Goal: Task Accomplishment & Management: Manage account settings

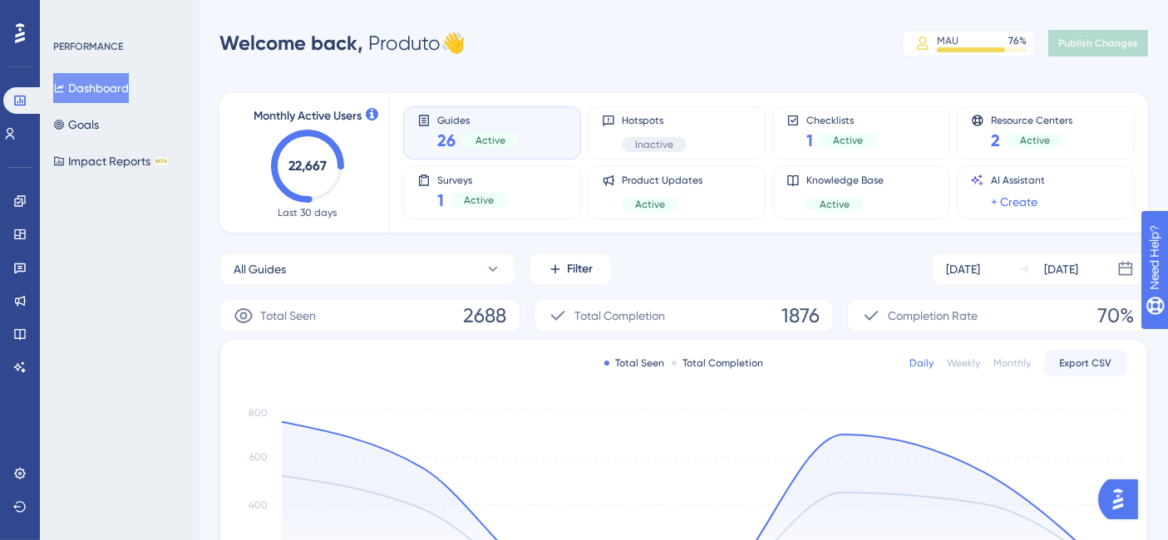
click at [584, 45] on div "Welcome back, Produto 👋 MAU 76 % Click to see add-on and upgrade options Publis…" at bounding box center [683, 43] width 929 height 33
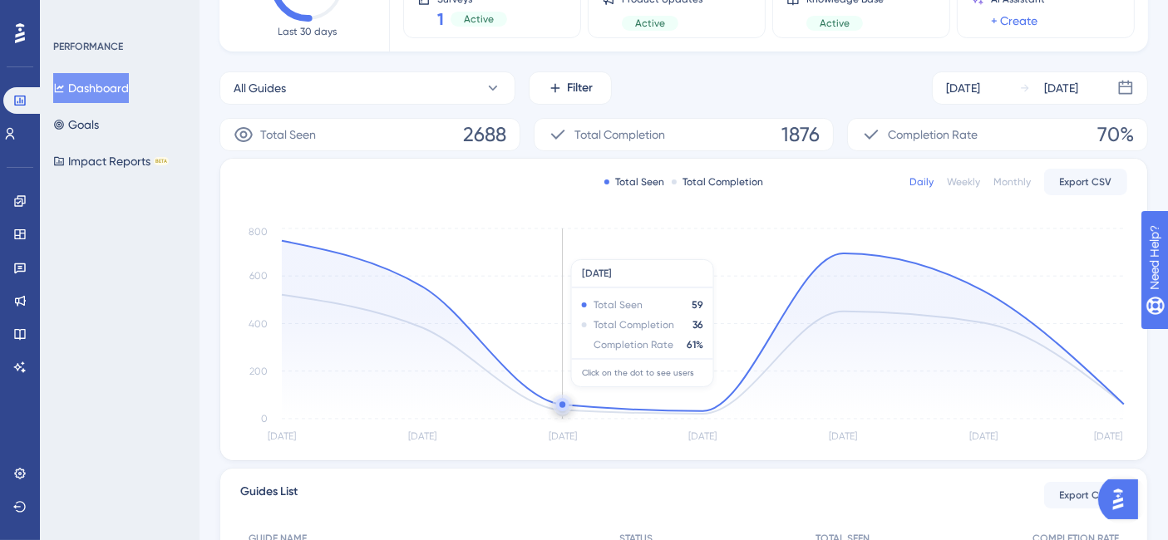
scroll to position [185, 0]
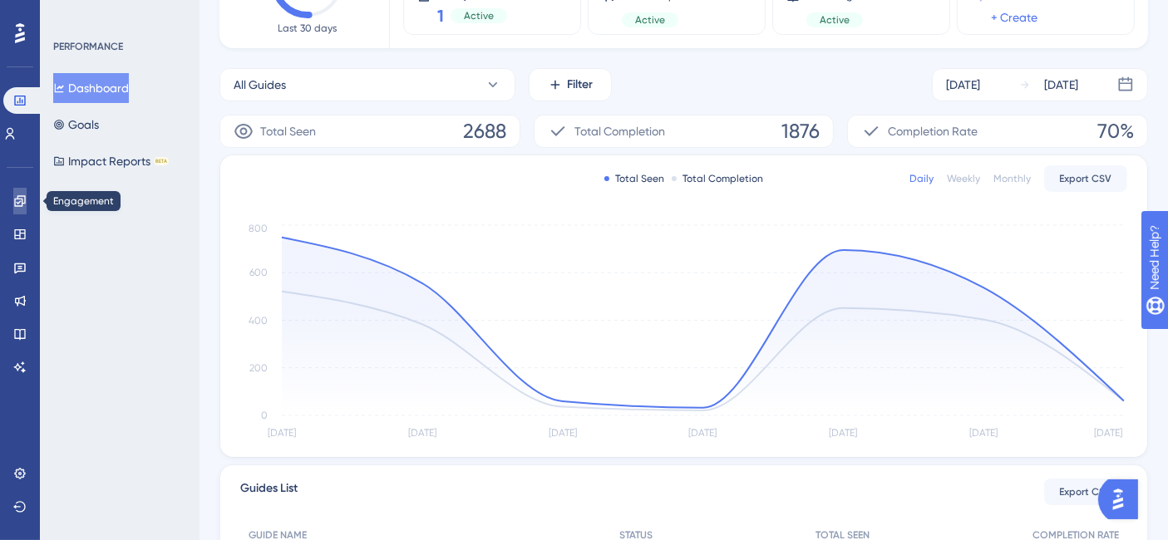
click at [18, 195] on icon at bounding box center [19, 201] width 13 height 13
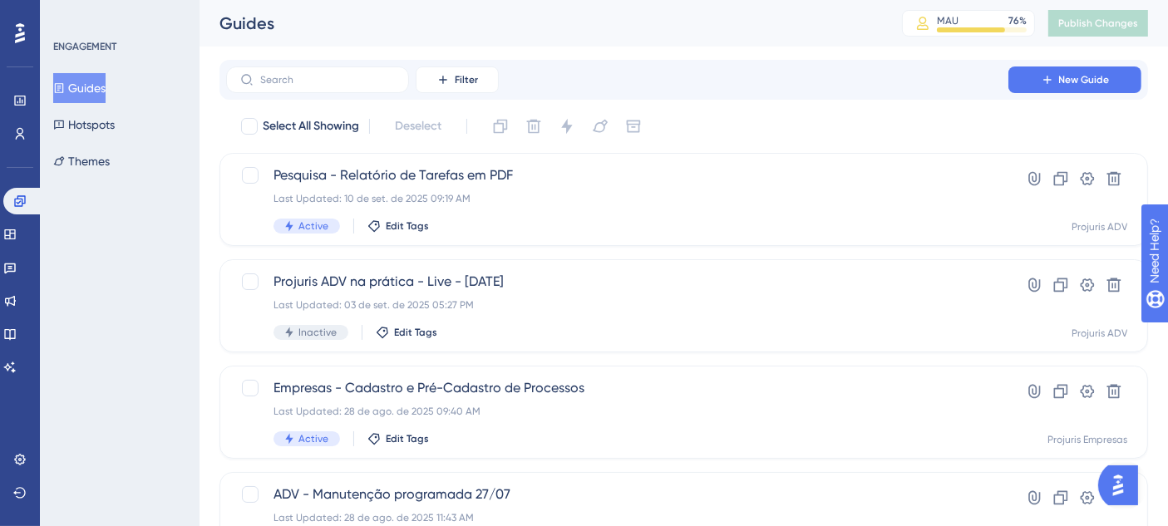
click at [803, 80] on div "Filter New Guide" at bounding box center [683, 80] width 915 height 27
click at [1045, 73] on icon at bounding box center [1047, 79] width 13 height 13
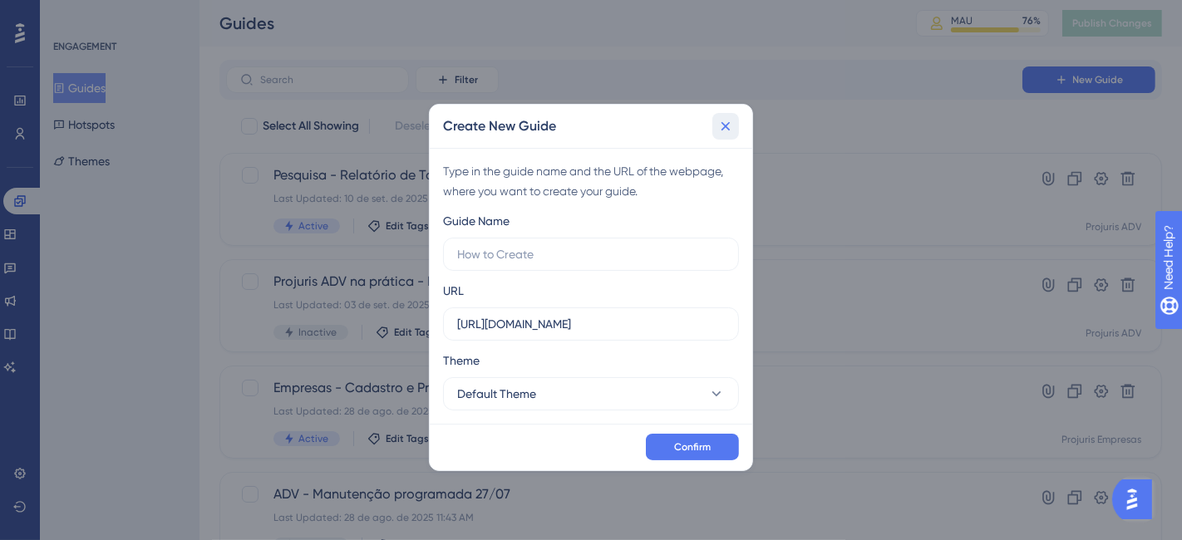
click at [722, 136] on button at bounding box center [726, 126] width 27 height 27
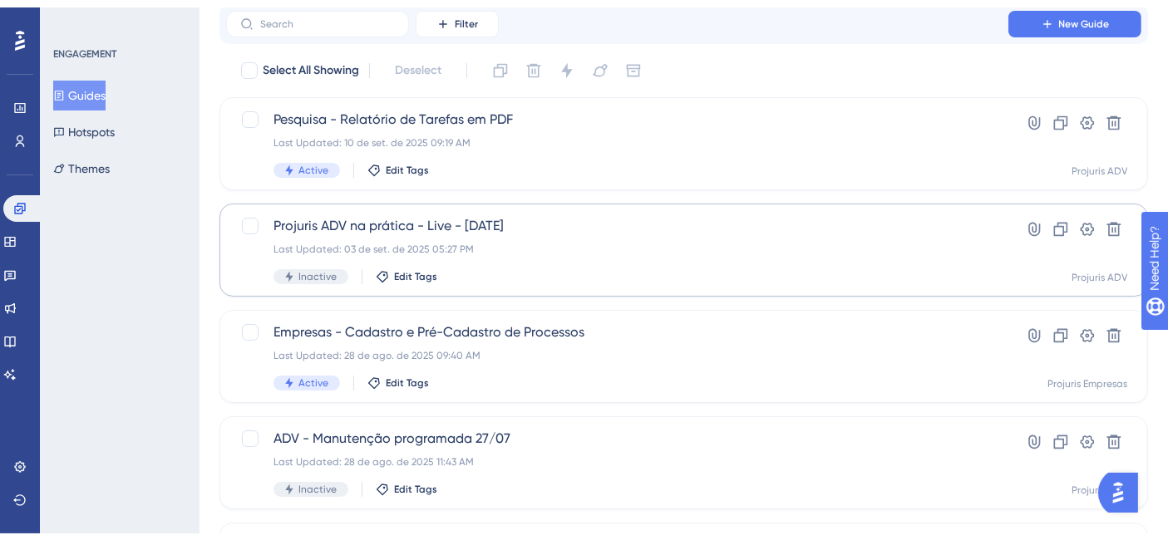
scroll to position [92, 0]
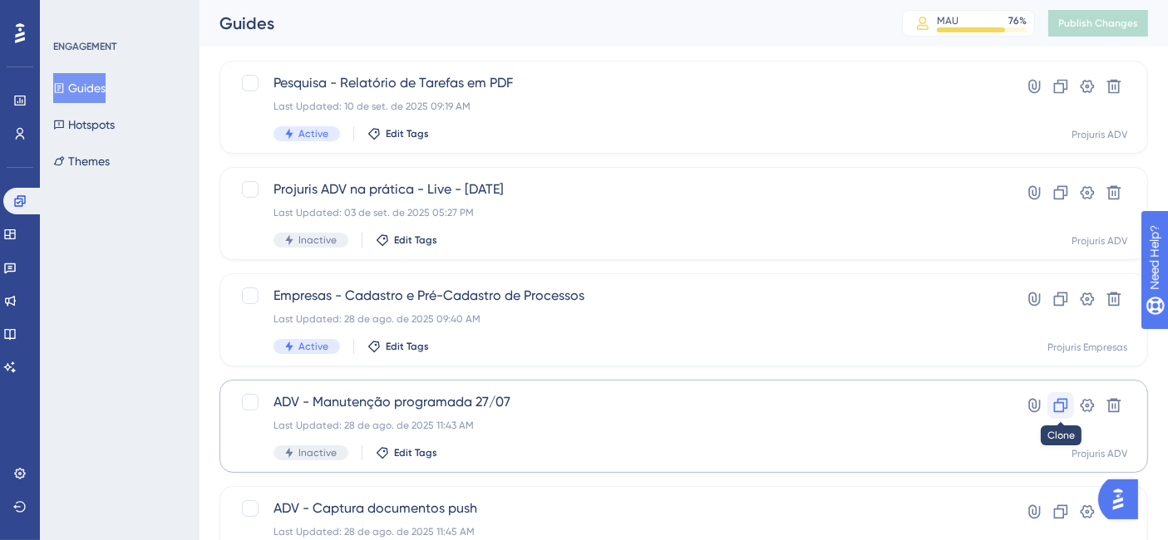
click at [1058, 405] on icon at bounding box center [1061, 405] width 17 height 17
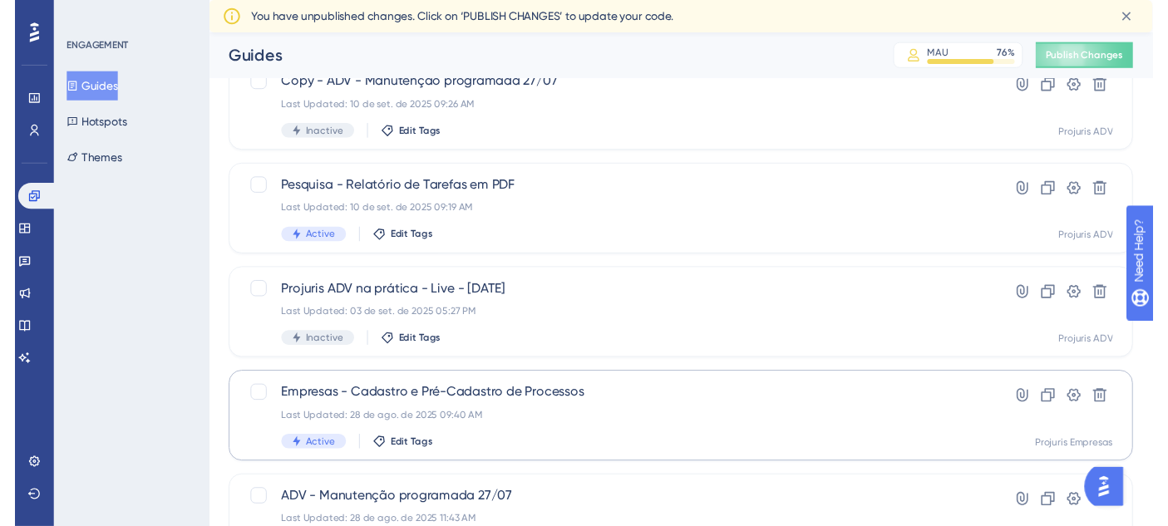
scroll to position [0, 0]
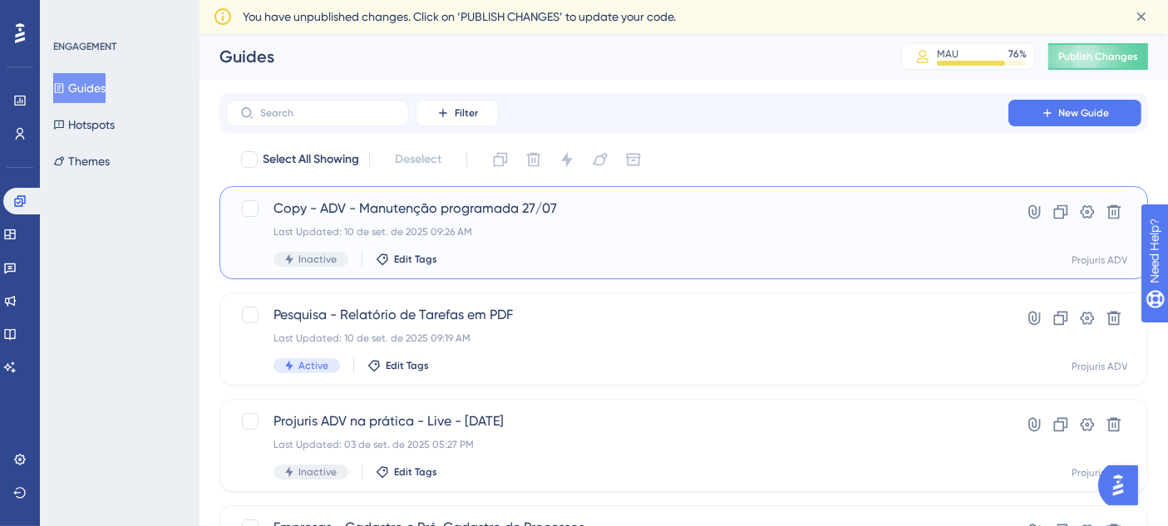
click at [866, 211] on span "Copy - ADV - Manutenção programada 27/07" at bounding box center [618, 209] width 688 height 20
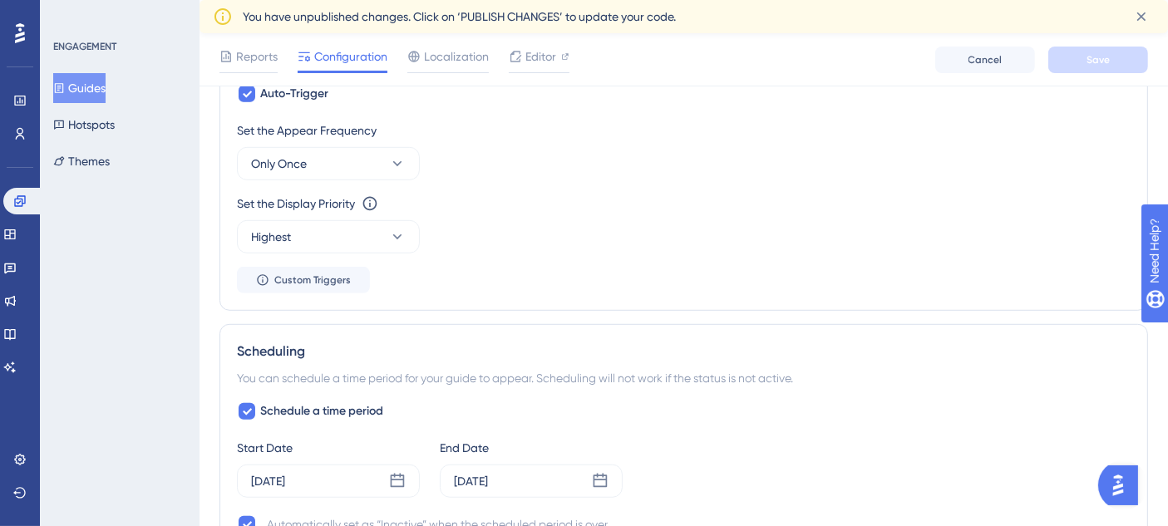
scroll to position [1201, 0]
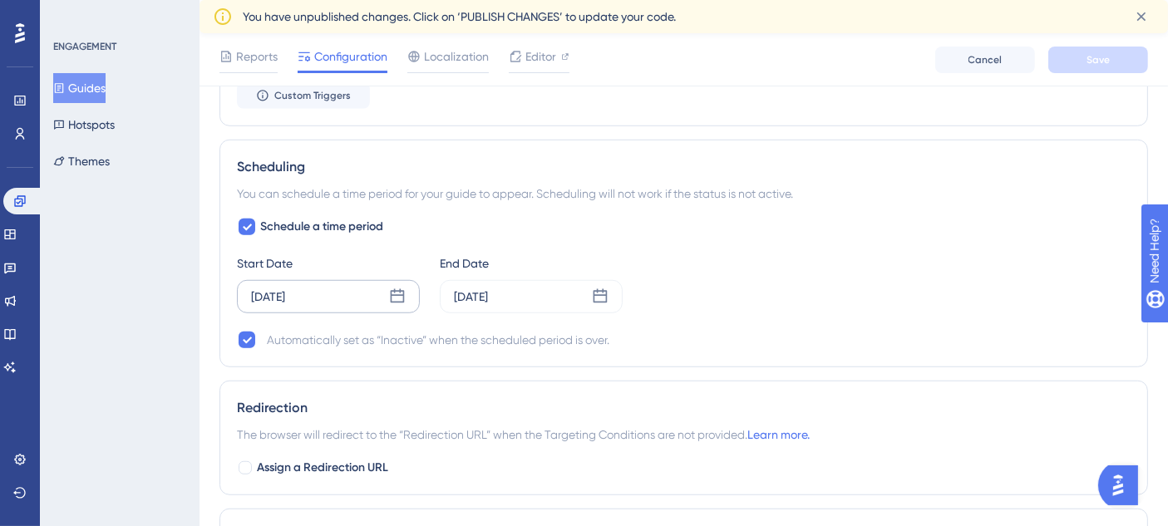
click at [345, 293] on div "Aug 27 2025" at bounding box center [328, 296] width 183 height 33
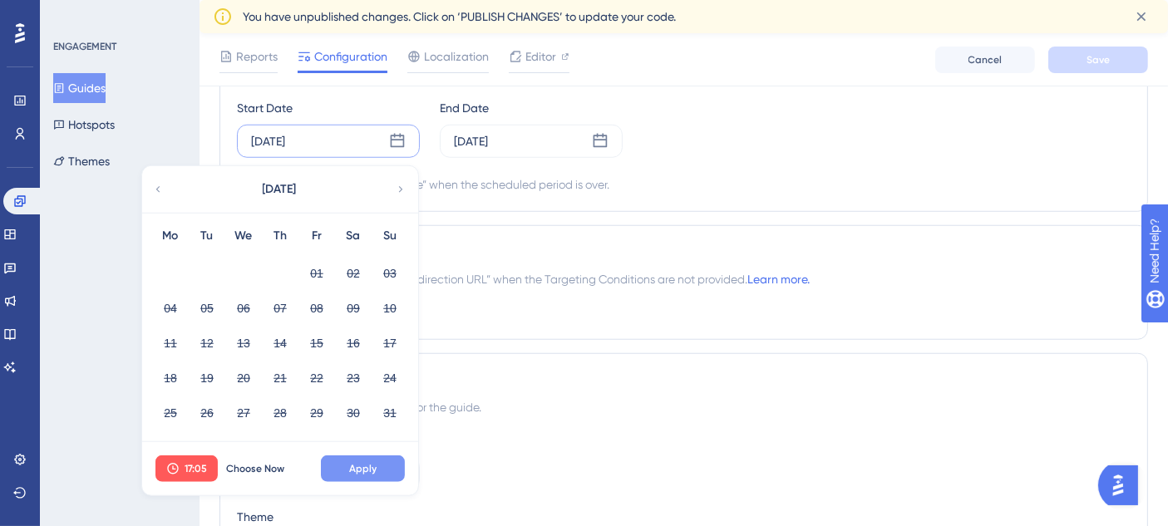
scroll to position [1385, 0]
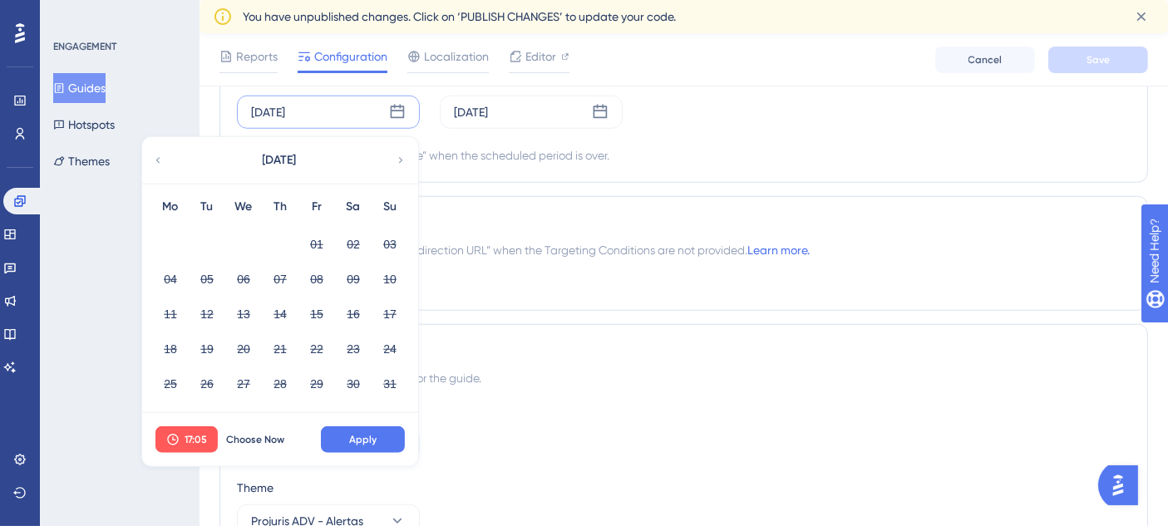
click at [406, 158] on icon at bounding box center [401, 160] width 12 height 15
click at [408, 158] on div "September 2025" at bounding box center [279, 160] width 274 height 47
click at [397, 153] on icon at bounding box center [401, 160] width 12 height 15
click at [162, 154] on icon at bounding box center [158, 160] width 12 height 15
click at [260, 427] on button "Choose Now" at bounding box center [255, 440] width 75 height 27
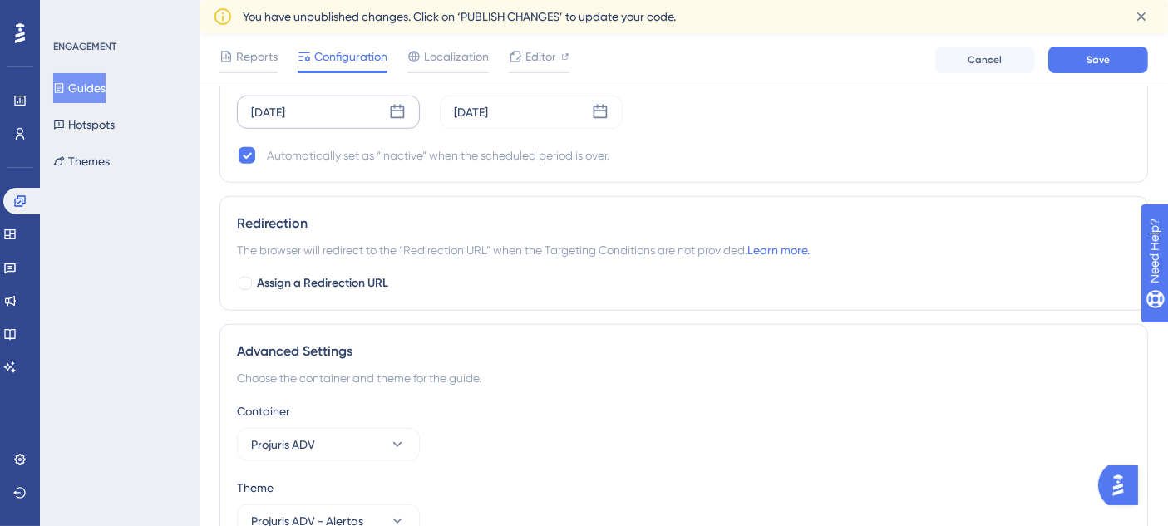
click at [336, 108] on div "Sep 10 2025" at bounding box center [328, 112] width 183 height 33
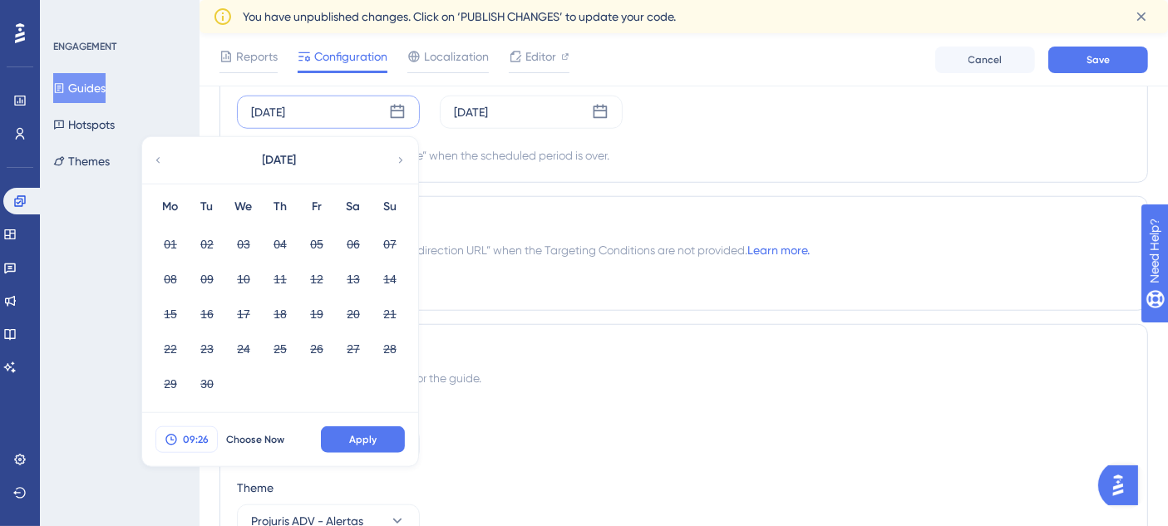
click at [195, 427] on button "09:26" at bounding box center [186, 440] width 62 height 27
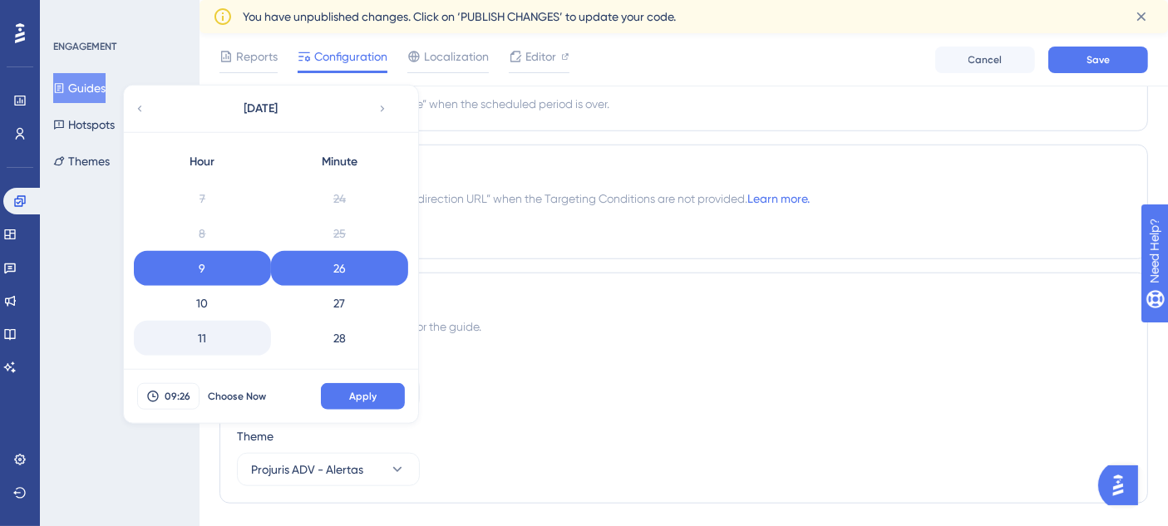
scroll to position [334, 0]
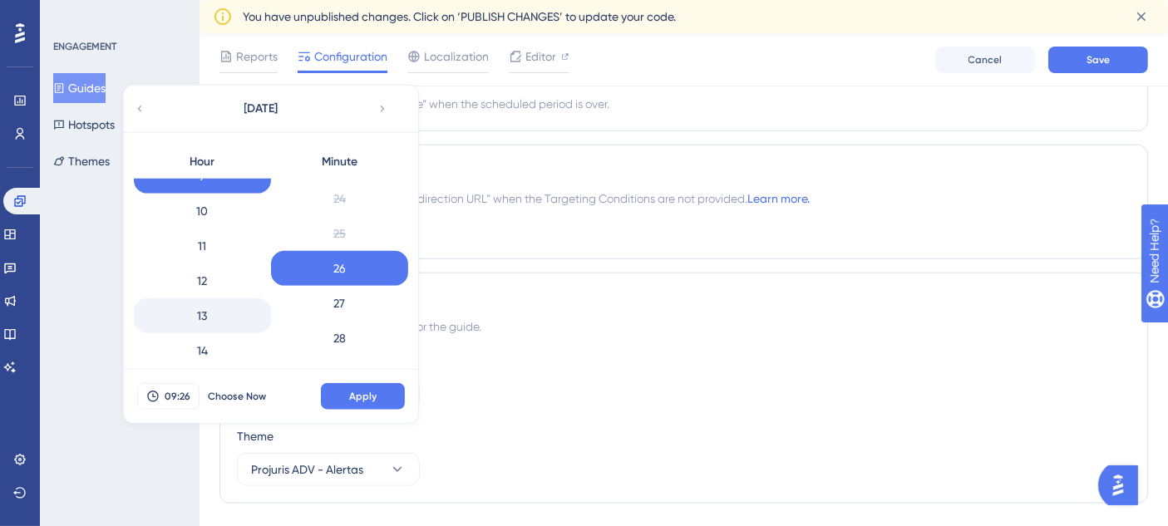
click at [233, 309] on div "13" at bounding box center [202, 315] width 137 height 35
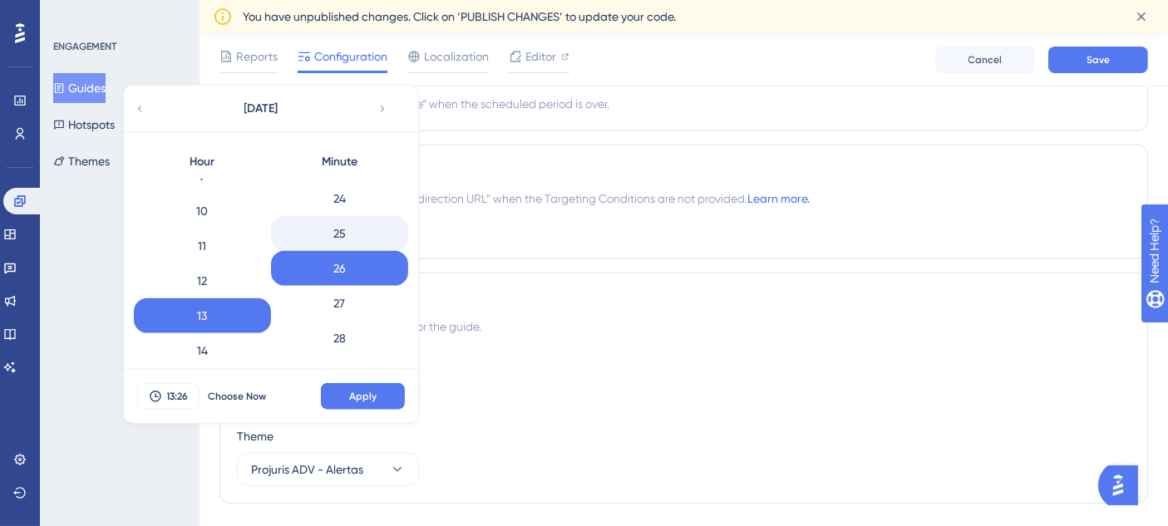
click at [358, 235] on div "25" at bounding box center [339, 233] width 137 height 35
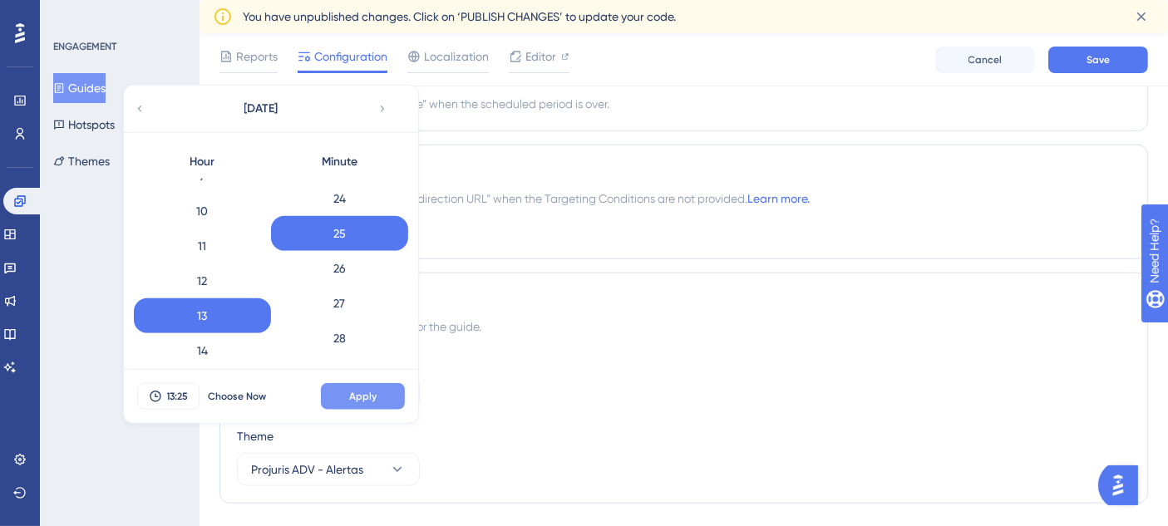
click at [382, 385] on button "Apply" at bounding box center [363, 396] width 84 height 27
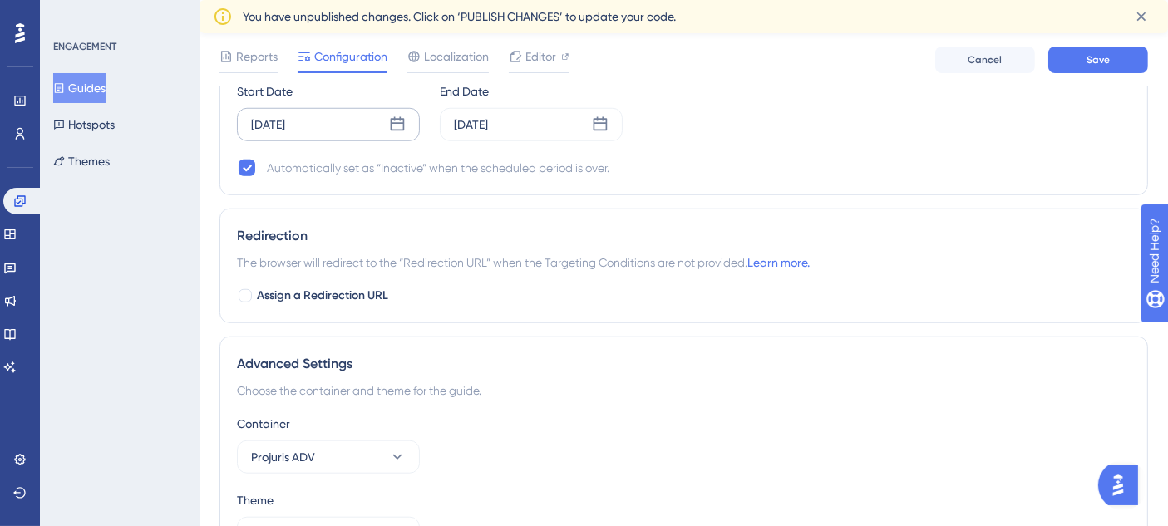
scroll to position [1344, 0]
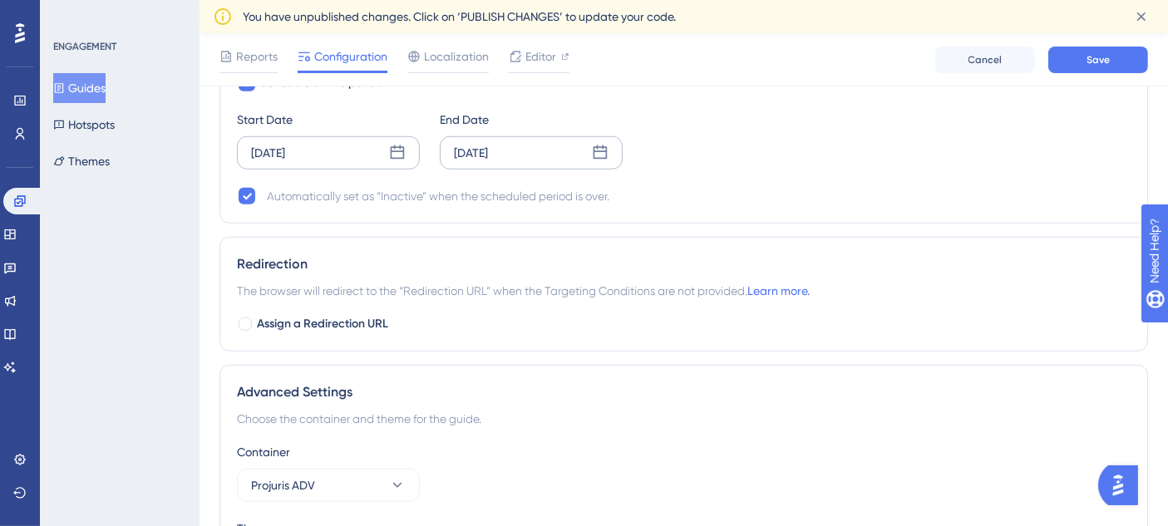
click at [558, 146] on div "Aug 27 2025" at bounding box center [531, 152] width 183 height 33
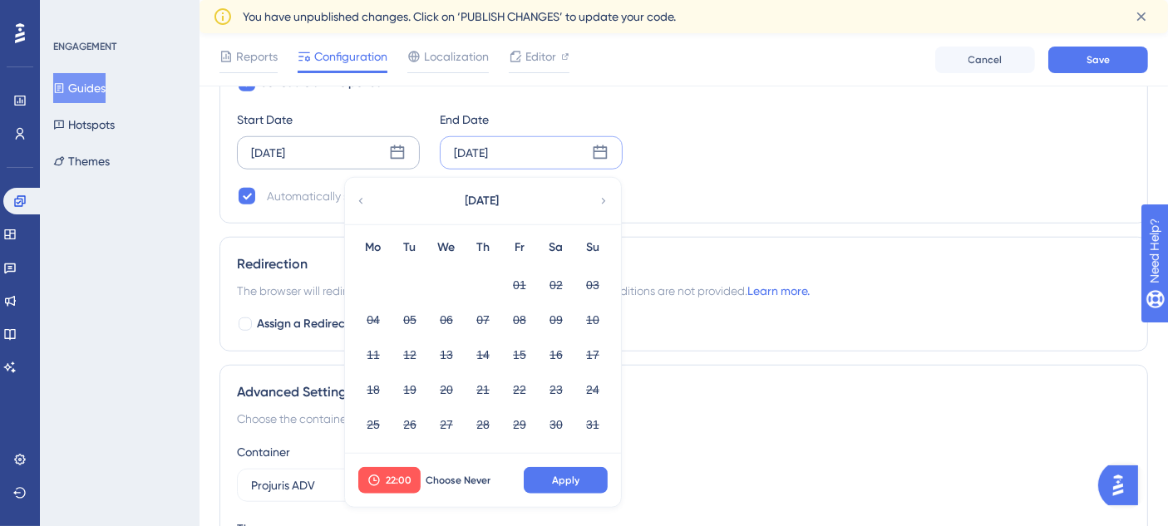
click at [604, 200] on icon at bounding box center [604, 201] width 12 height 15
click at [451, 314] on button "10" at bounding box center [446, 320] width 28 height 28
click at [395, 477] on span "22:00" at bounding box center [399, 480] width 26 height 13
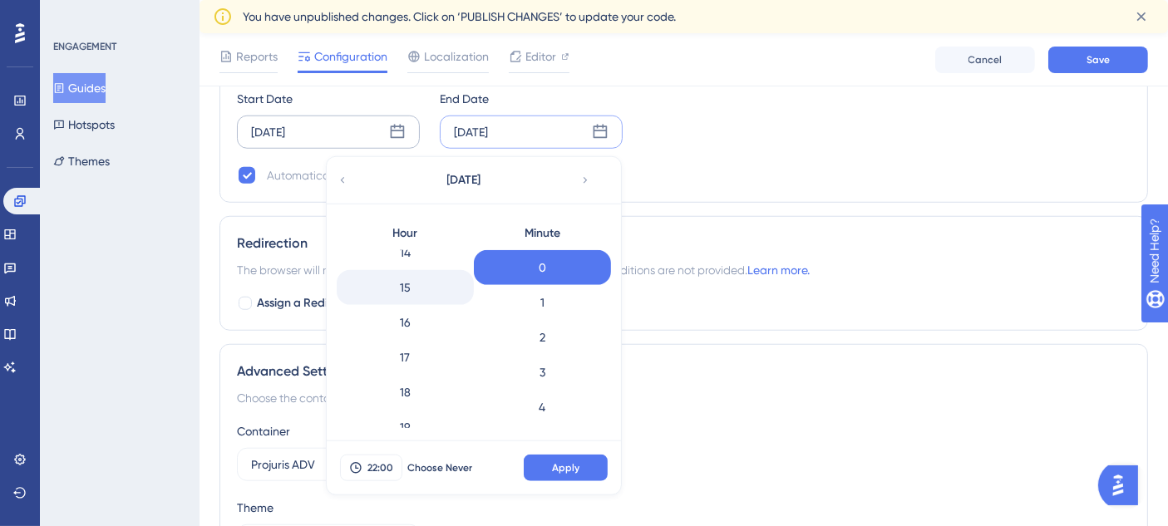
scroll to position [475, 0]
click at [428, 320] on div "15" at bounding box center [405, 316] width 137 height 35
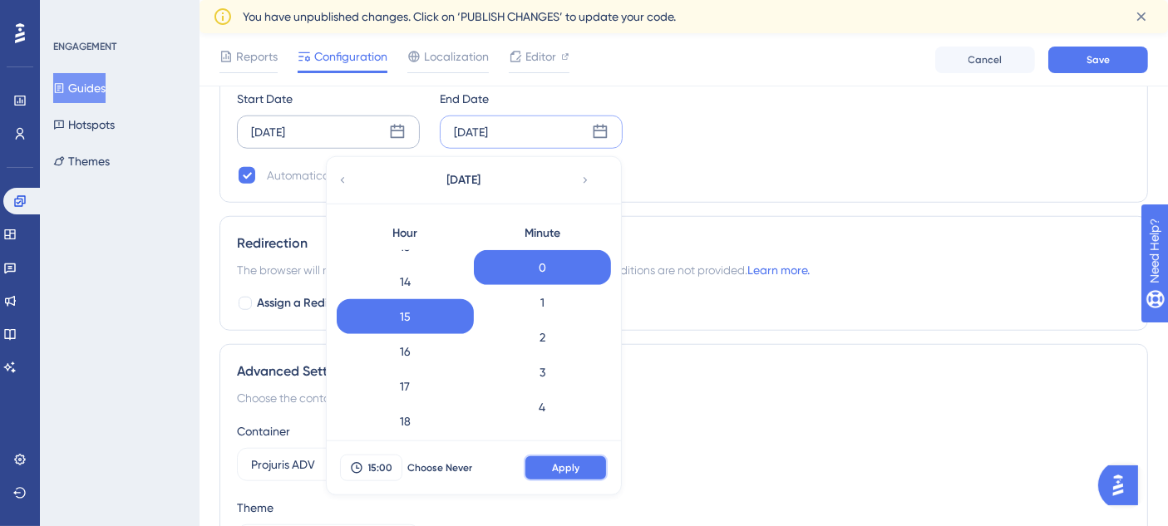
click at [575, 462] on span "Apply" at bounding box center [565, 467] width 27 height 13
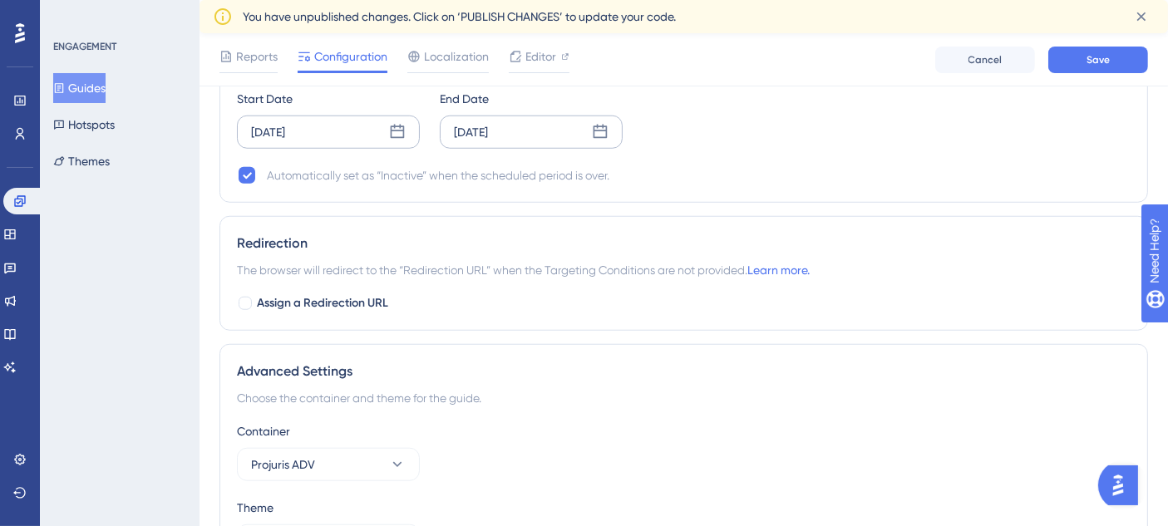
click at [737, 112] on div "Start Date Sep 10 2025 End Date Sep 10 2025" at bounding box center [684, 119] width 894 height 60
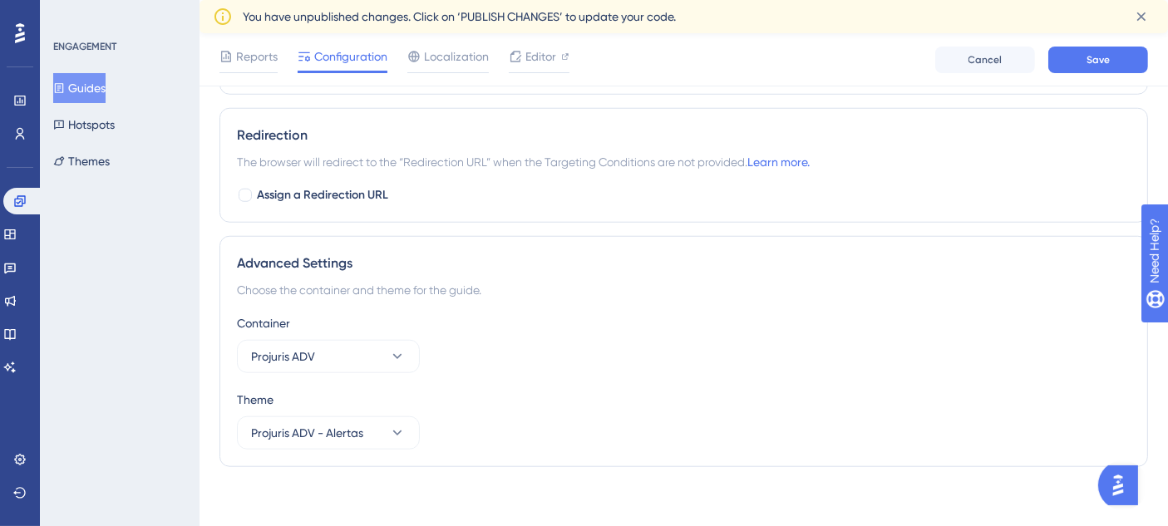
scroll to position [1475, 0]
drag, startPoint x: 654, startPoint y: 244, endPoint x: 665, endPoint y: 234, distance: 14.2
click at [654, 244] on div "Advanced Settings Choose the container and theme for the guide. Container Proju…" at bounding box center [683, 349] width 929 height 231
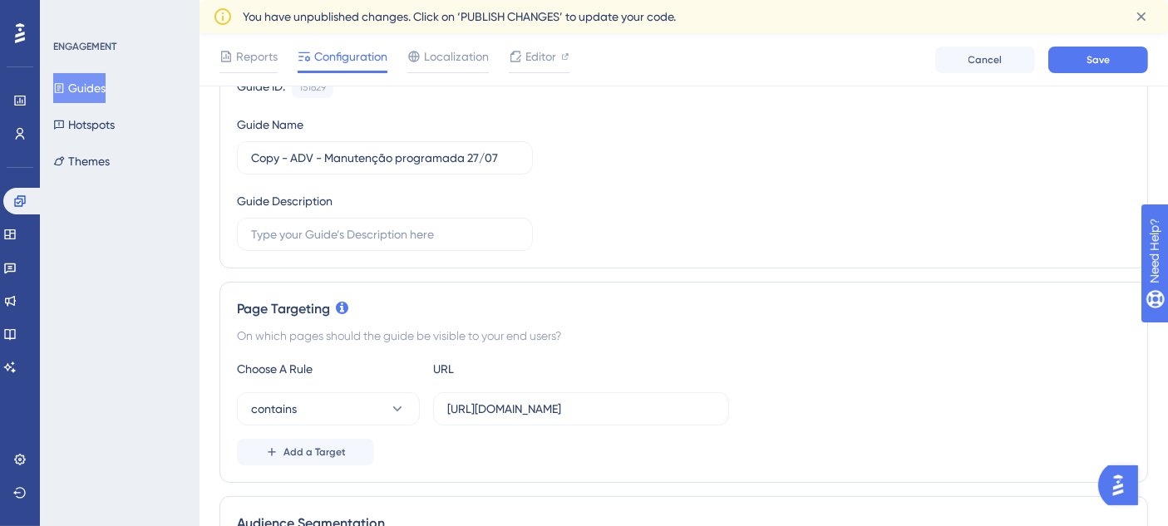
scroll to position [0, 0]
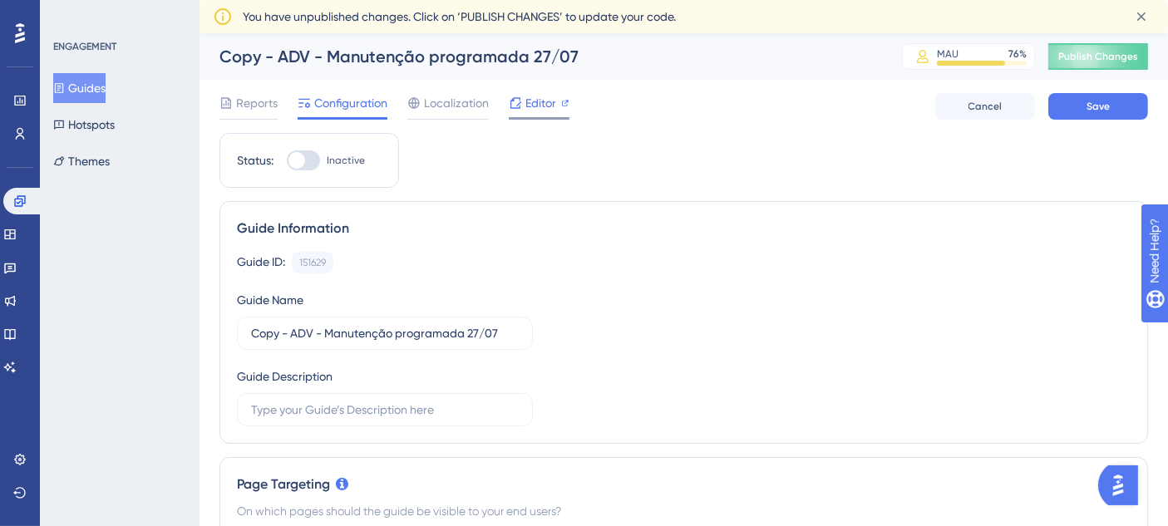
click at [545, 103] on span "Editor" at bounding box center [540, 103] width 31 height 20
click at [535, 109] on span "Editor" at bounding box center [540, 103] width 31 height 20
click at [82, 86] on button "Guides" at bounding box center [79, 88] width 52 height 30
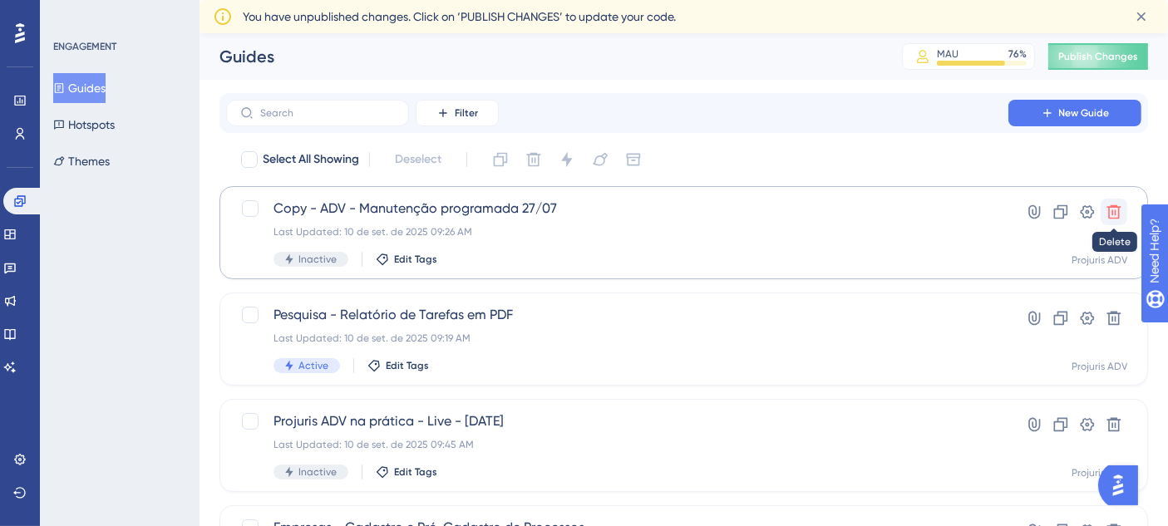
click at [1107, 210] on icon at bounding box center [1114, 212] width 17 height 17
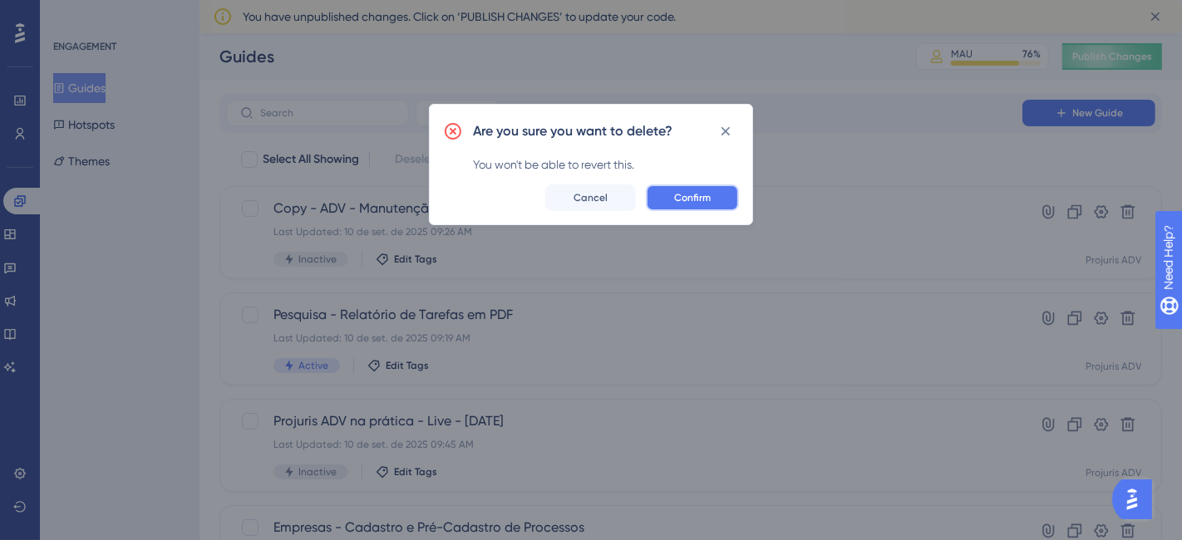
click at [718, 200] on button "Confirm" at bounding box center [692, 198] width 93 height 27
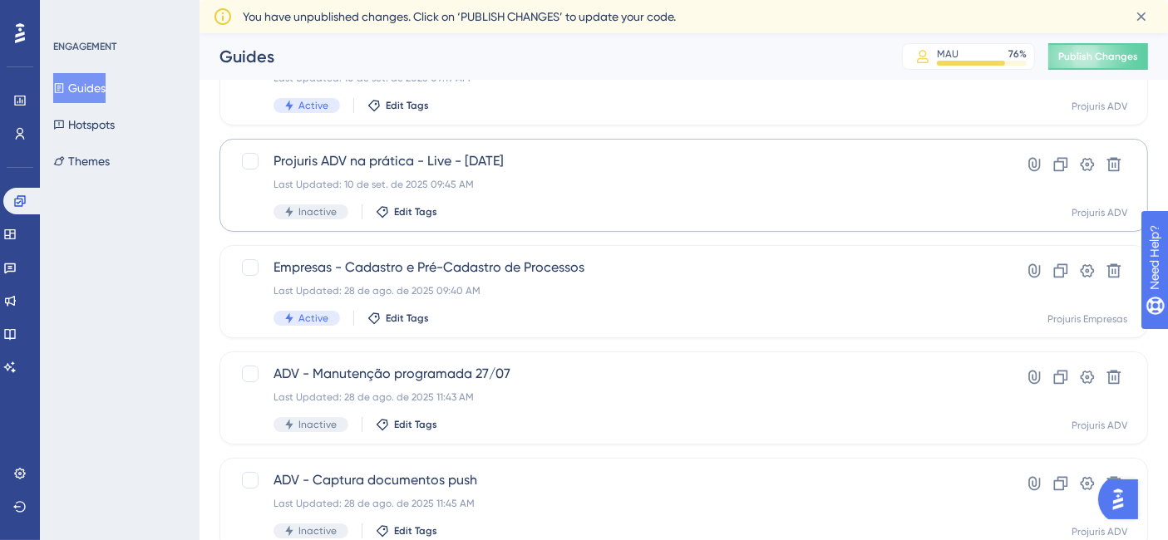
scroll to position [92, 0]
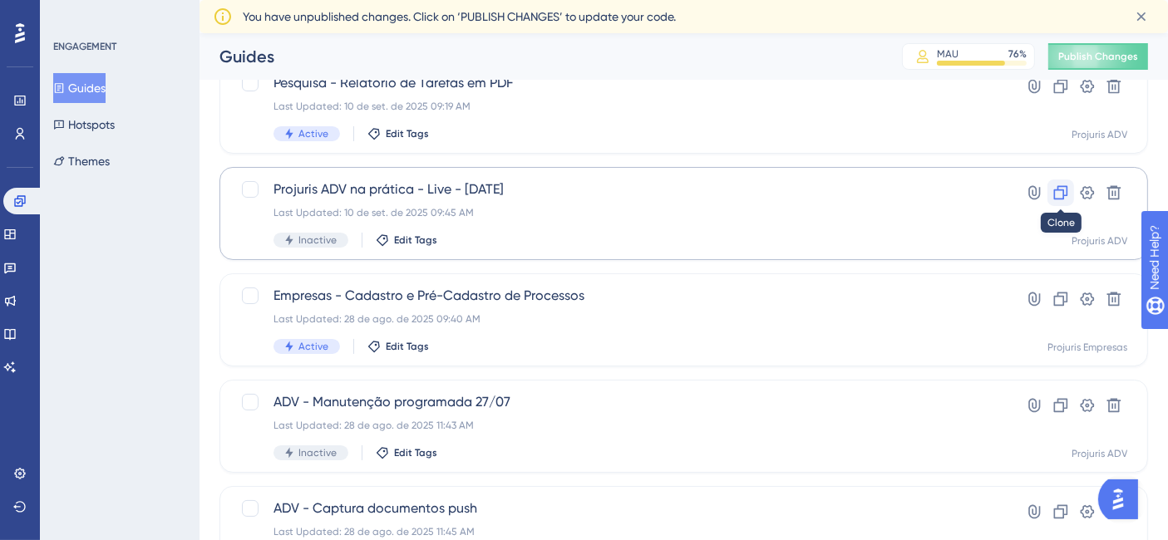
click at [1058, 200] on icon at bounding box center [1061, 193] width 17 height 17
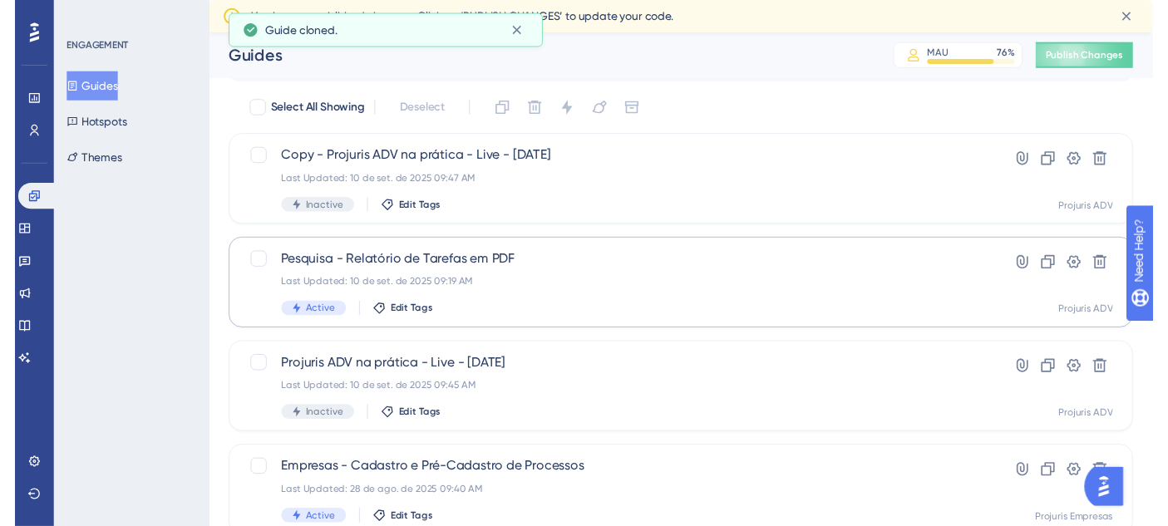
scroll to position [0, 0]
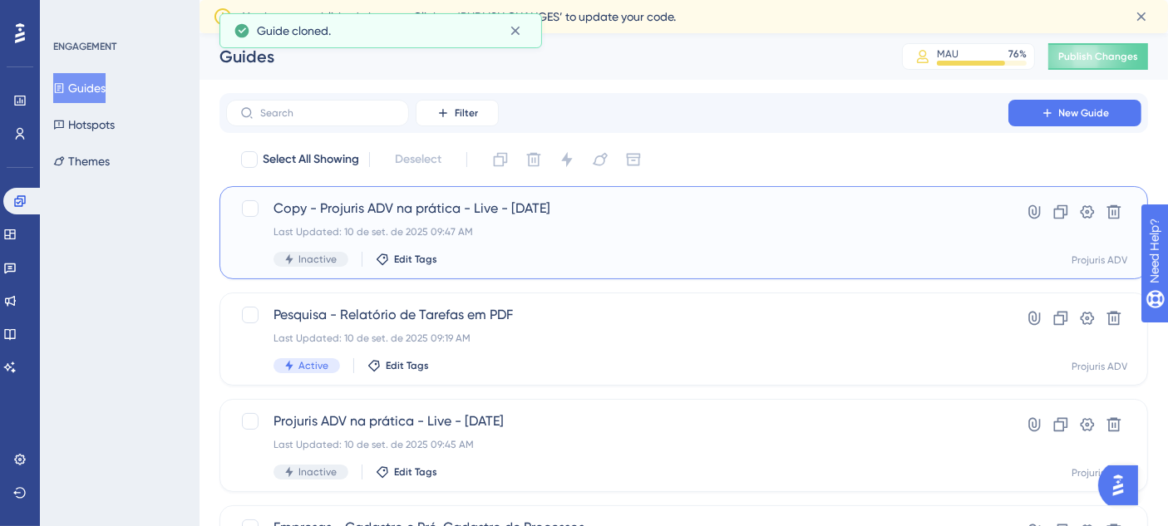
click at [781, 239] on div "Copy - Projuris ADV na prática - Live - 02 -09-2025 Last Updated: 10 de set. de…" at bounding box center [618, 233] width 688 height 68
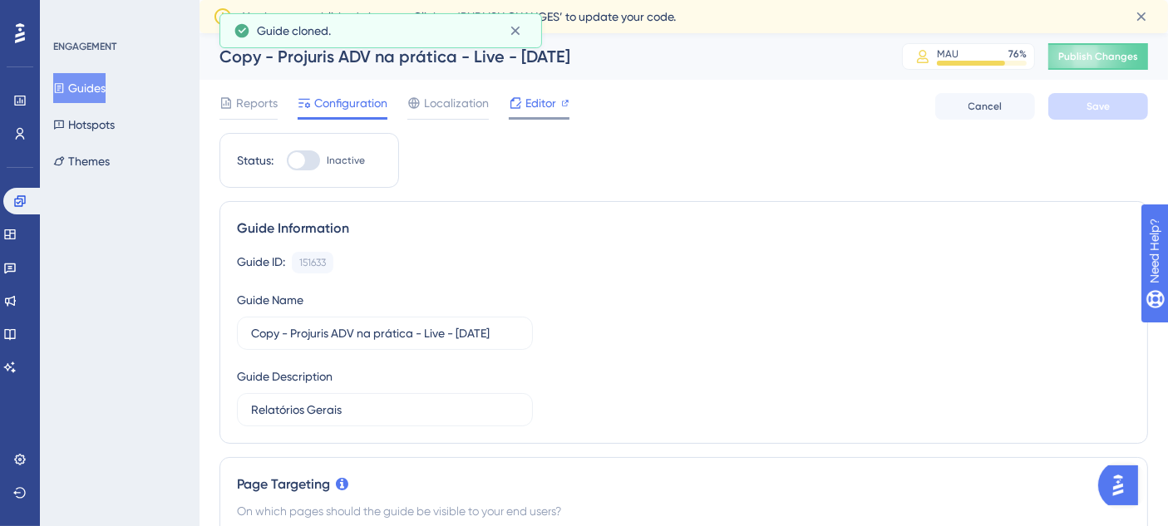
click at [535, 111] on span "Editor" at bounding box center [540, 103] width 31 height 20
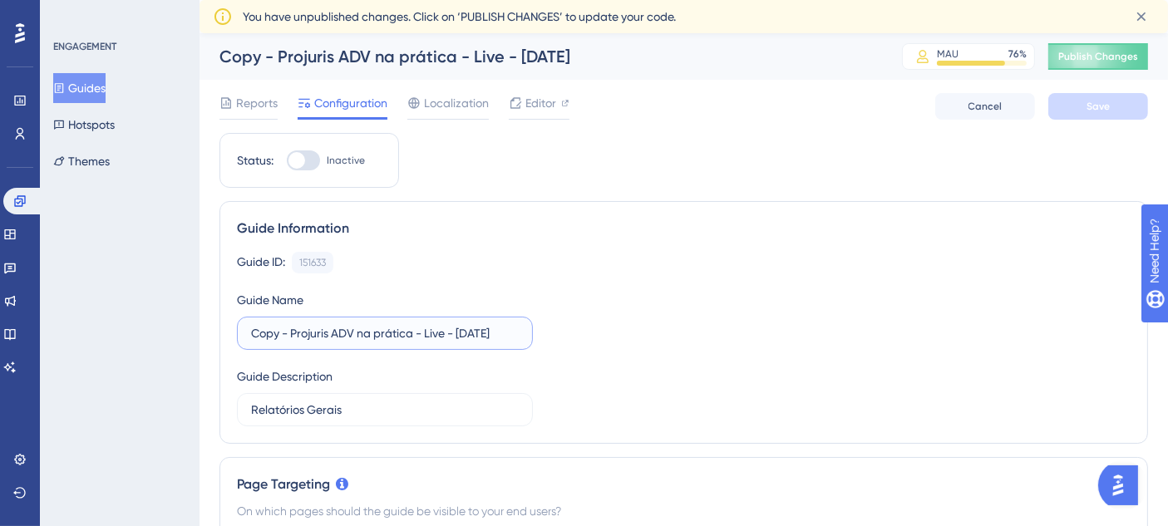
click at [468, 331] on input "Copy - Projuris ADV na prática - Live - 02 -09-2025" at bounding box center [385, 333] width 268 height 18
drag, startPoint x: 293, startPoint y: 336, endPoint x: 136, endPoint y: 340, distance: 157.2
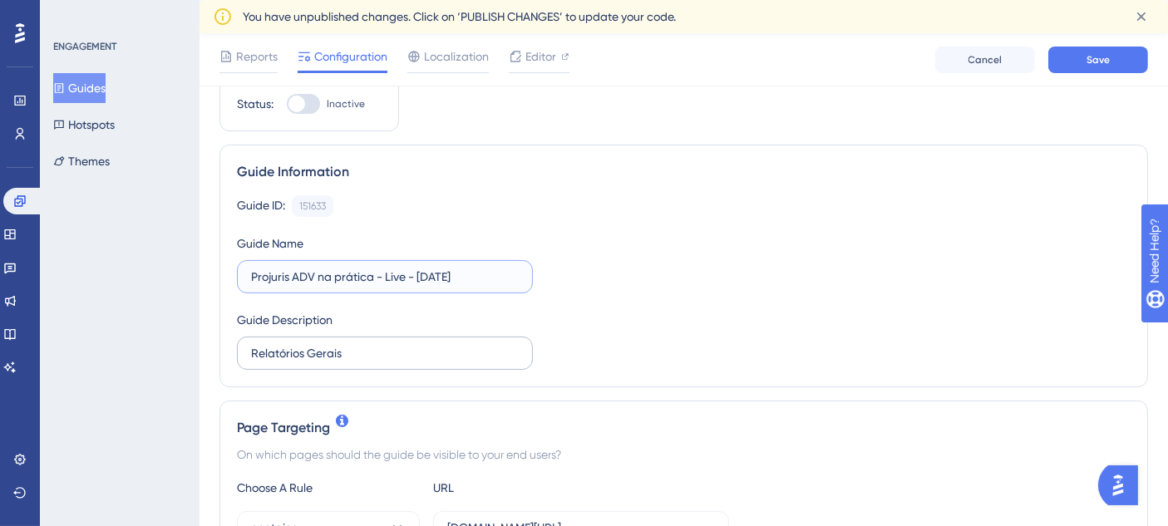
scroll to position [92, 0]
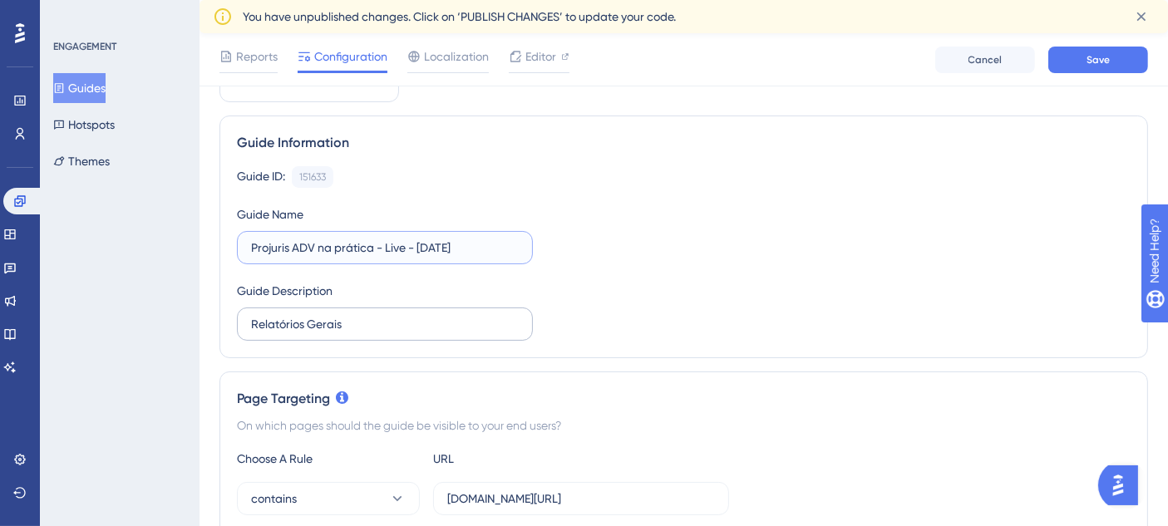
type input "Projuris ADV na prática - Live - 10 -09-2025"
drag, startPoint x: 377, startPoint y: 325, endPoint x: 187, endPoint y: 322, distance: 190.4
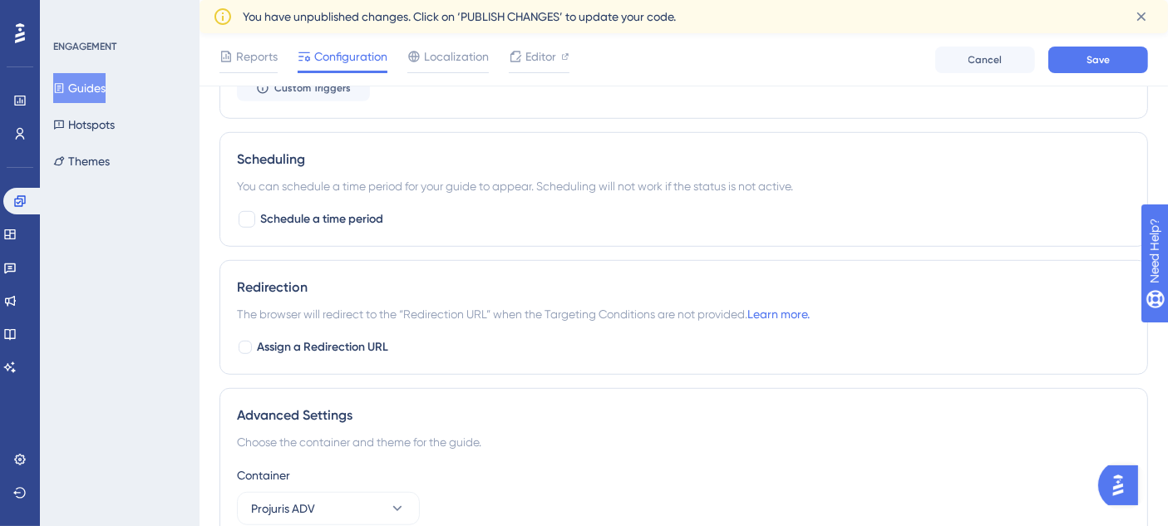
scroll to position [1108, 0]
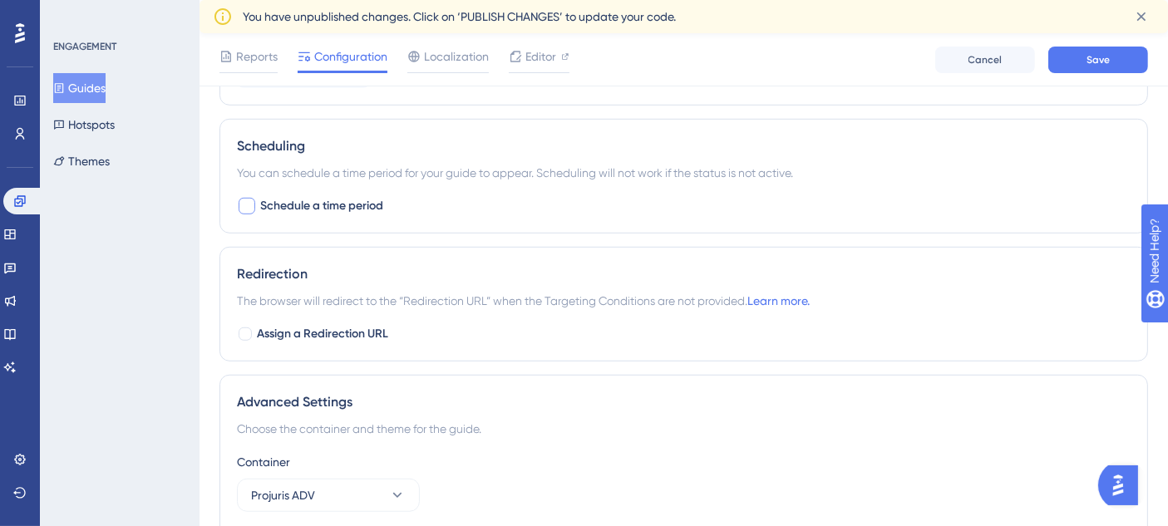
type input "Intimações e Processos"
click at [278, 205] on span "Schedule a time period" at bounding box center [321, 206] width 123 height 20
checkbox input "true"
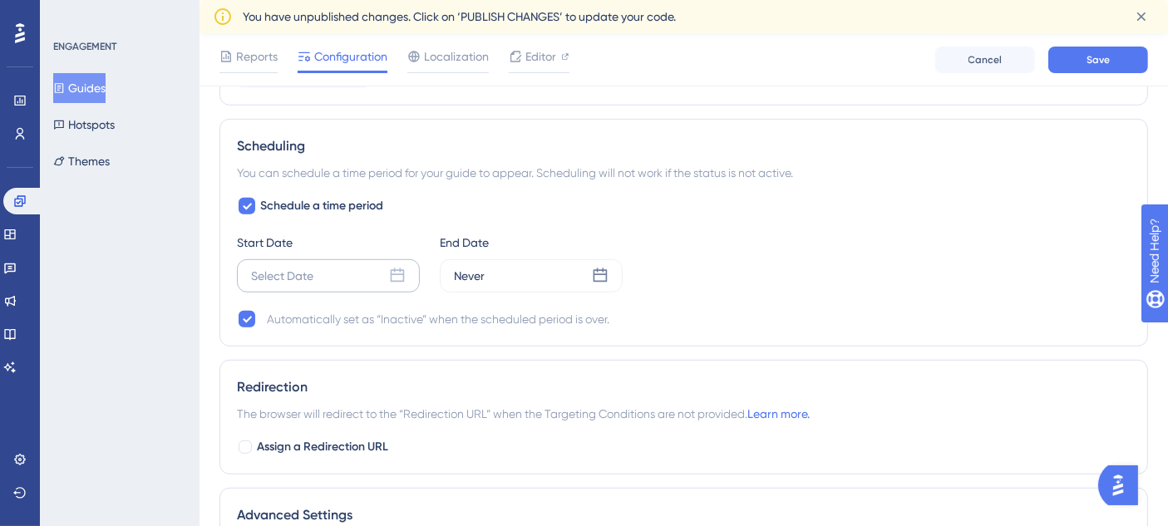
click at [290, 271] on div "Select Date" at bounding box center [282, 276] width 62 height 20
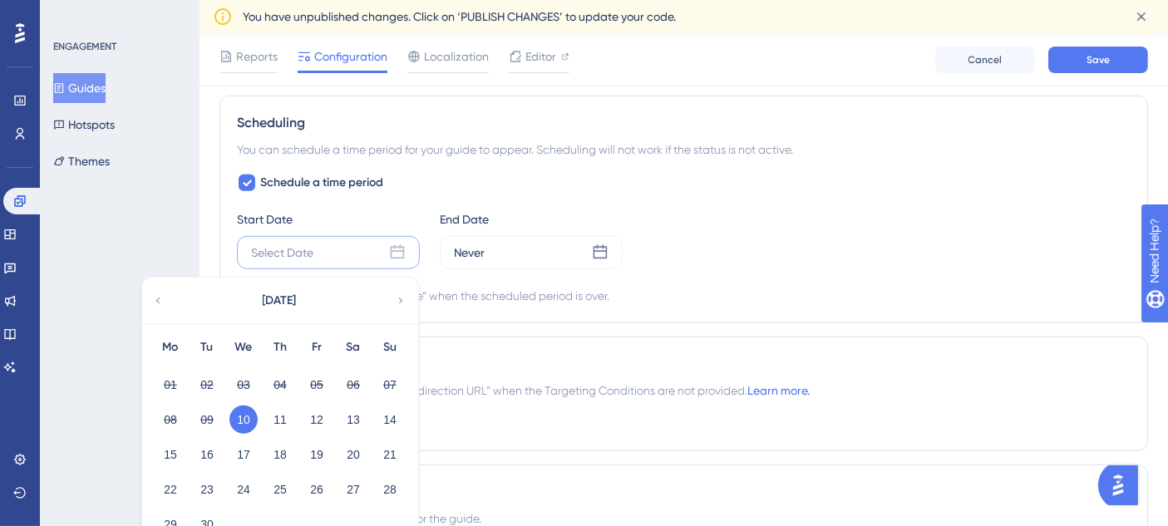
scroll to position [1293, 0]
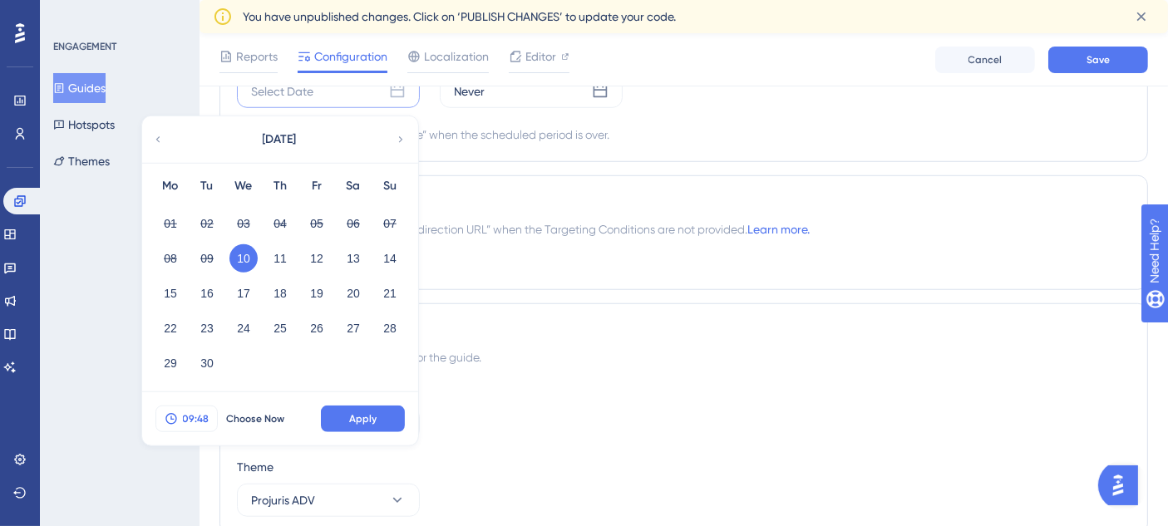
click at [205, 417] on span "09:48" at bounding box center [196, 418] width 27 height 13
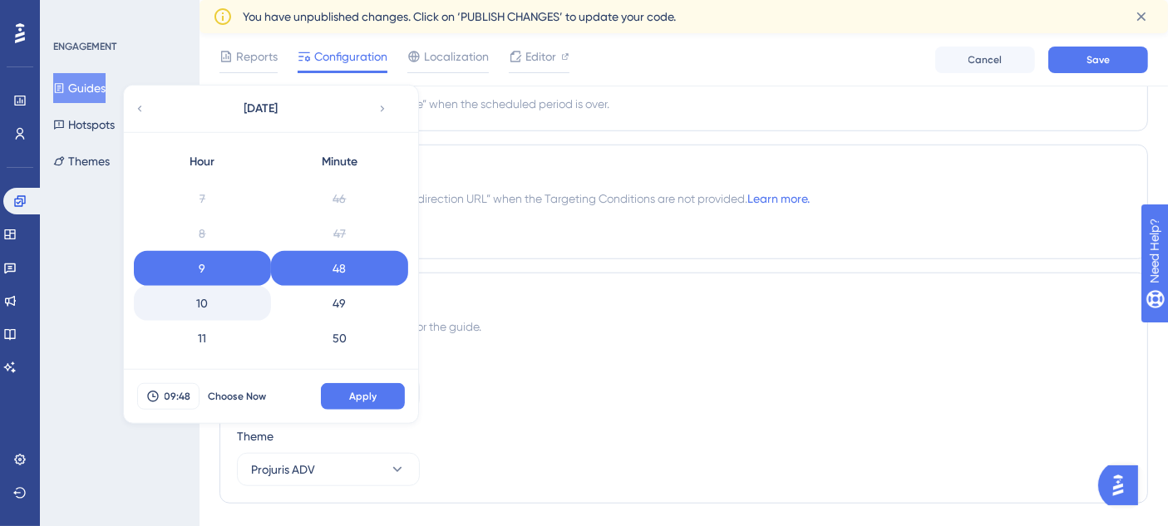
scroll to position [334, 0]
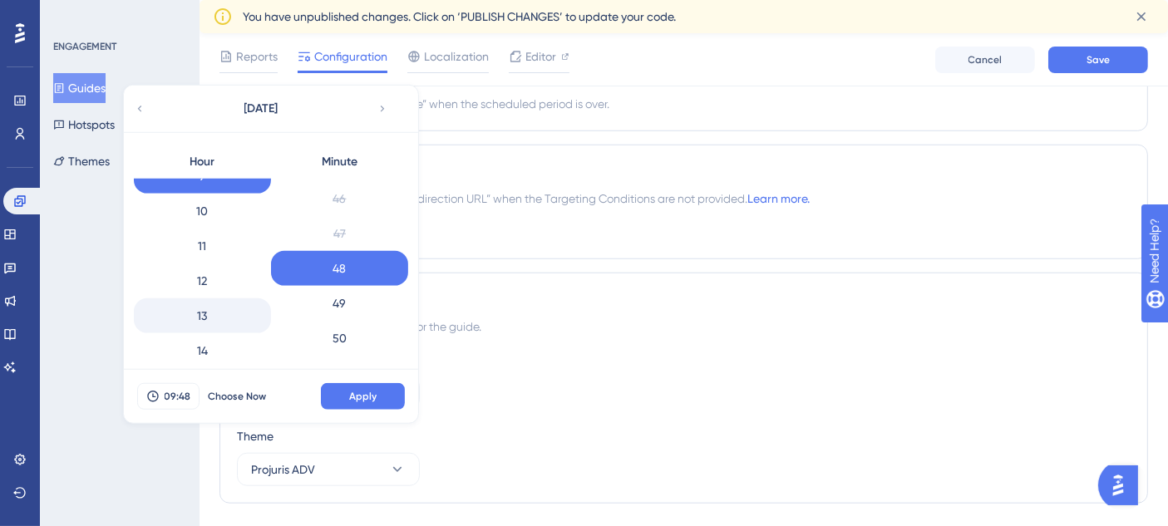
click at [240, 319] on div "13" at bounding box center [202, 315] width 137 height 35
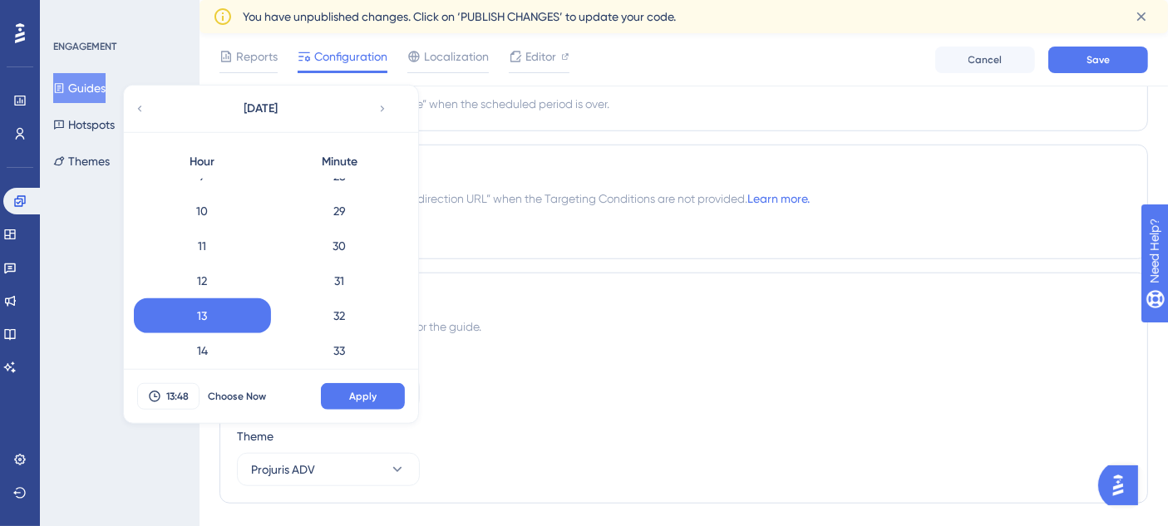
scroll to position [957, 0]
click at [363, 280] on div "30" at bounding box center [339, 286] width 137 height 35
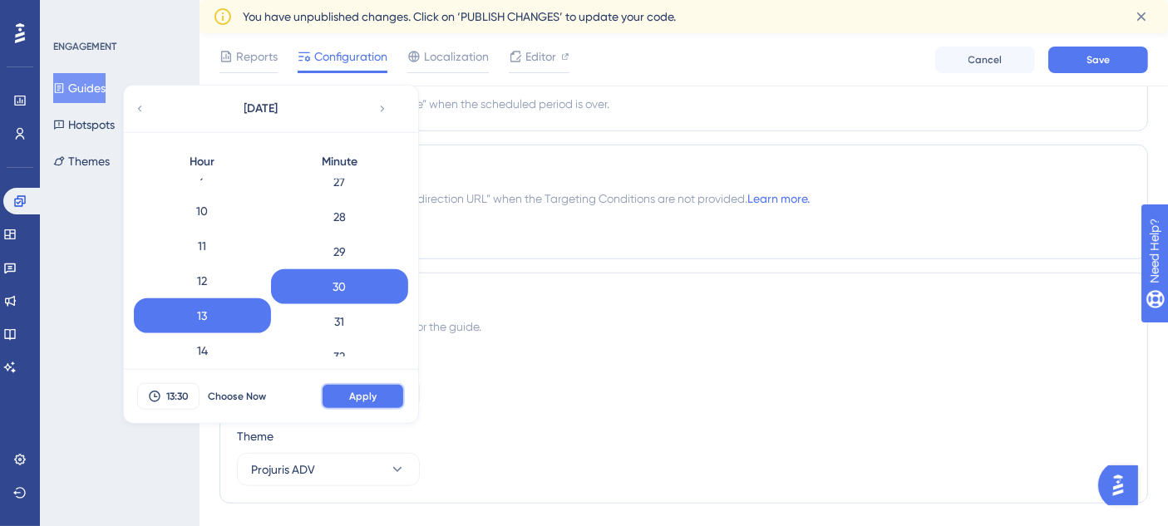
click at [381, 386] on button "Apply" at bounding box center [363, 396] width 84 height 27
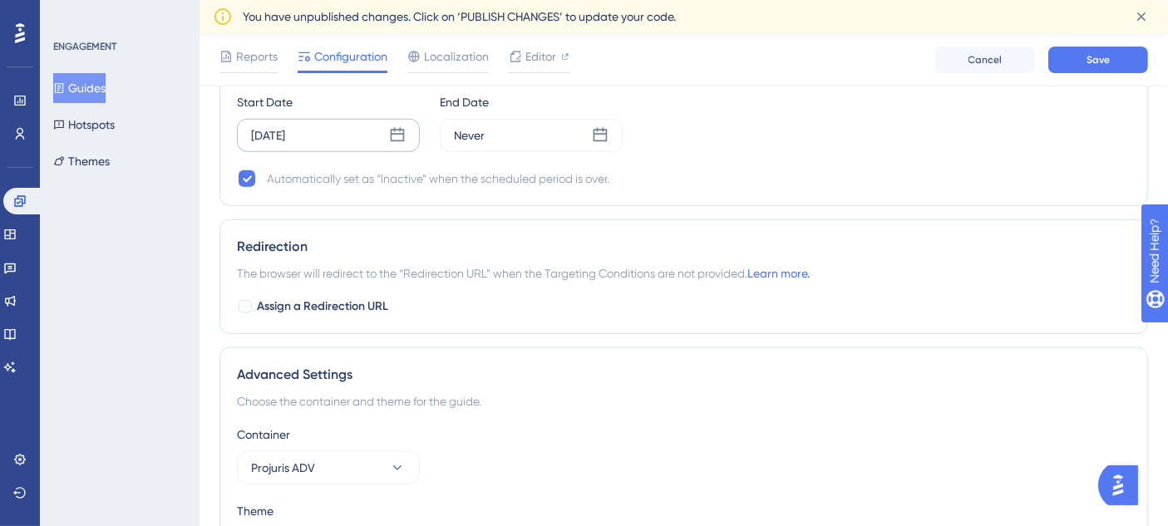
scroll to position [1139, 0]
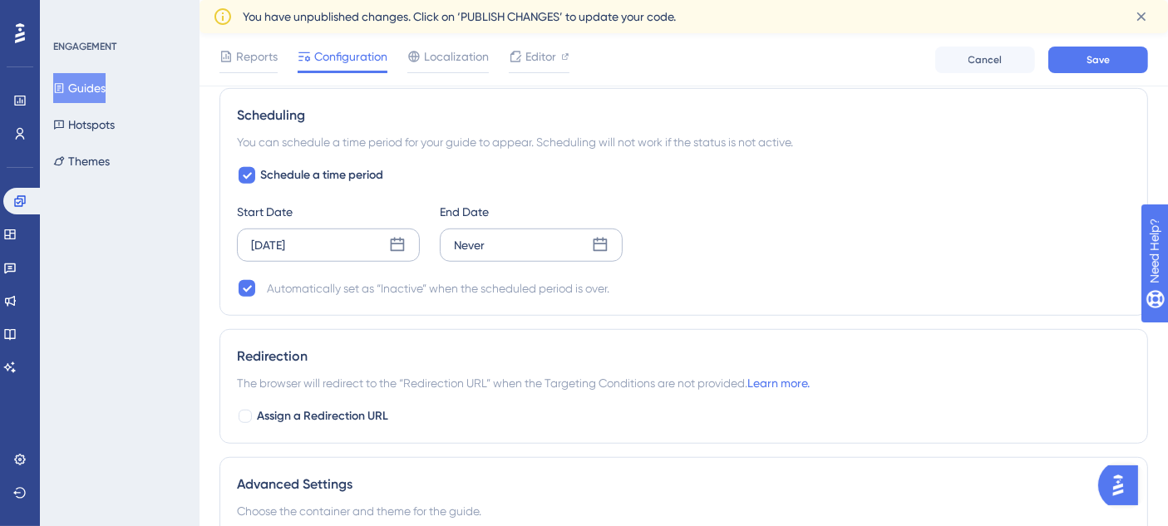
click at [484, 236] on div "Never" at bounding box center [531, 245] width 183 height 33
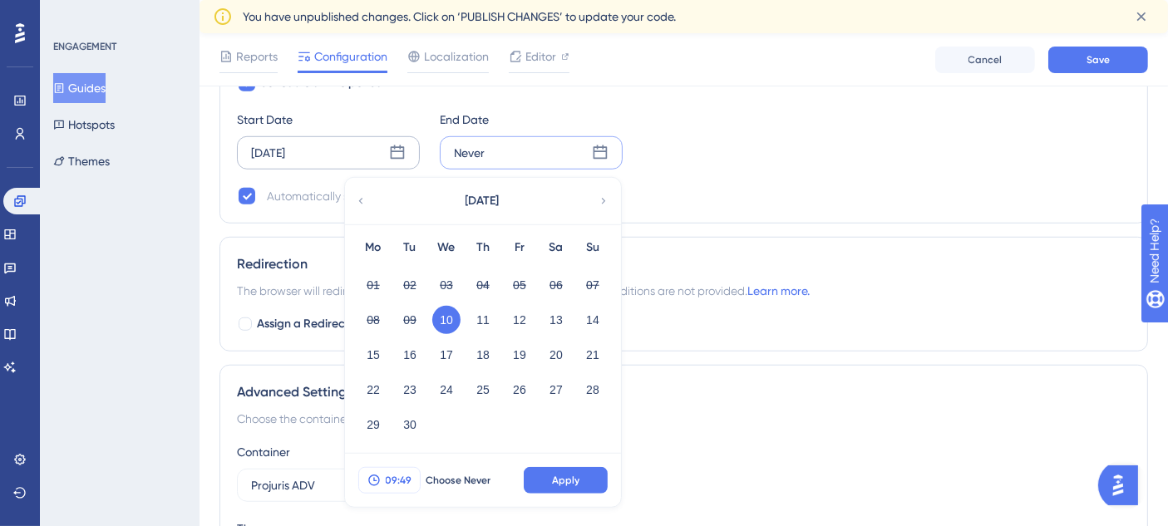
click at [407, 478] on span "09:49" at bounding box center [399, 480] width 27 height 13
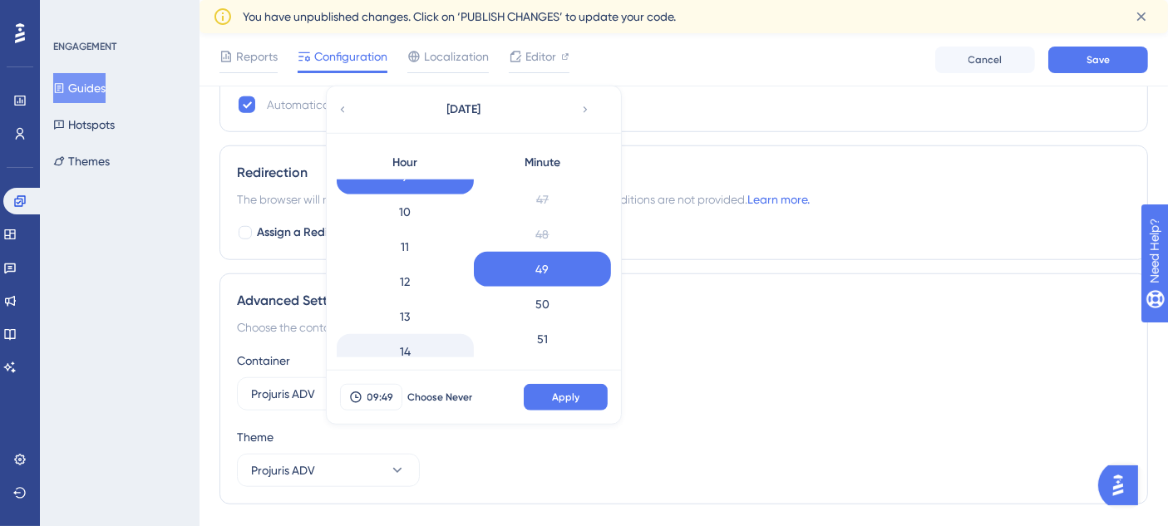
scroll to position [427, 0]
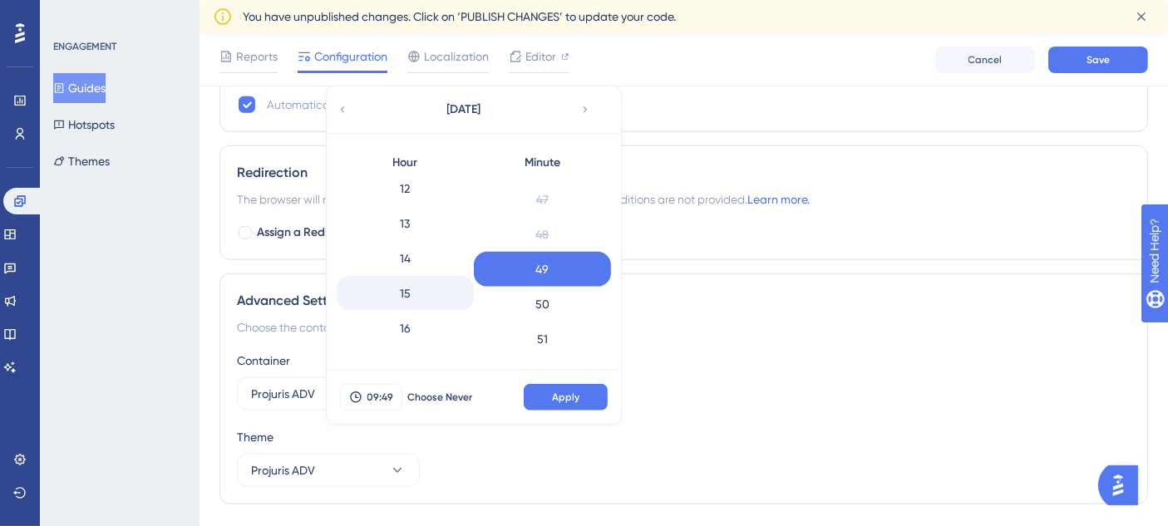
click at [438, 276] on div "15" at bounding box center [405, 293] width 137 height 35
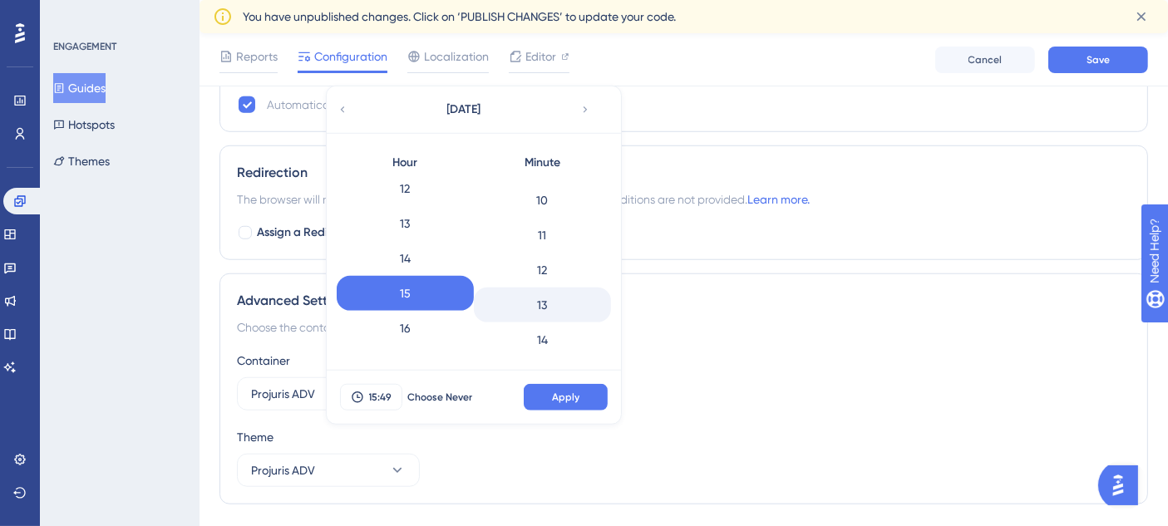
scroll to position [438, 0]
click at [565, 274] on div "15" at bounding box center [542, 282] width 137 height 35
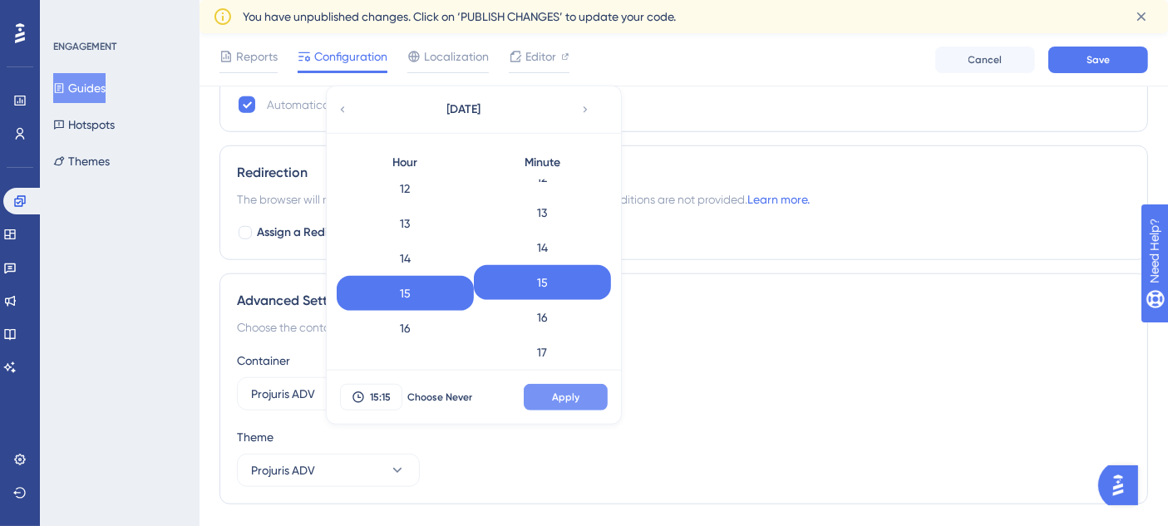
click at [589, 384] on button "Apply" at bounding box center [566, 397] width 84 height 27
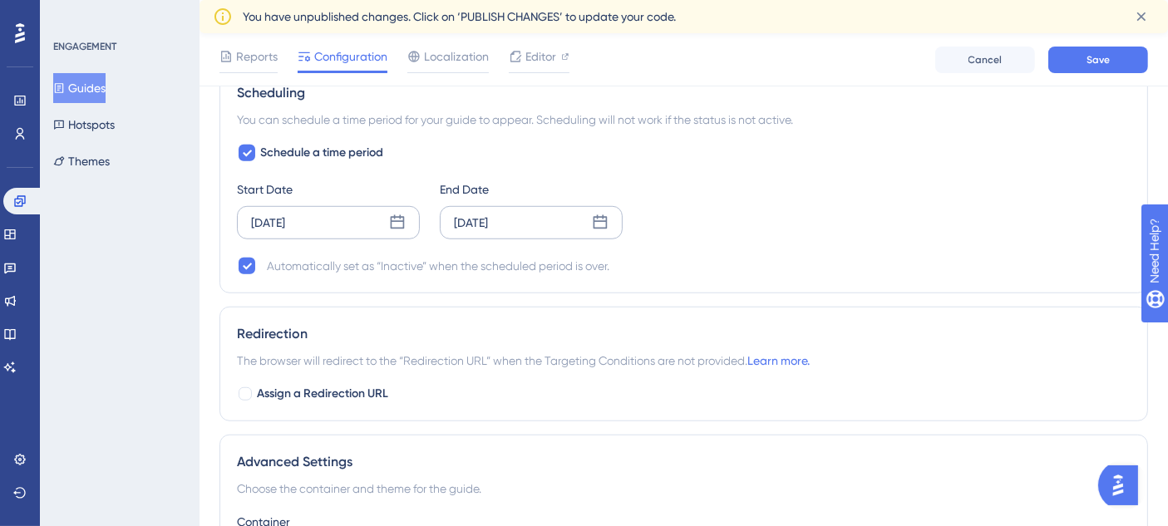
scroll to position [1138, 0]
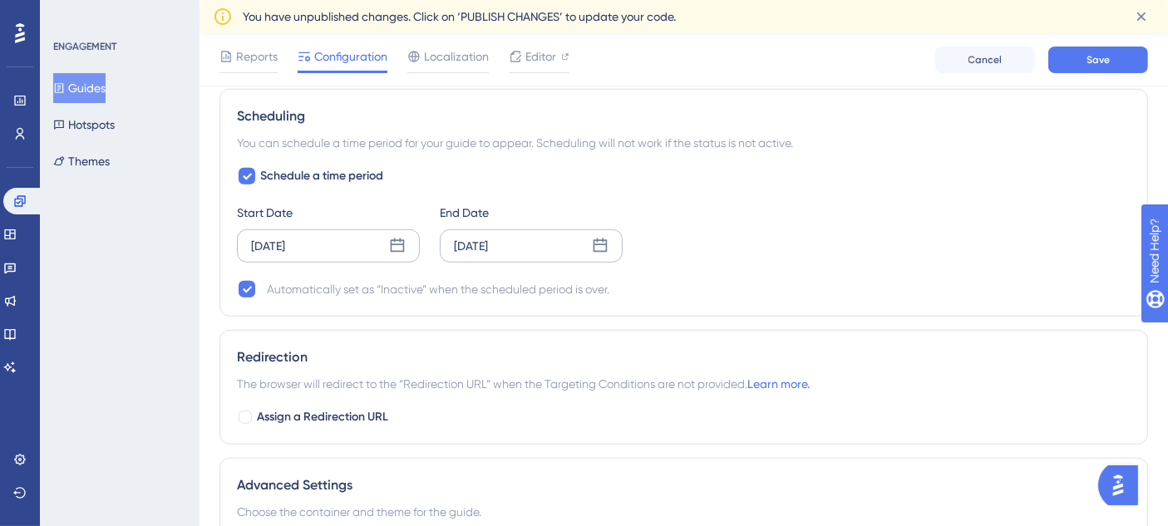
click at [351, 247] on div "[DATE]" at bounding box center [328, 245] width 183 height 33
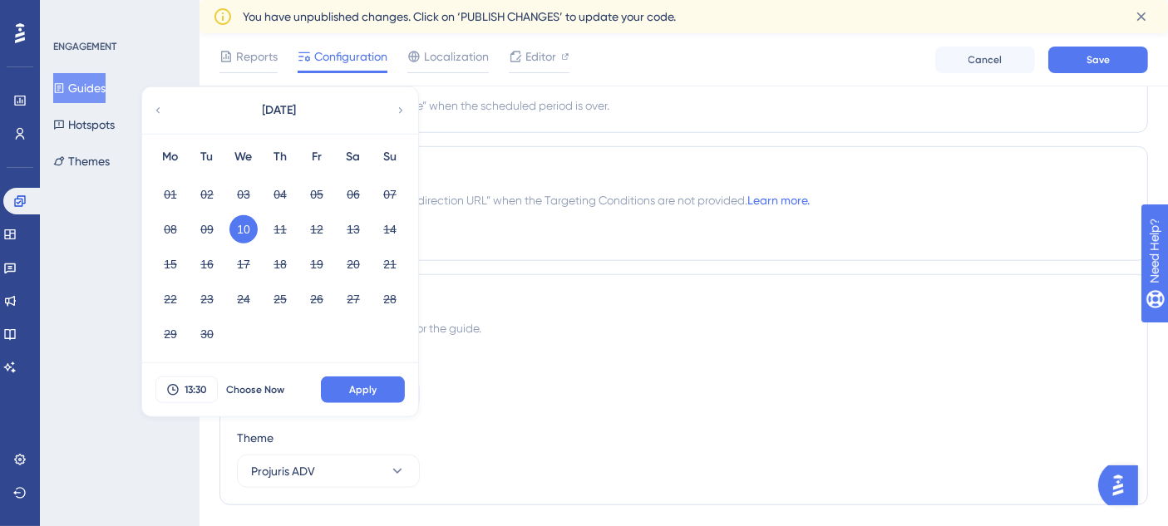
scroll to position [1323, 0]
click at [363, 395] on button "Apply" at bounding box center [363, 389] width 84 height 27
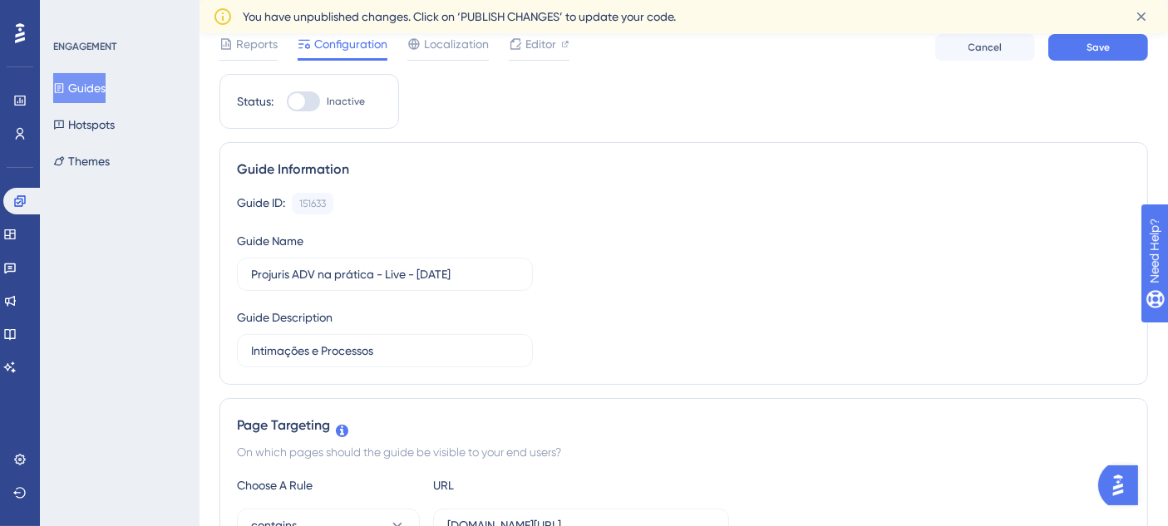
scroll to position [0, 0]
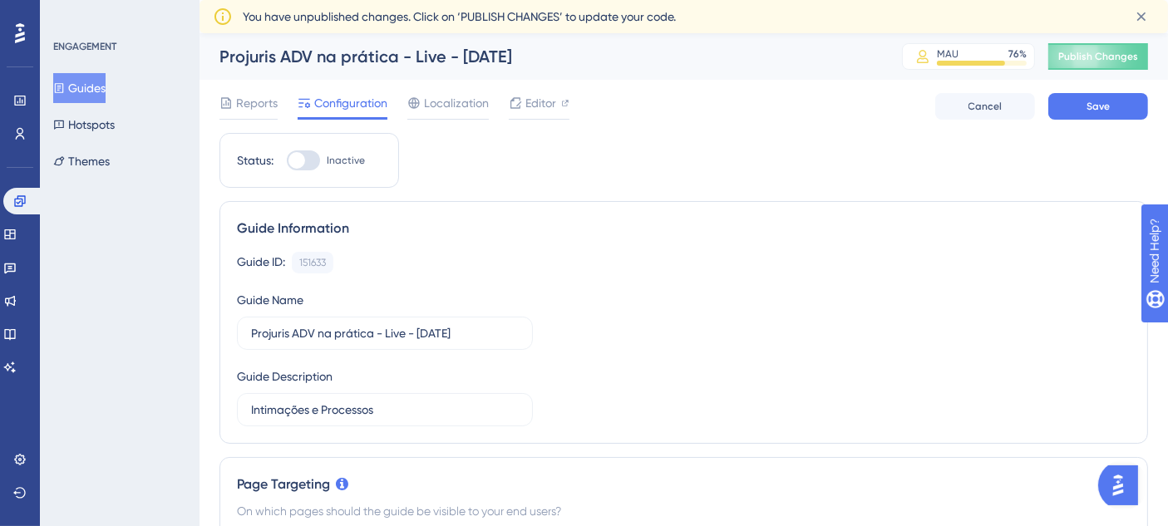
click at [293, 155] on div at bounding box center [297, 160] width 17 height 17
click at [287, 160] on input "Inactive" at bounding box center [286, 160] width 1 height 1
checkbox input "true"
click at [1110, 101] on button "Save" at bounding box center [1098, 106] width 100 height 27
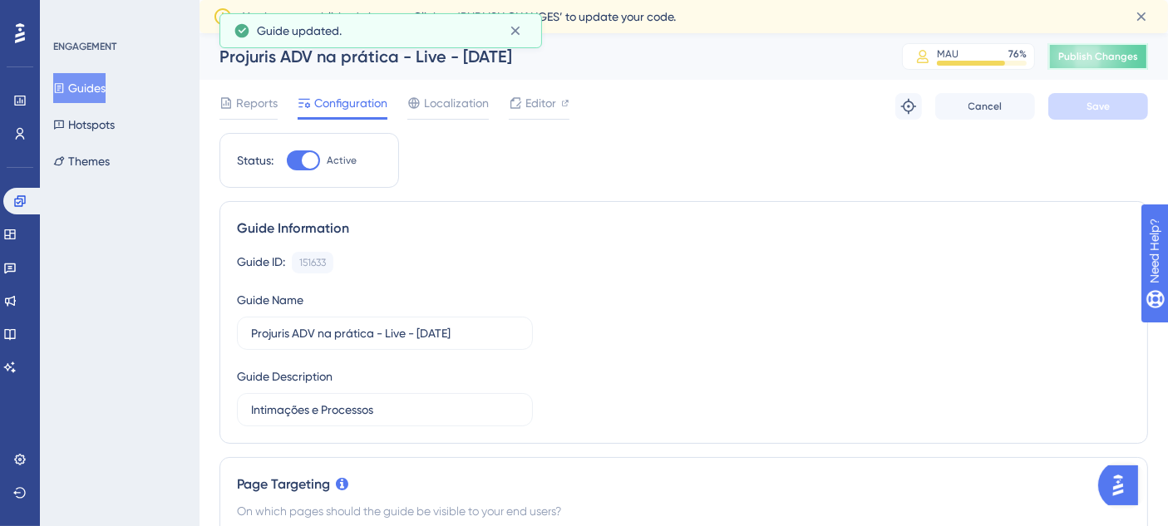
click at [1121, 57] on span "Publish Changes" at bounding box center [1098, 56] width 80 height 13
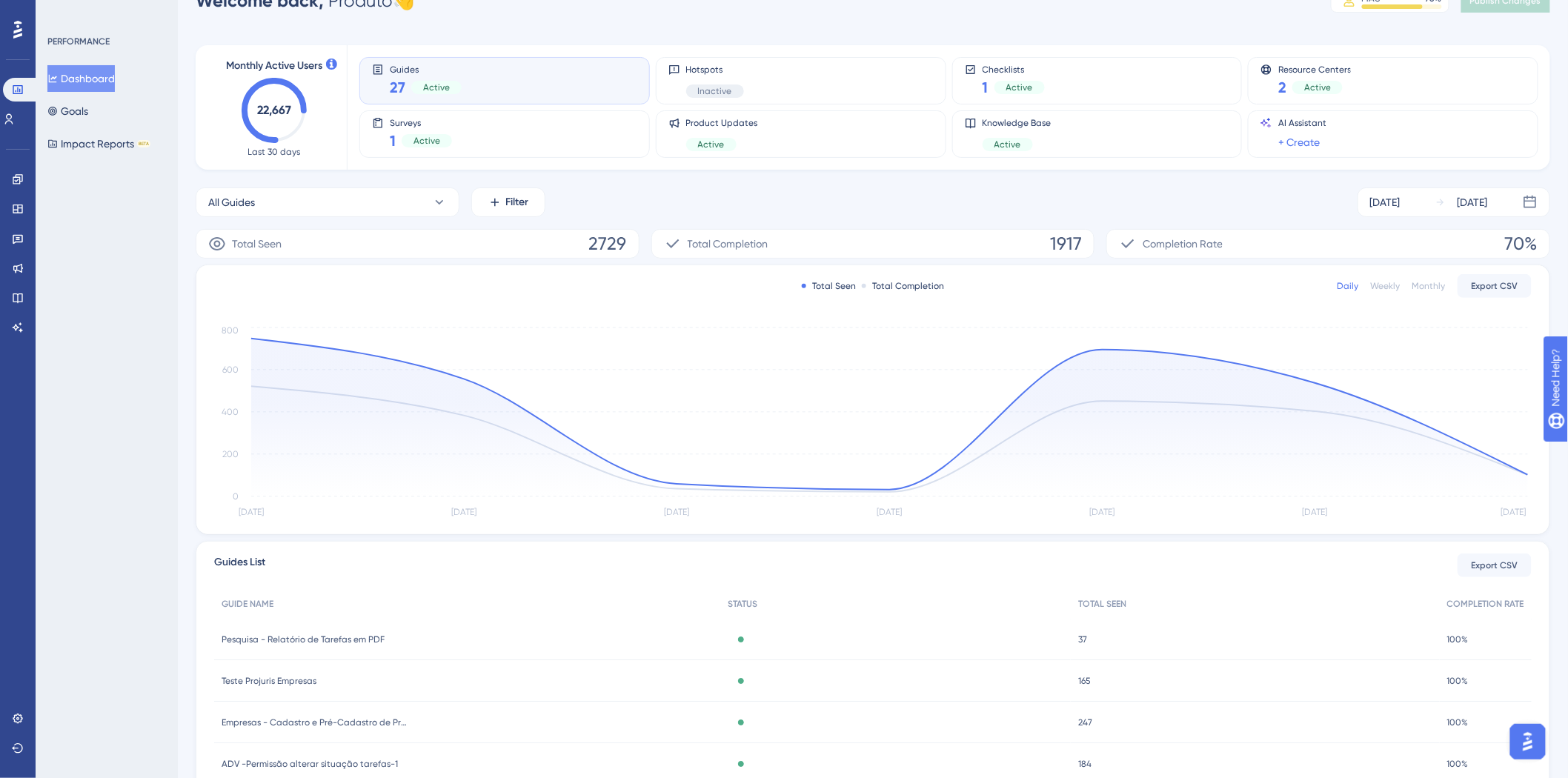
scroll to position [55, 0]
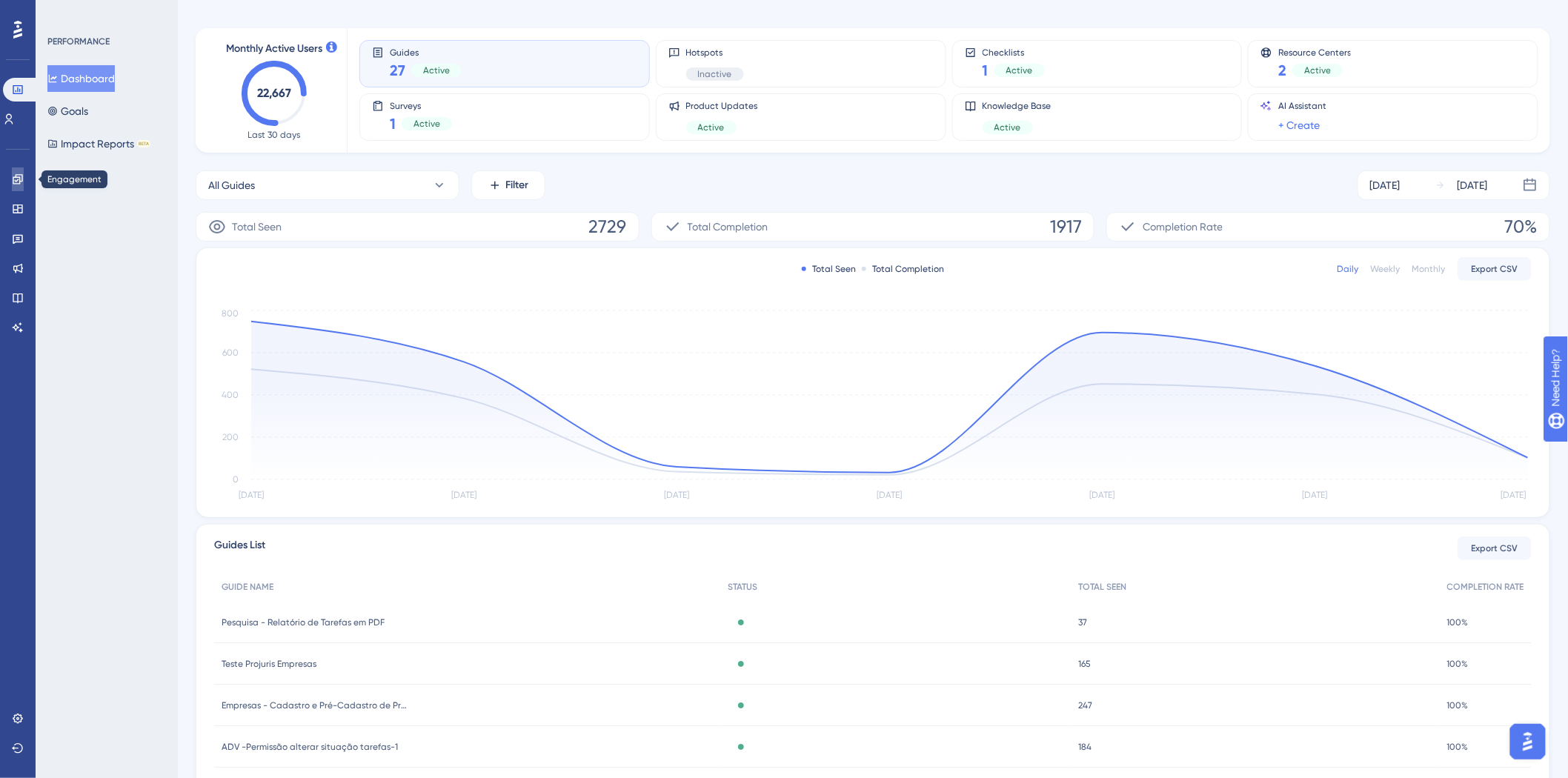
click at [24, 178] on link at bounding box center [17, 179] width 12 height 24
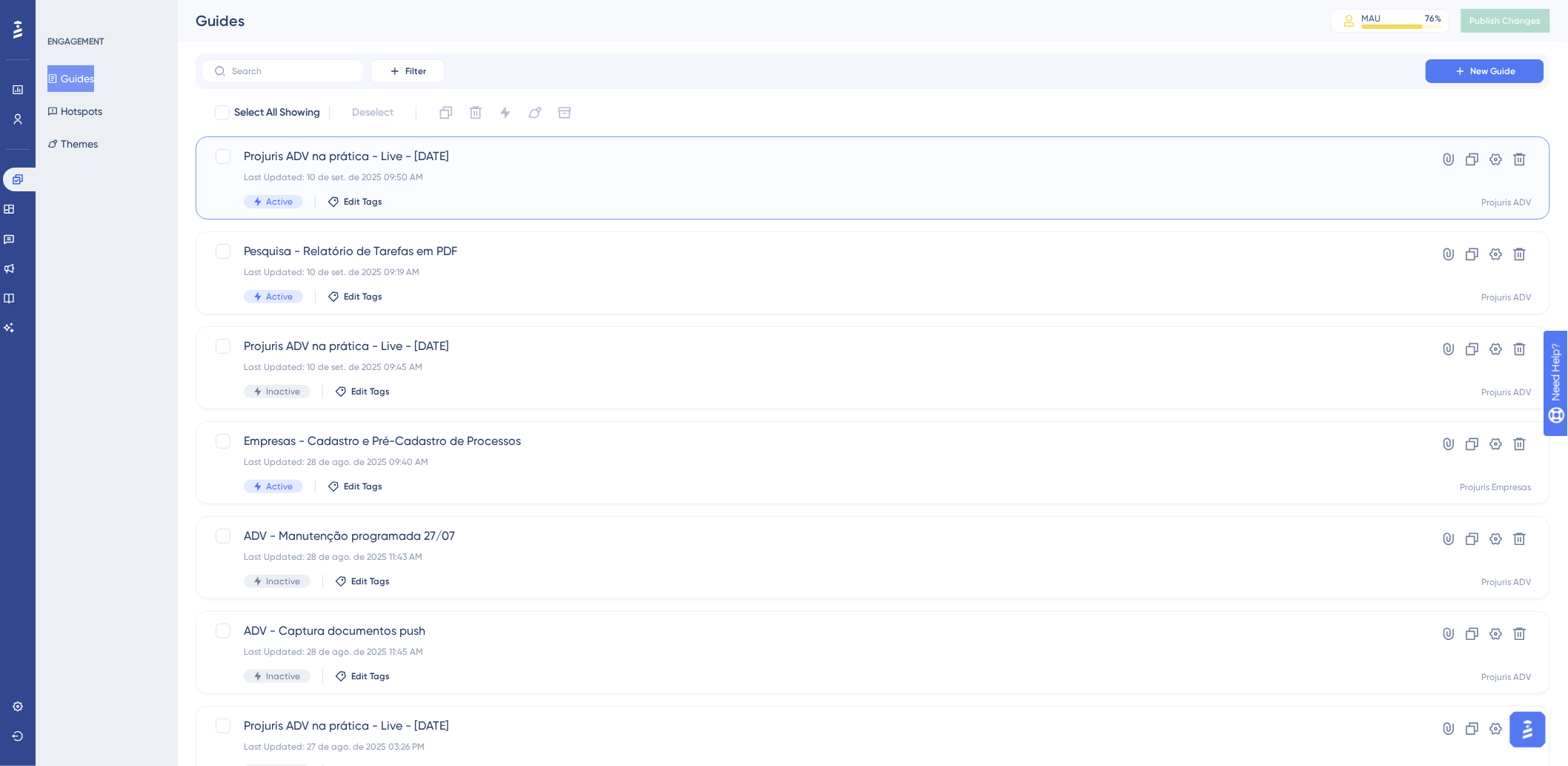
click at [734, 147] on span "Projuris ADV na prática - Live - 10 -09-2025" at bounding box center [814, 156] width 1140 height 18
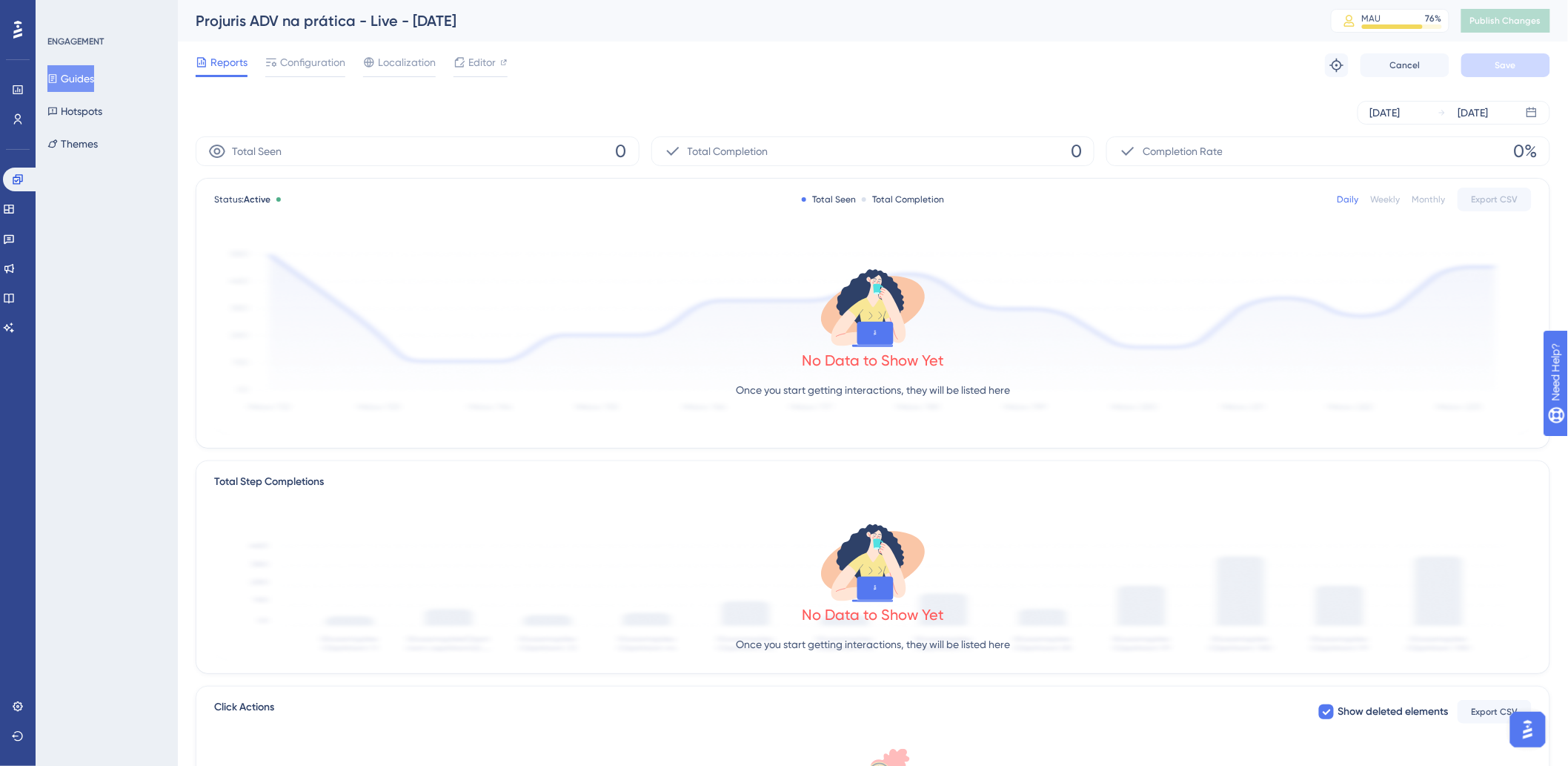
click at [648, 71] on div "Reports Configuration Localization Editor Troubleshoot Cancel Save" at bounding box center [873, 65] width 1355 height 47
click at [328, 72] on div "Configuration" at bounding box center [306, 65] width 80 height 24
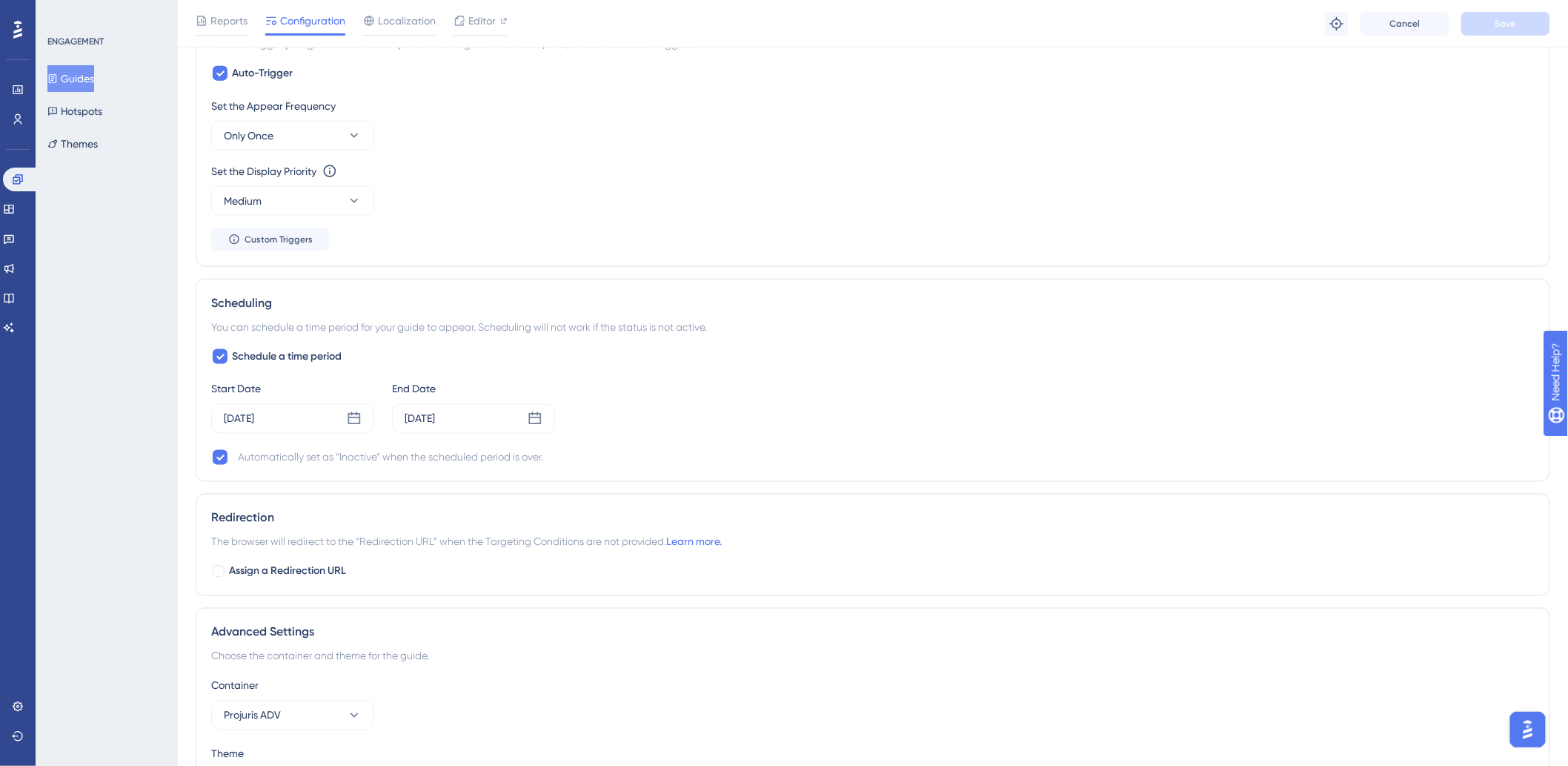
scroll to position [894, 0]
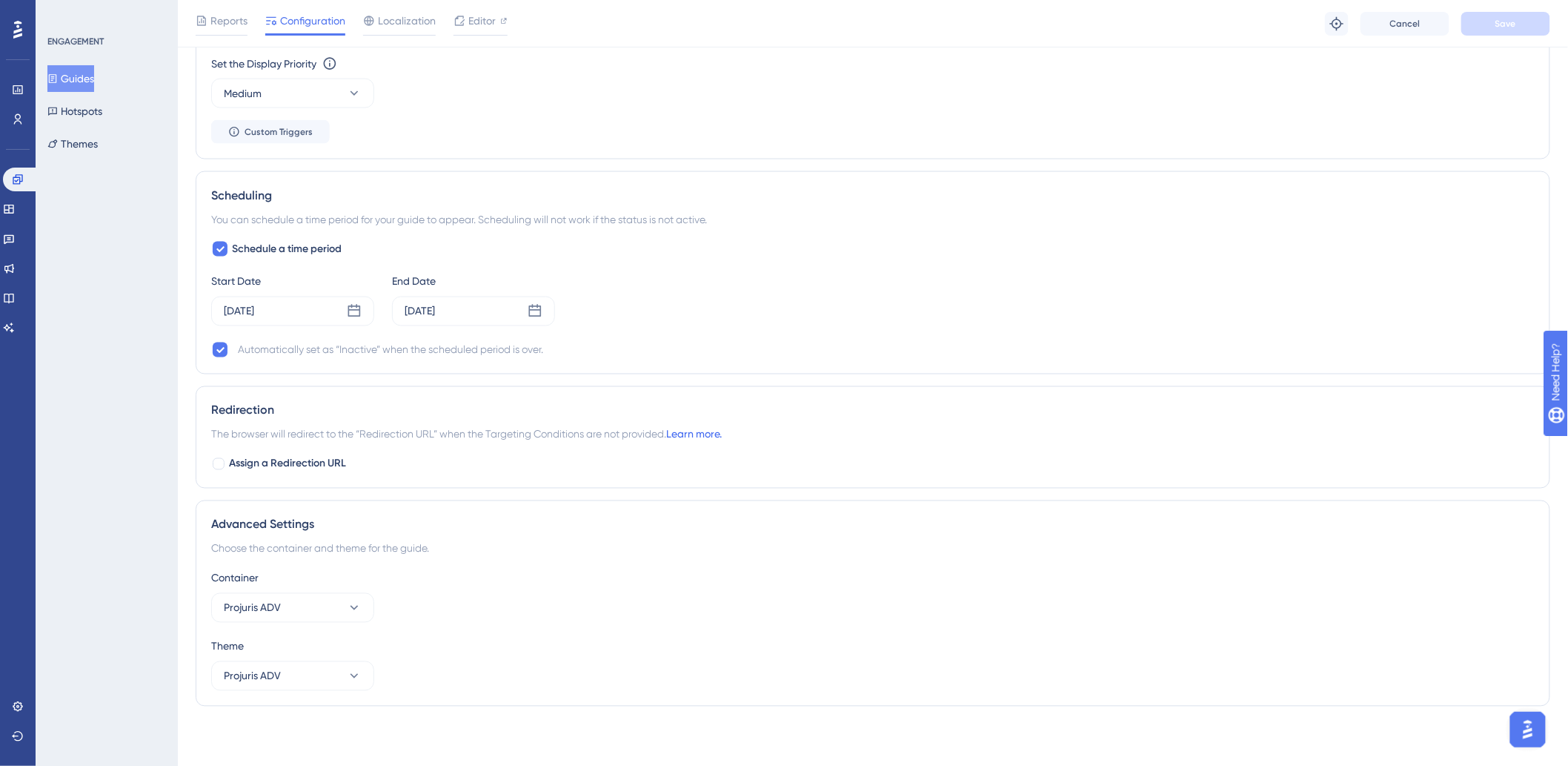
click at [711, 432] on link "Learn more." at bounding box center [694, 434] width 55 height 12
click at [12, 178] on icon at bounding box center [17, 179] width 12 height 12
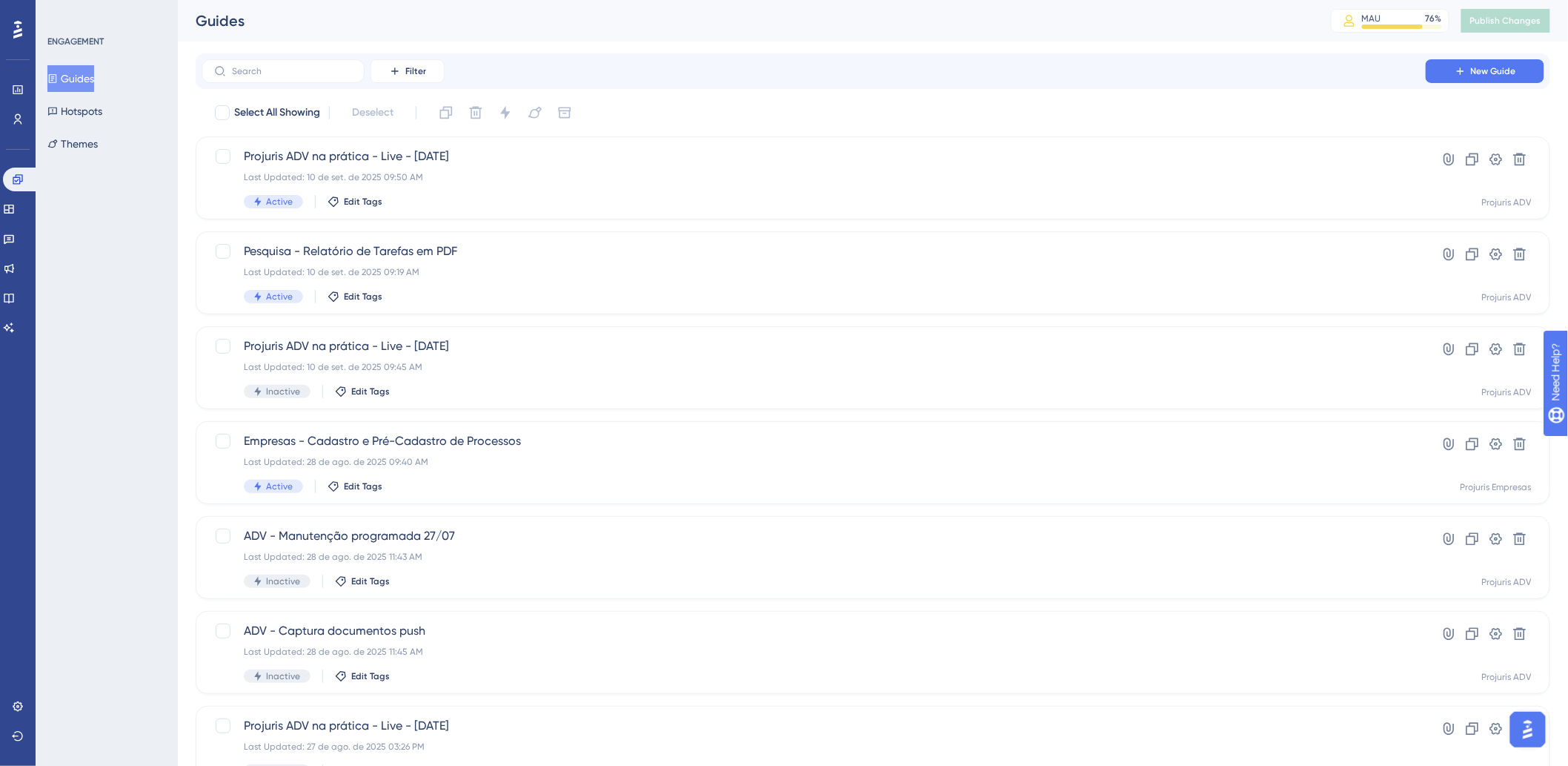
click at [729, 97] on div "Filter New Guide Select All Showing Deselect Projuris ADV na prática - Live - 1…" at bounding box center [873, 578] width 1355 height 1050
click at [787, 112] on div "Select All Showing Deselect" at bounding box center [882, 112] width 1337 height 24
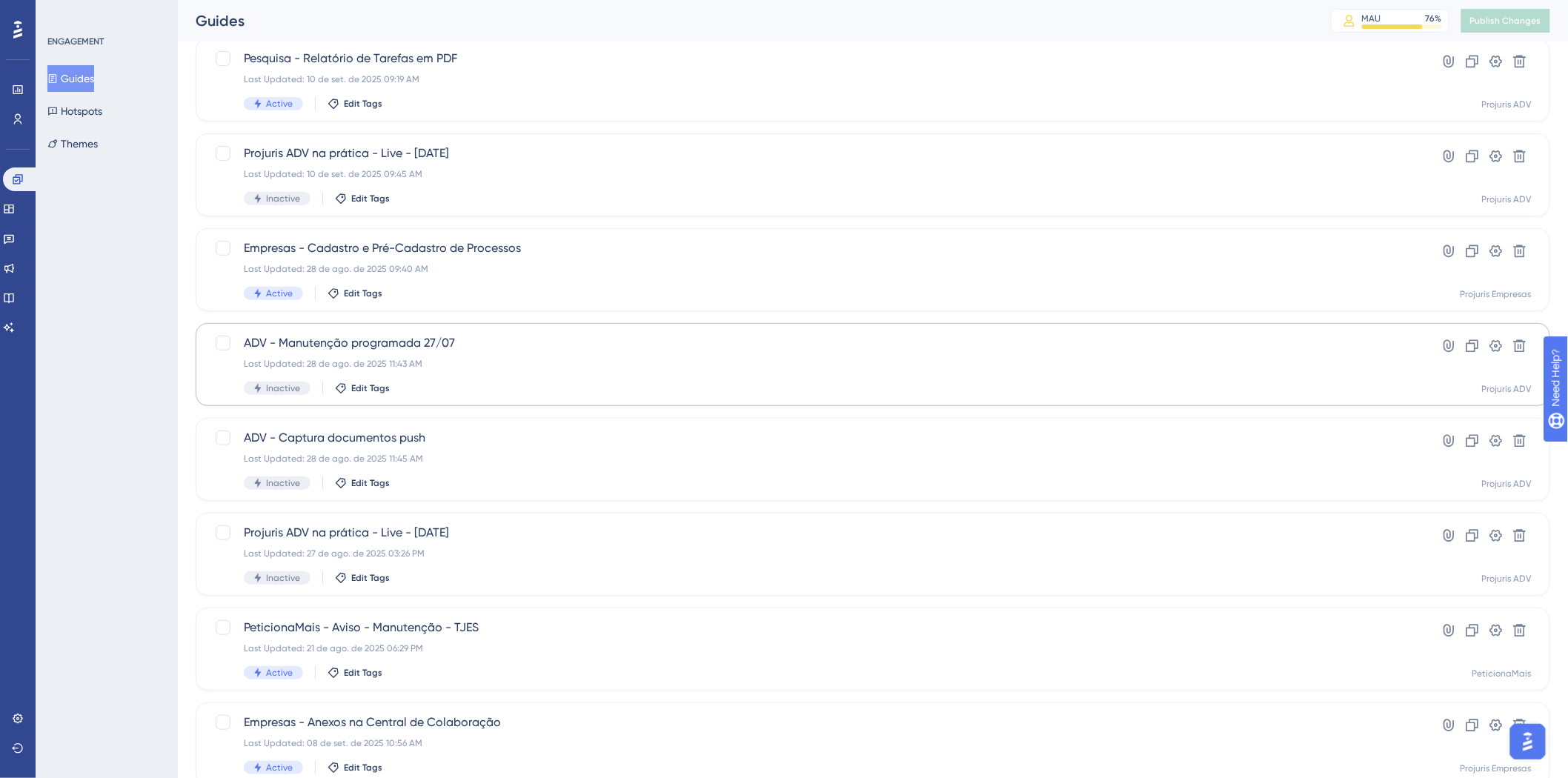
scroll to position [219, 0]
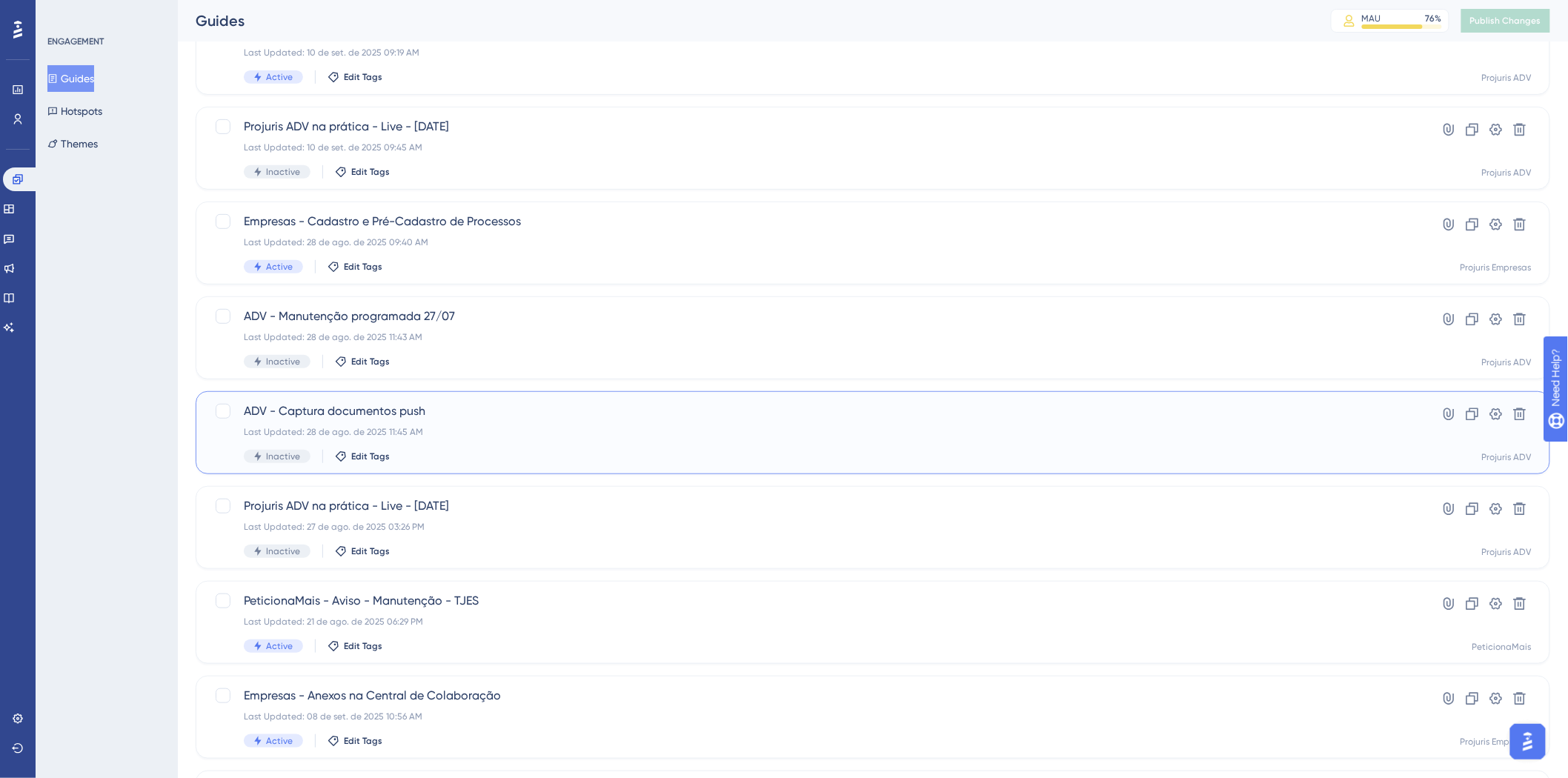
click at [939, 438] on div "Last Updated: 28 de ago. de 2025 11:45 AM" at bounding box center [814, 431] width 1140 height 12
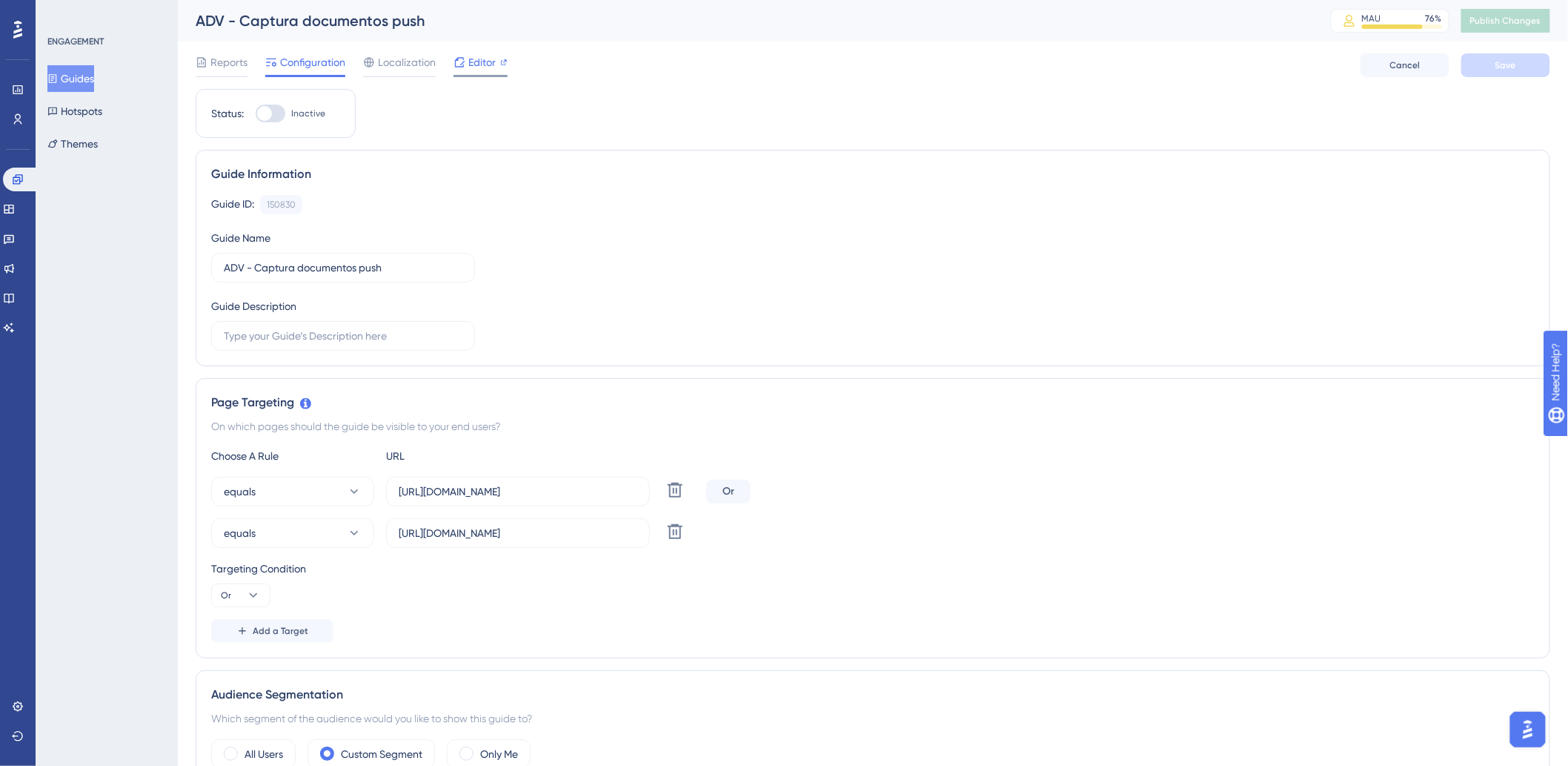
click at [493, 58] on span "Editor" at bounding box center [481, 62] width 28 height 18
click at [589, 253] on div "Guide ID: 150830 Copy Guide Name ADV - Captura documentos push Guide Description" at bounding box center [873, 273] width 1324 height 156
click at [215, 70] on span "Reports" at bounding box center [229, 62] width 37 height 18
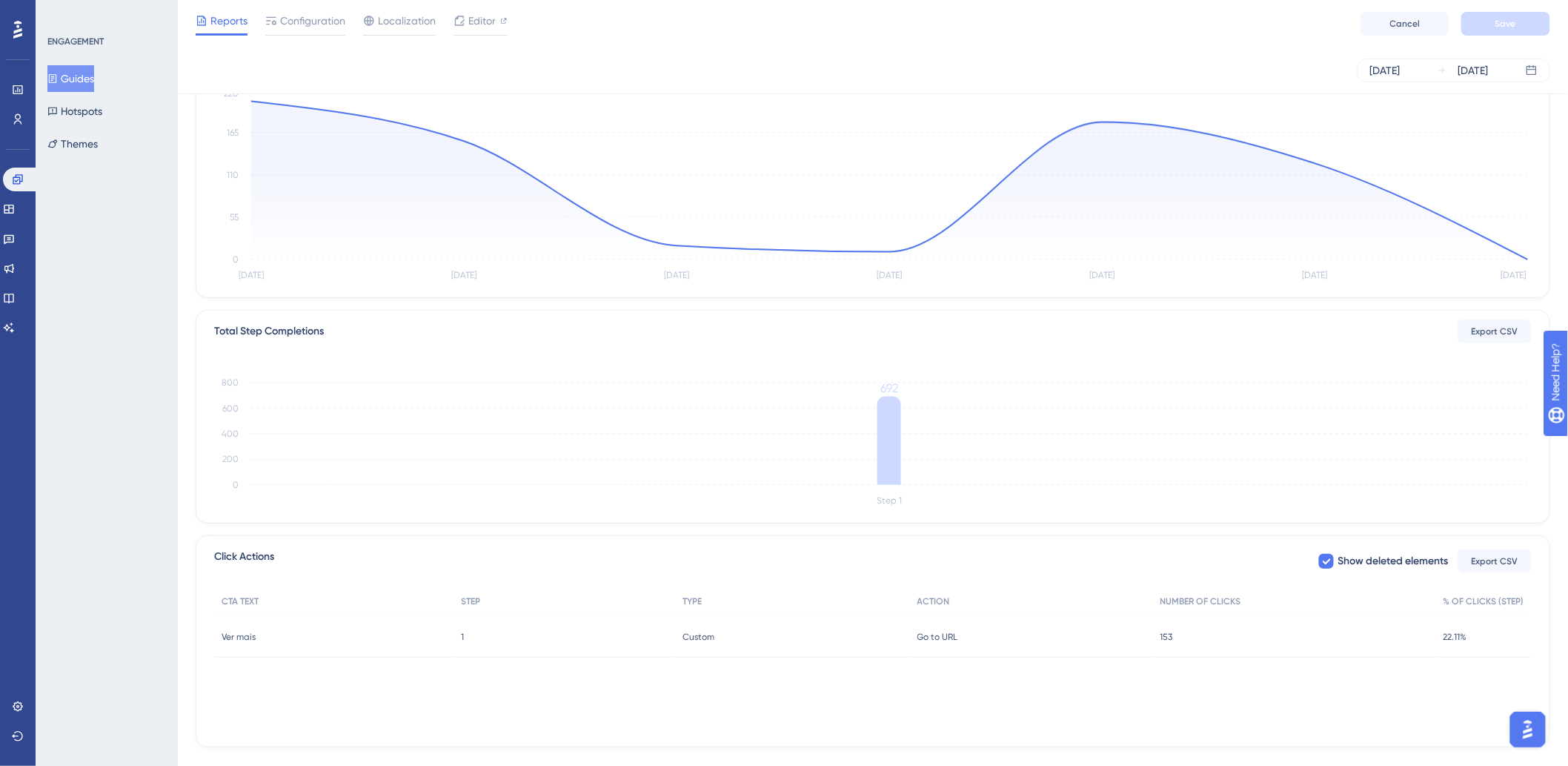
scroll to position [109, 0]
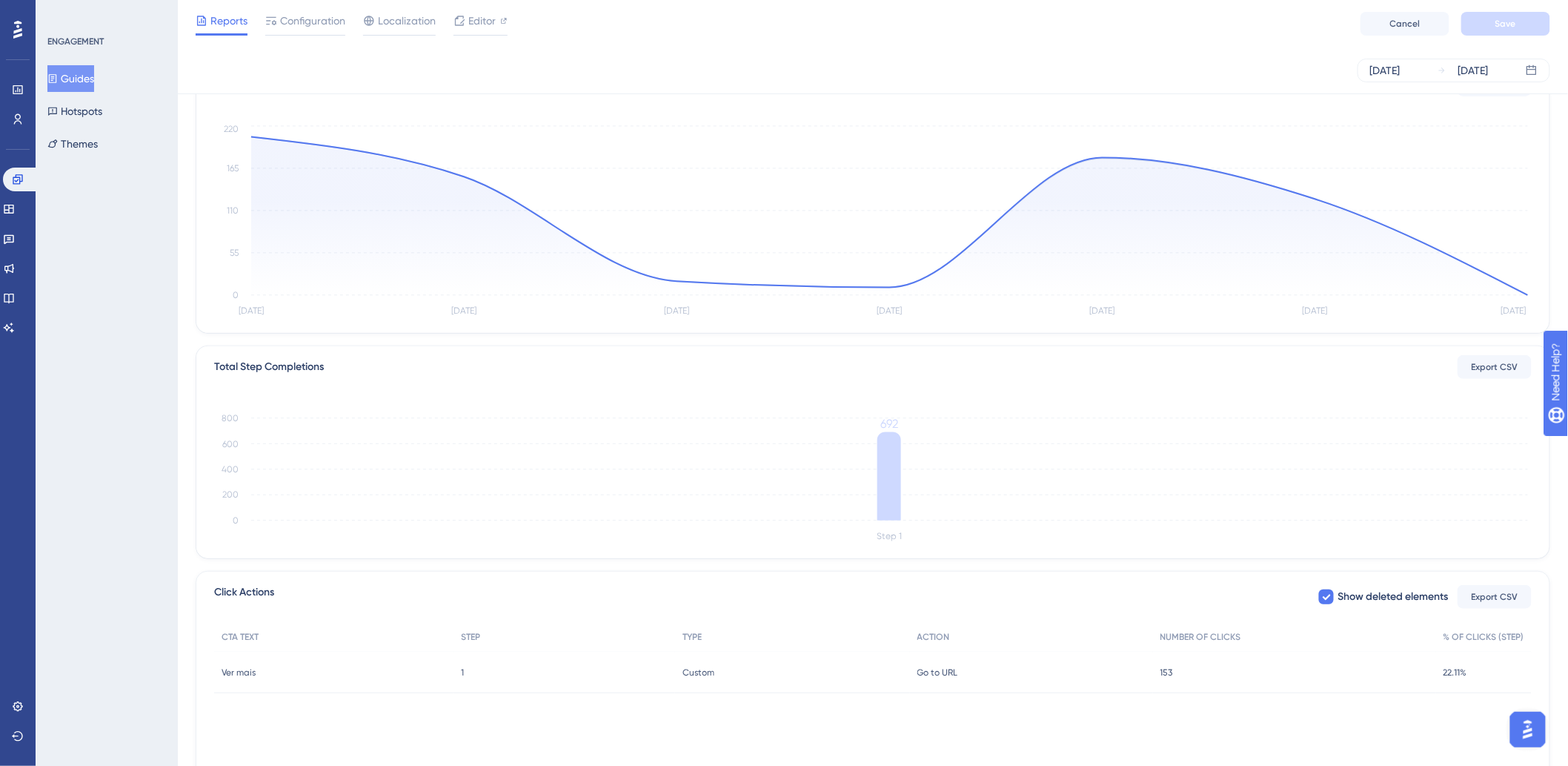
click at [153, 292] on div "ENGAGEMENT Guides Hotspots Themes" at bounding box center [107, 383] width 143 height 766
click at [26, 178] on link at bounding box center [21, 179] width 36 height 24
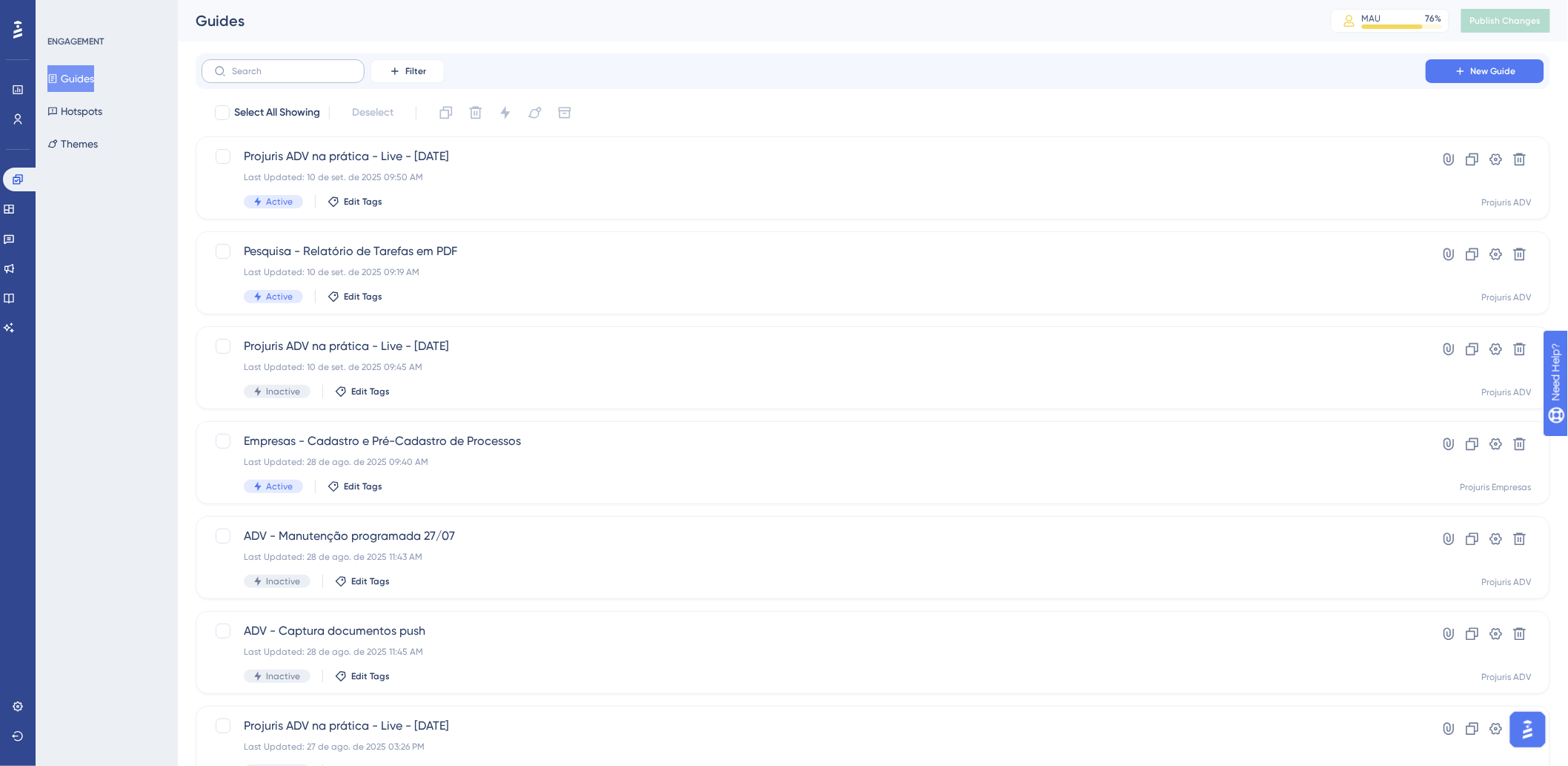
click at [317, 62] on label at bounding box center [283, 71] width 163 height 24
click at [317, 66] on input "text" at bounding box center [291, 71] width 120 height 11
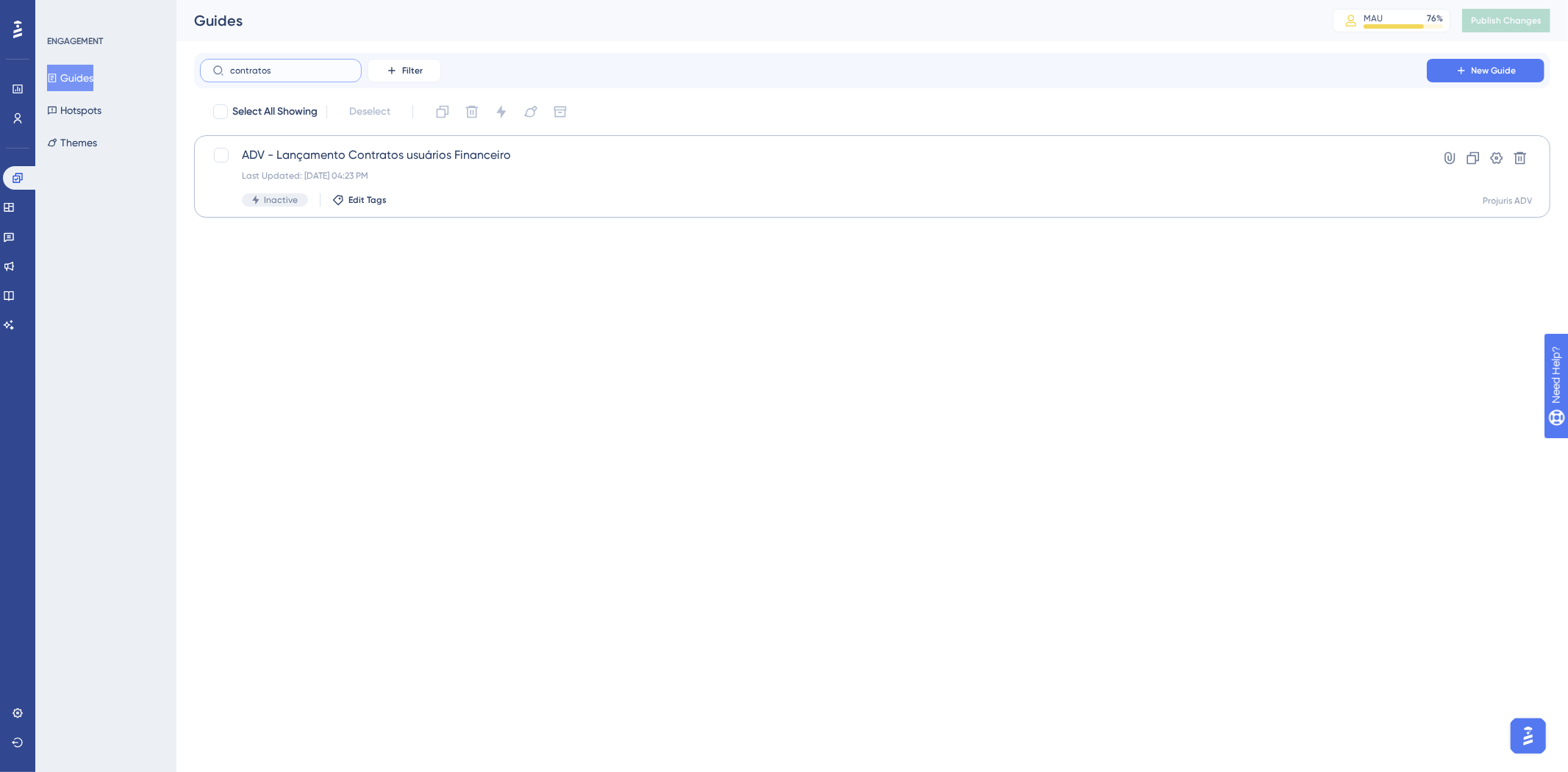
type input "contratos"
click at [1010, 157] on span "ADV - Lançamento Contratos usuários Financeiro" at bounding box center [814, 155] width 1143 height 18
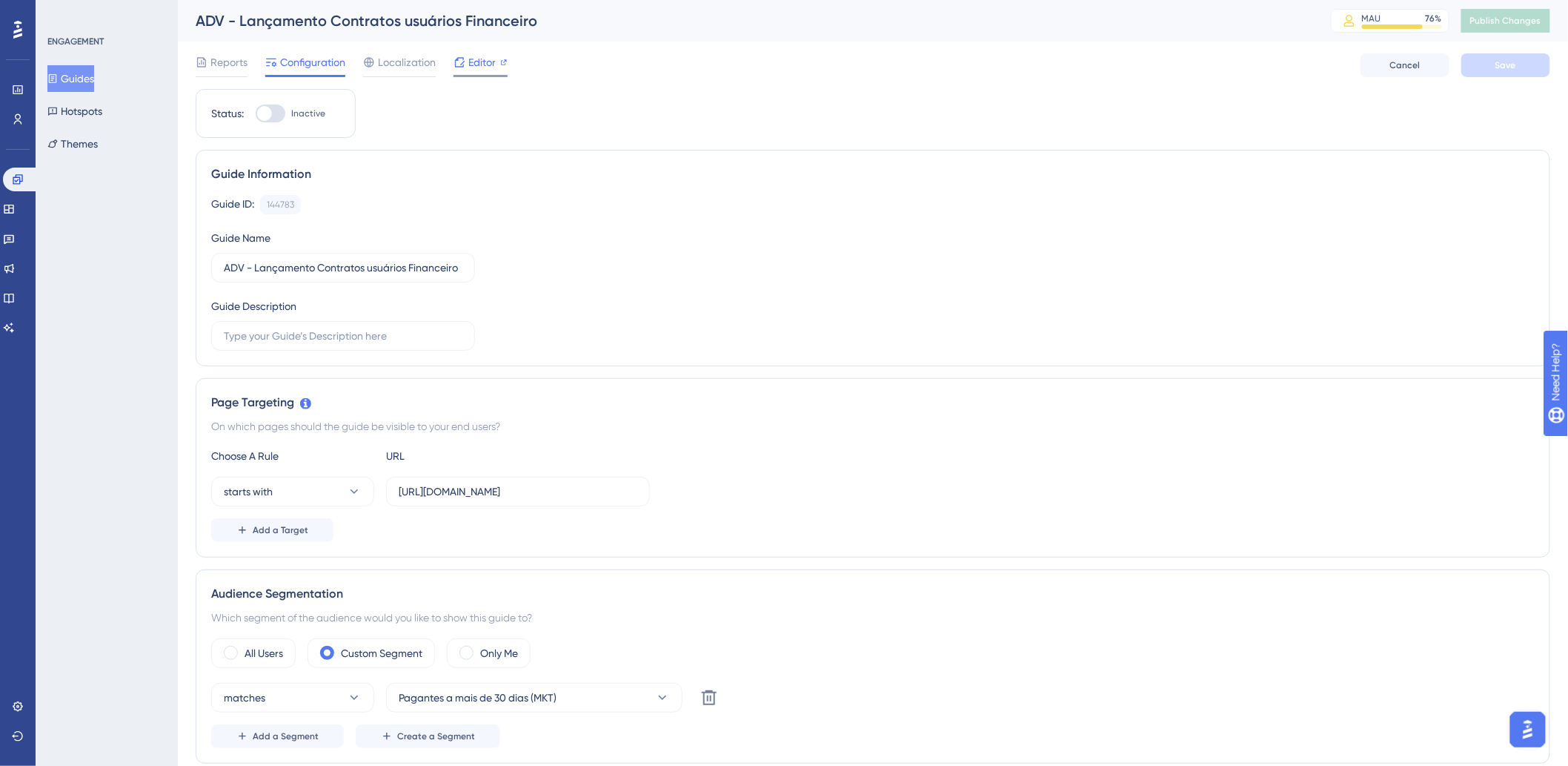
click at [476, 57] on span "Editor" at bounding box center [481, 62] width 28 height 18
click at [29, 169] on link at bounding box center [21, 179] width 36 height 24
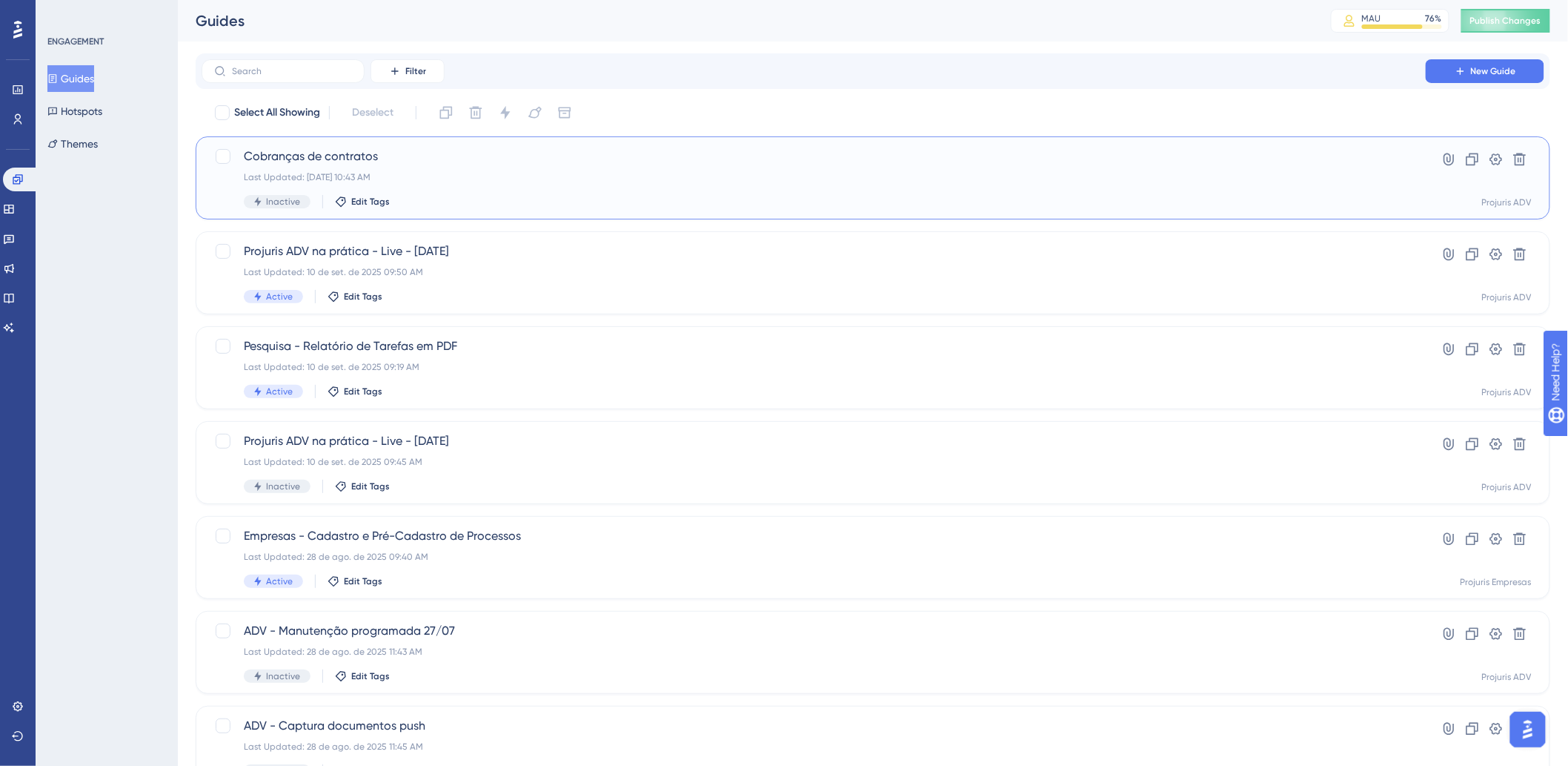
click at [661, 199] on div "Inactive Edit Tags" at bounding box center [814, 202] width 1140 height 13
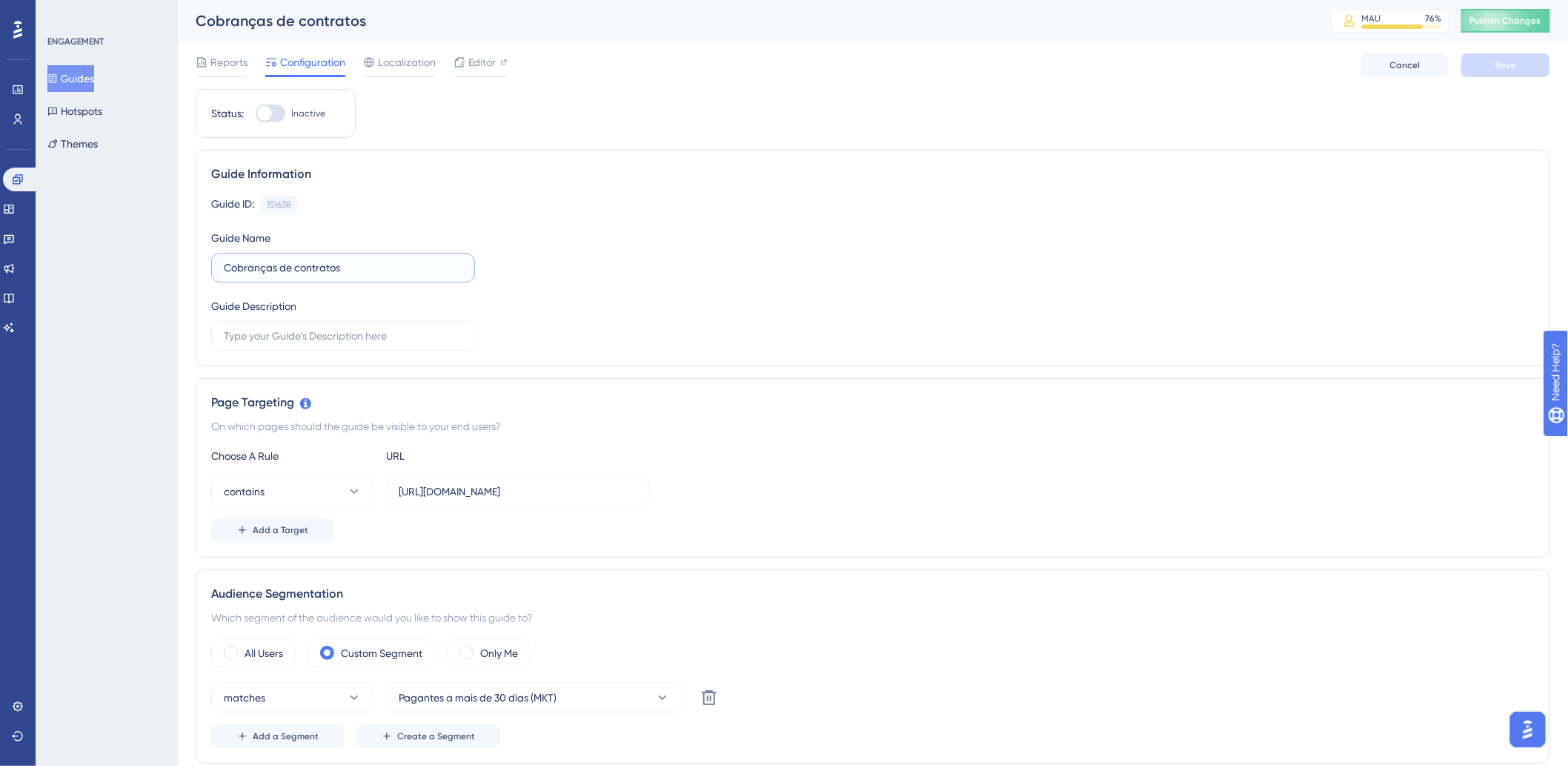
click at [224, 267] on input "Cobranças de contratos" at bounding box center [343, 268] width 239 height 16
type input "ProtoLançamento: Cobranças de contratos"
click at [546, 248] on div "Guide ID: 151638 Copy Guide Name ProtoLançamento: Cobranças de contratos Guide …" at bounding box center [873, 273] width 1324 height 156
click at [1471, 67] on button "Save" at bounding box center [1506, 65] width 89 height 24
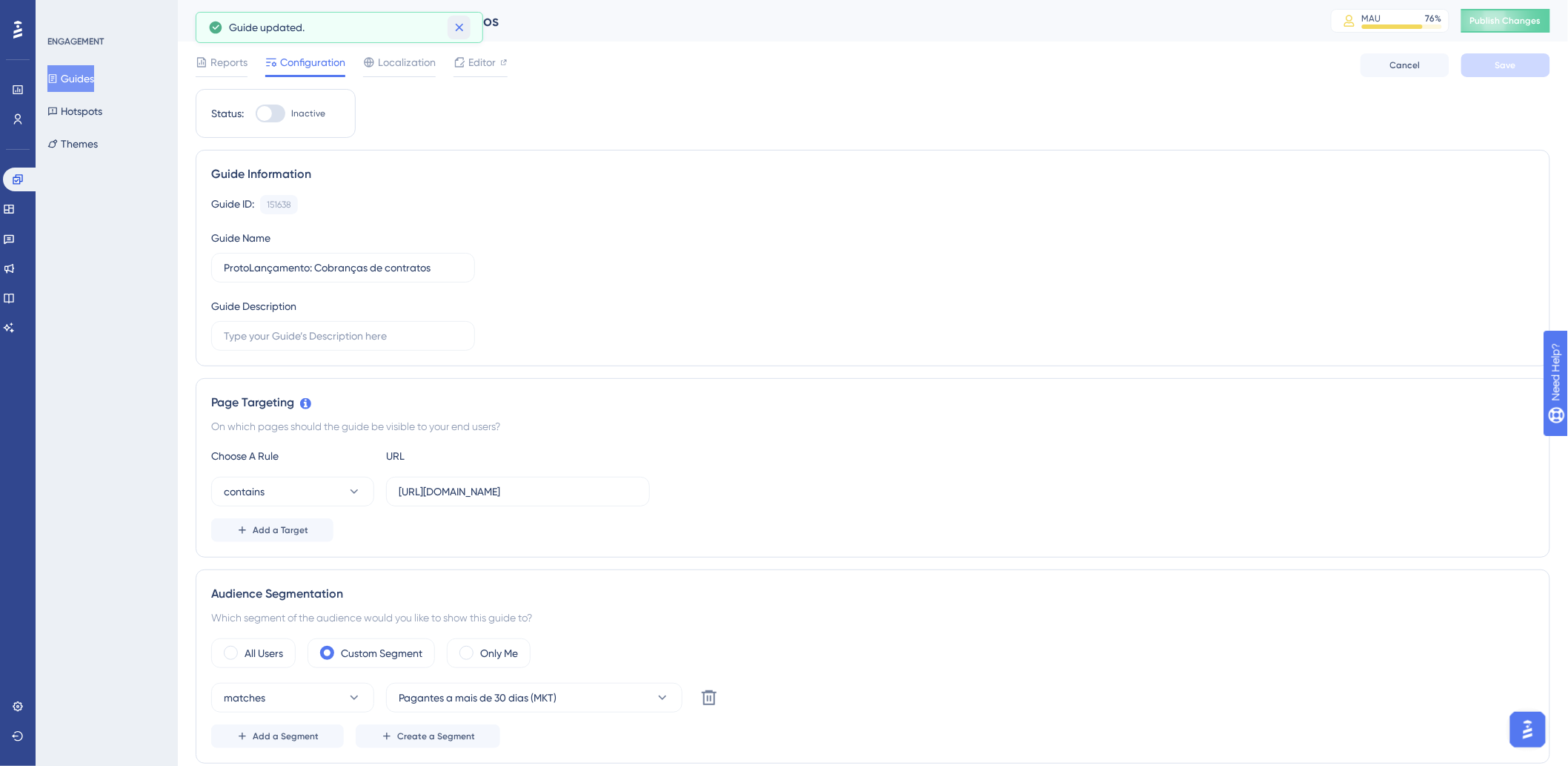
click at [464, 28] on icon at bounding box center [459, 27] width 15 height 15
click at [907, 63] on div "Reports Configuration Localization Editor Cancel Save" at bounding box center [873, 65] width 1355 height 47
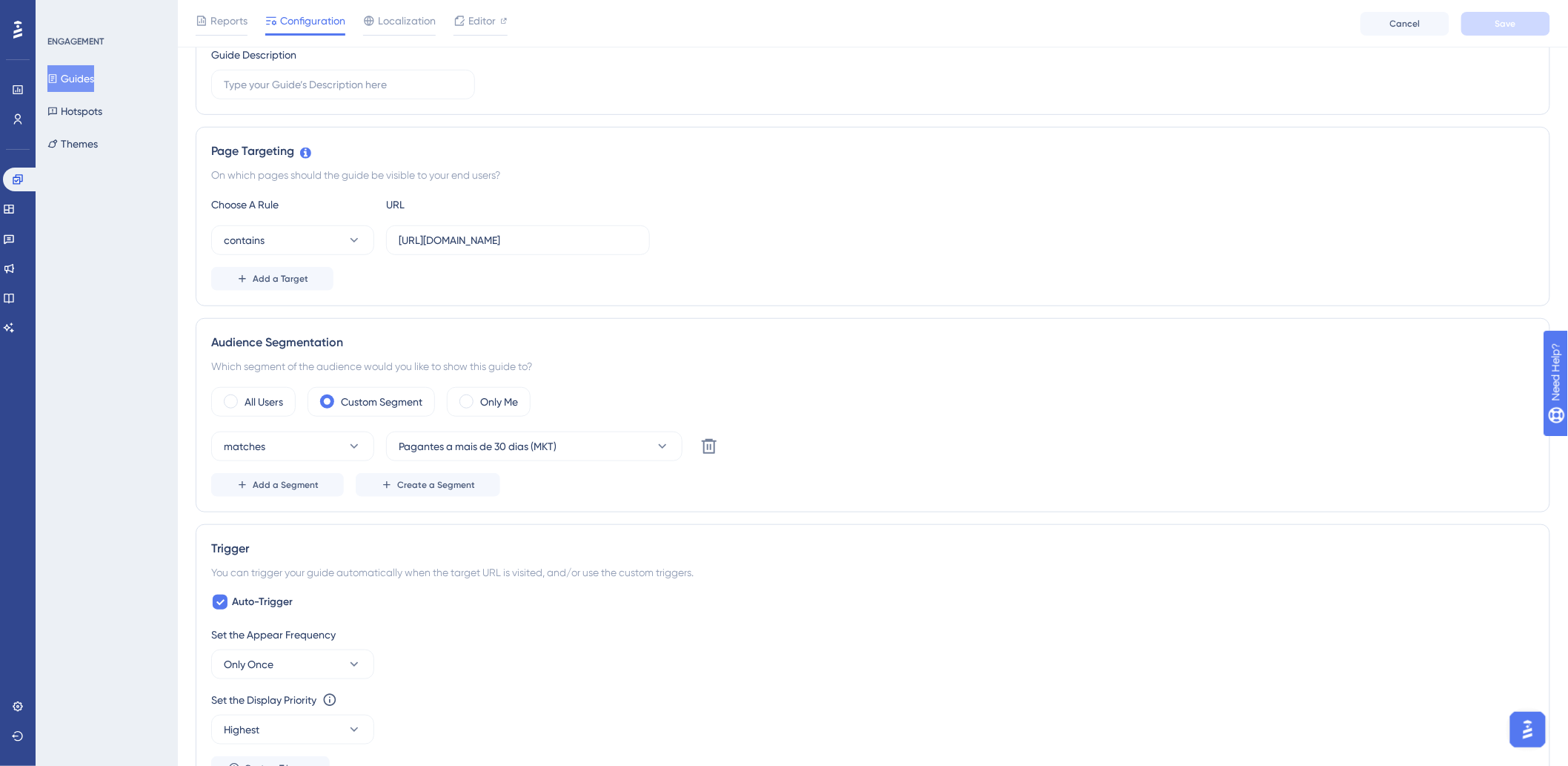
scroll to position [329, 0]
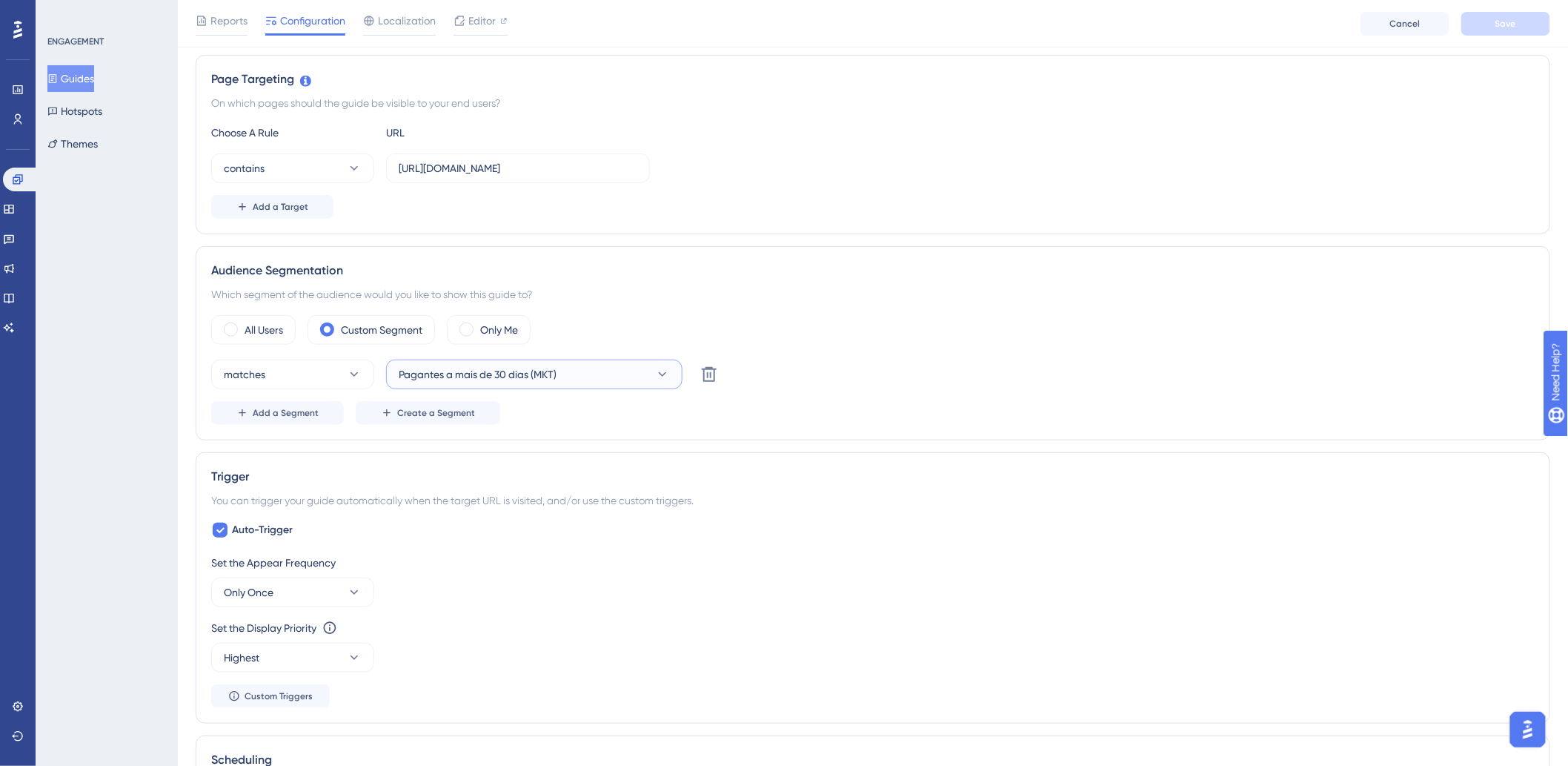
click at [606, 375] on button "Pagantes a mais de 30 dias (MKT)" at bounding box center [534, 374] width 297 height 29
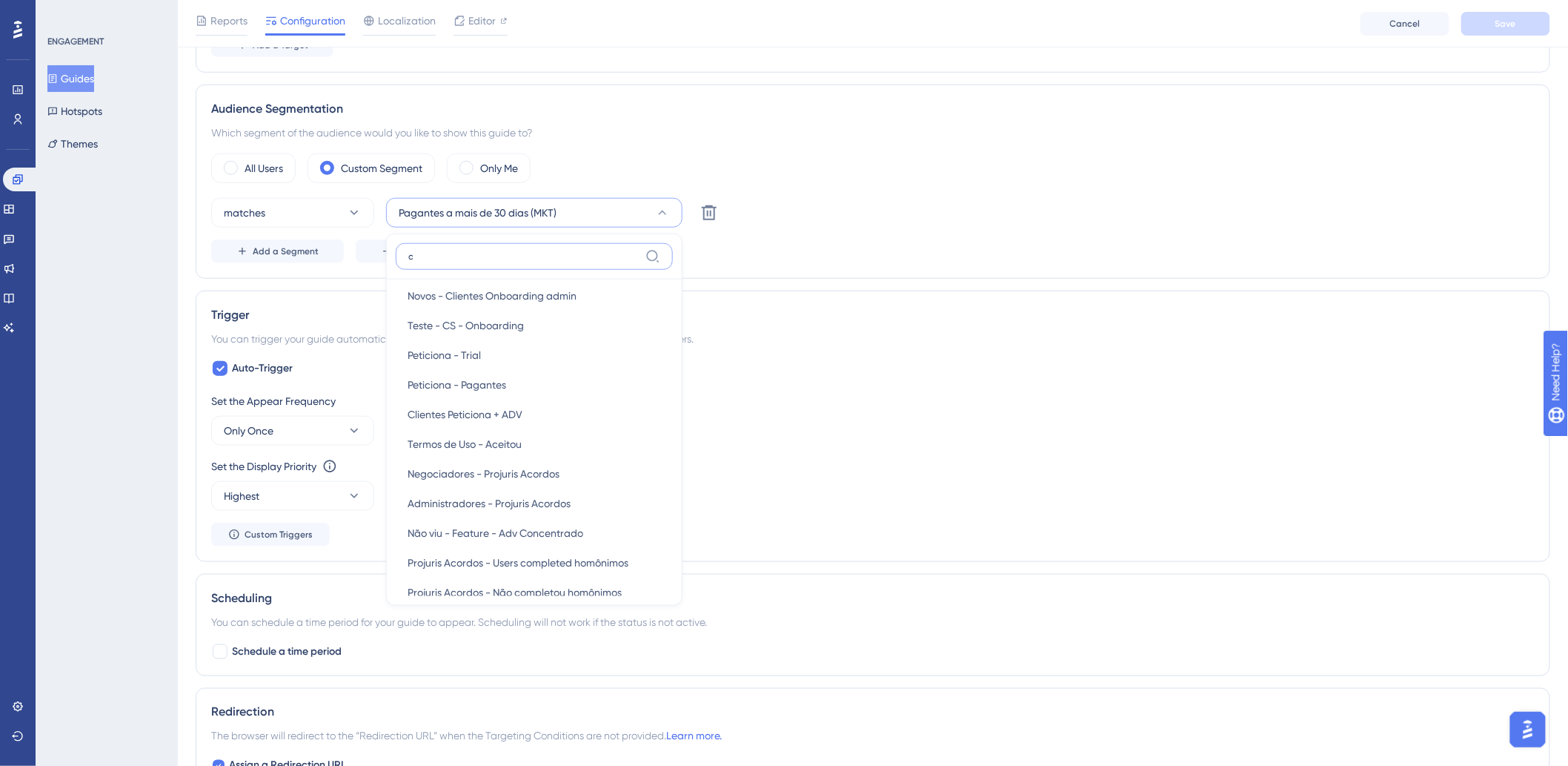
scroll to position [0, 0]
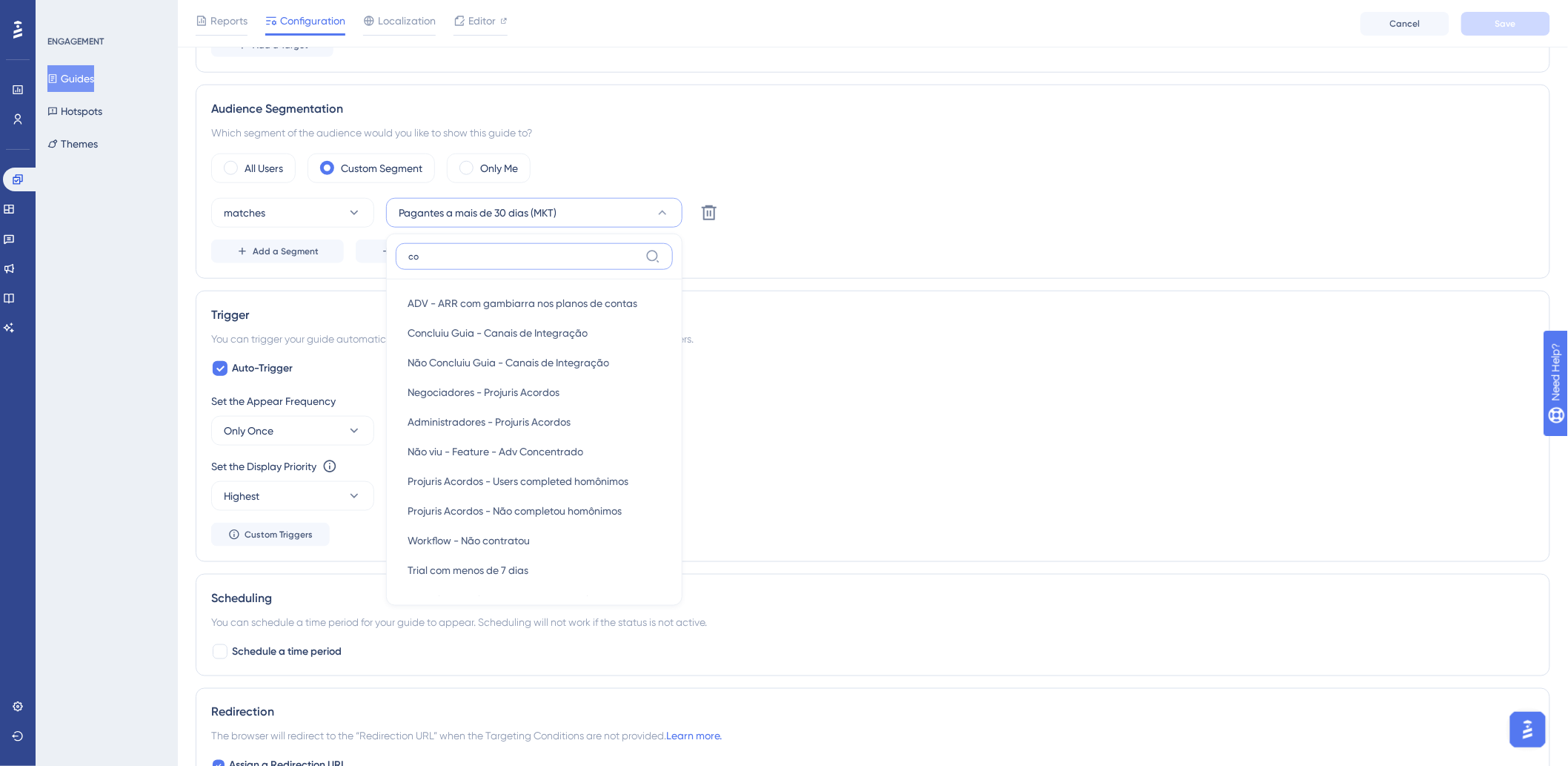
type input "c"
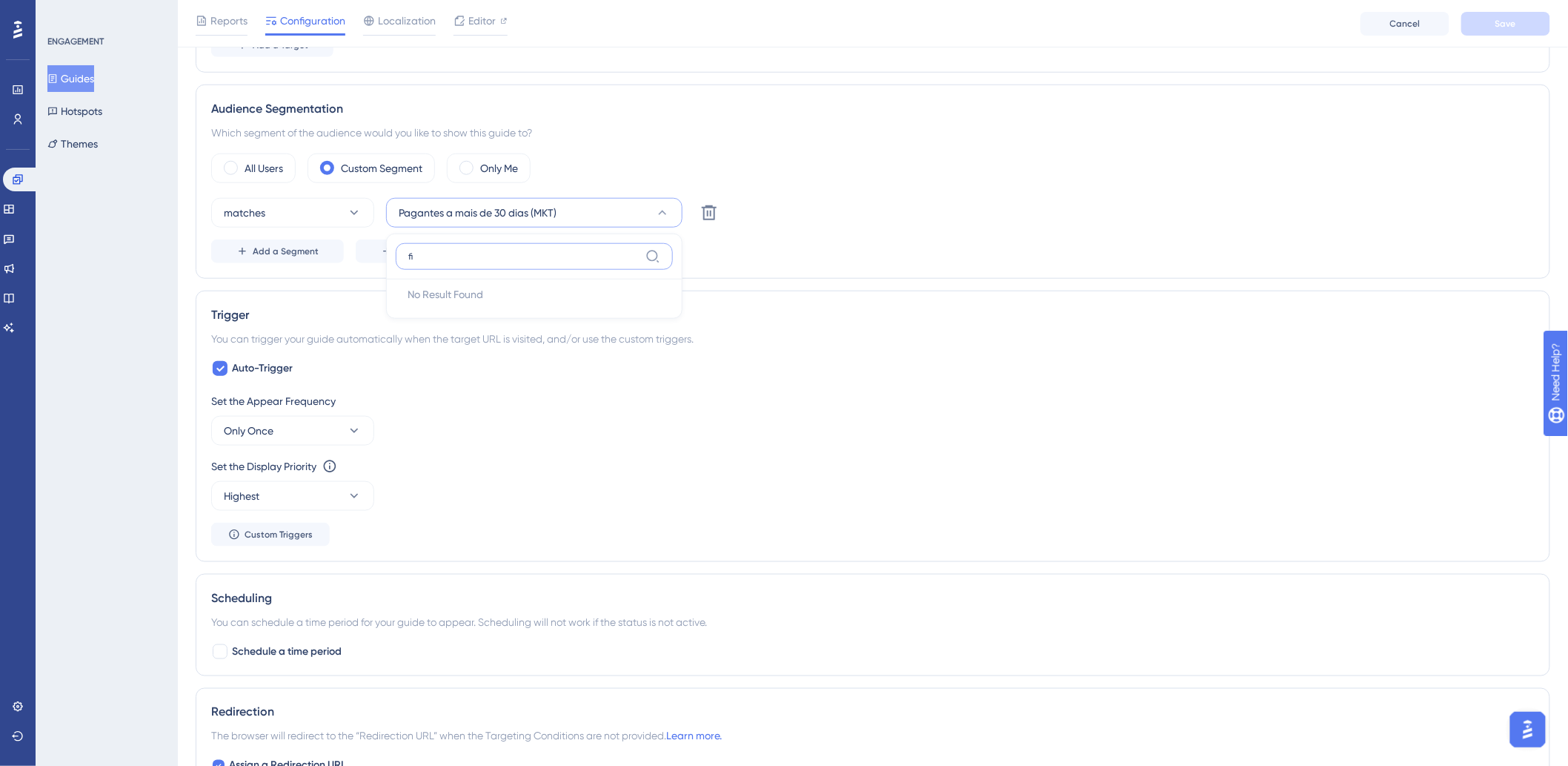
type input "f"
type input "c"
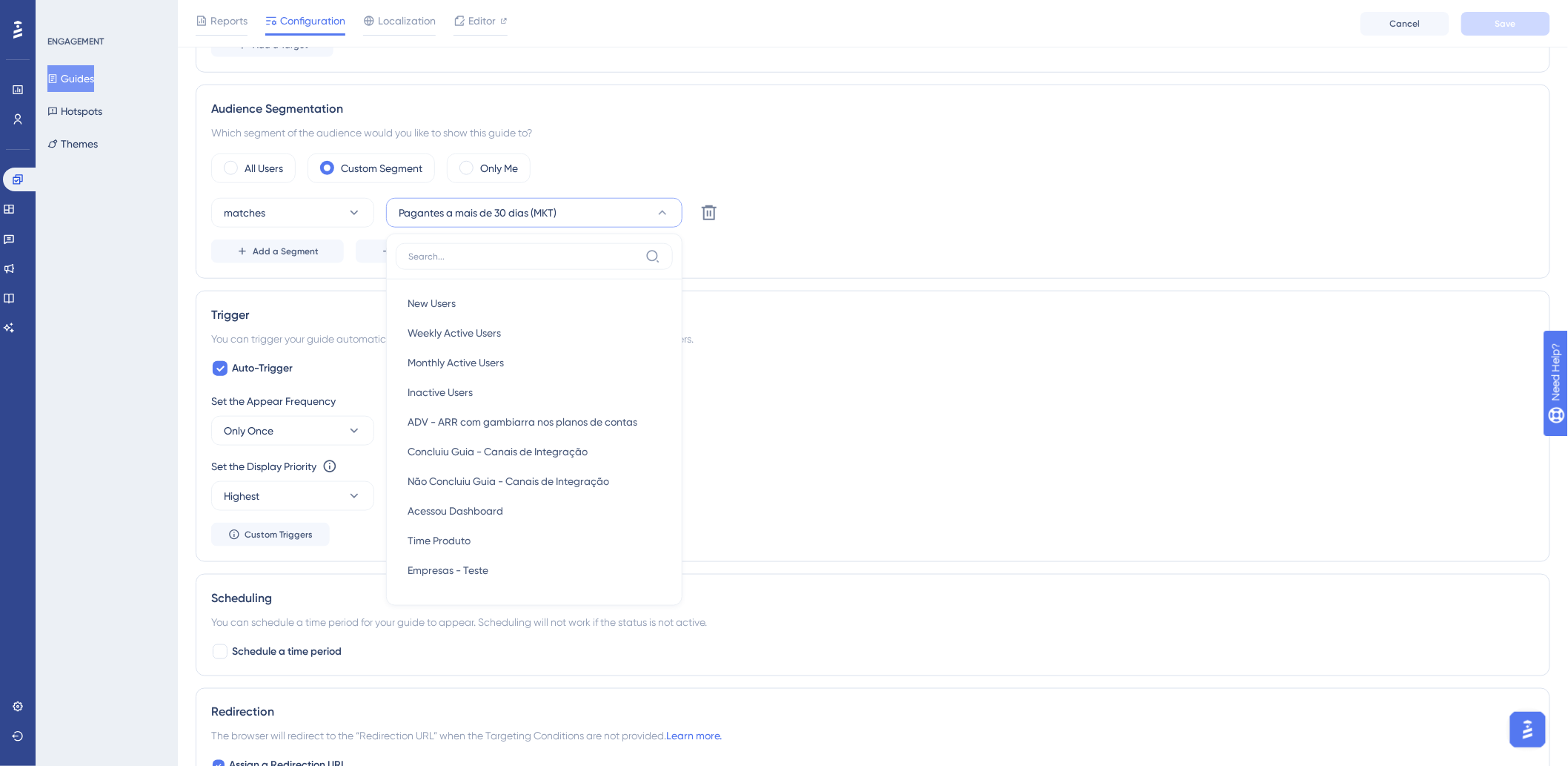
click at [842, 322] on div "Trigger" at bounding box center [873, 315] width 1324 height 18
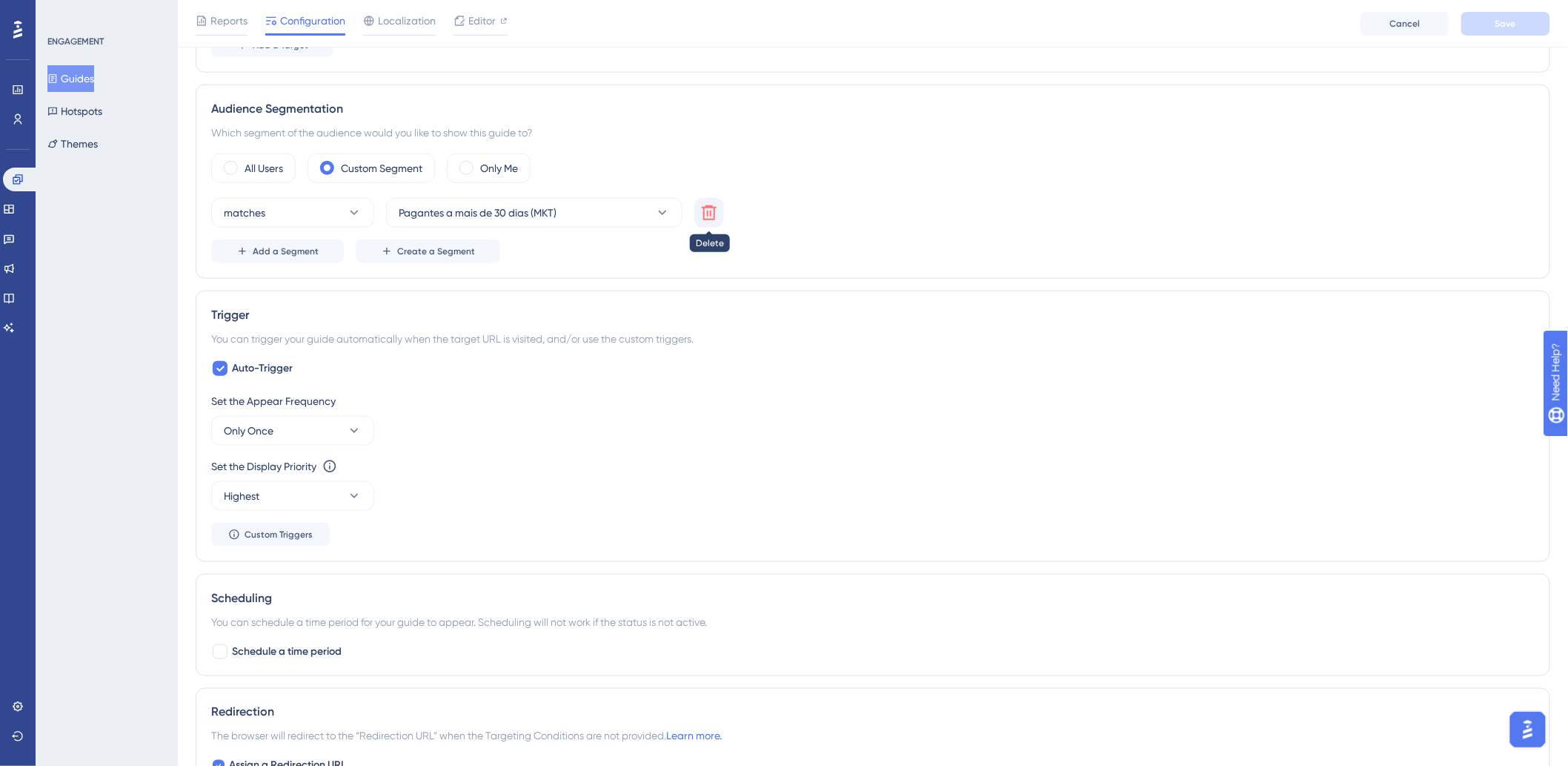
click at [699, 217] on button at bounding box center [709, 212] width 29 height 29
click at [893, 232] on div "matches Choose a segment Add a Segment Create a Segment" at bounding box center [873, 230] width 1324 height 65
click at [1501, 29] on button "Save" at bounding box center [1506, 23] width 89 height 24
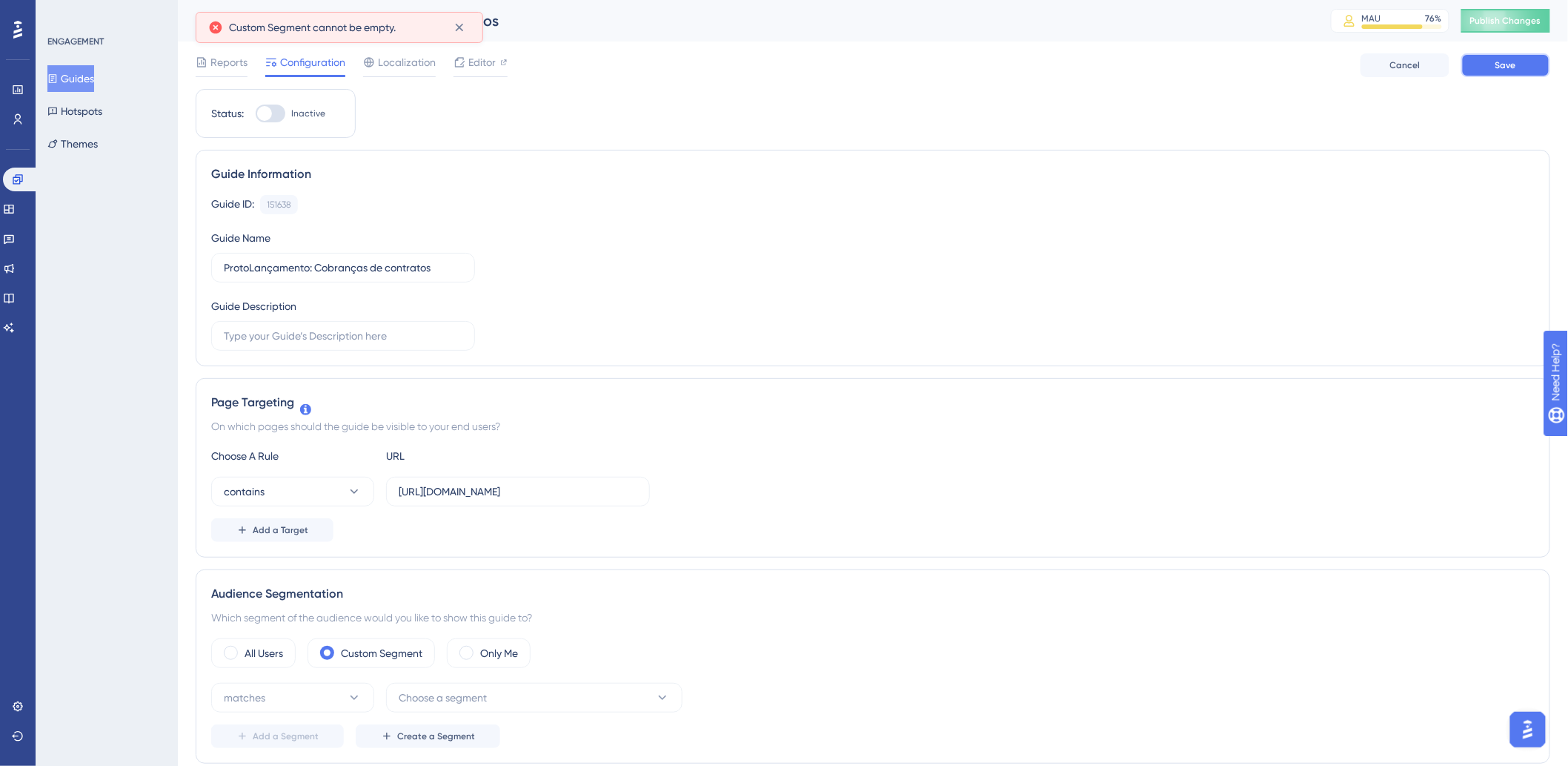
click at [1503, 60] on span "Save" at bounding box center [1506, 65] width 21 height 12
click at [1508, 68] on span "Save" at bounding box center [1506, 65] width 21 height 12
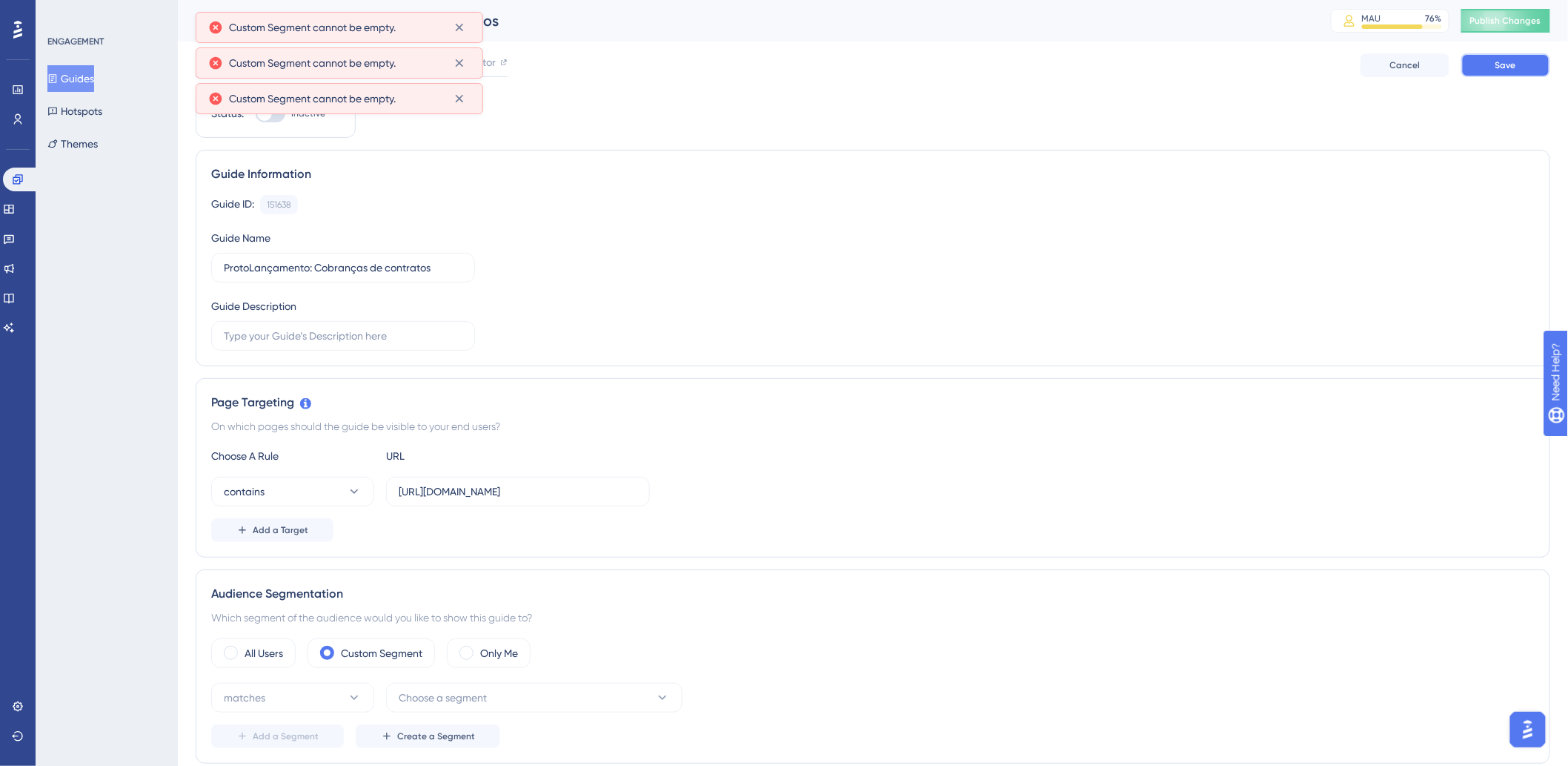
click at [1508, 68] on span "Save" at bounding box center [1506, 65] width 21 height 12
click at [1508, 69] on span "Save" at bounding box center [1506, 65] width 21 height 12
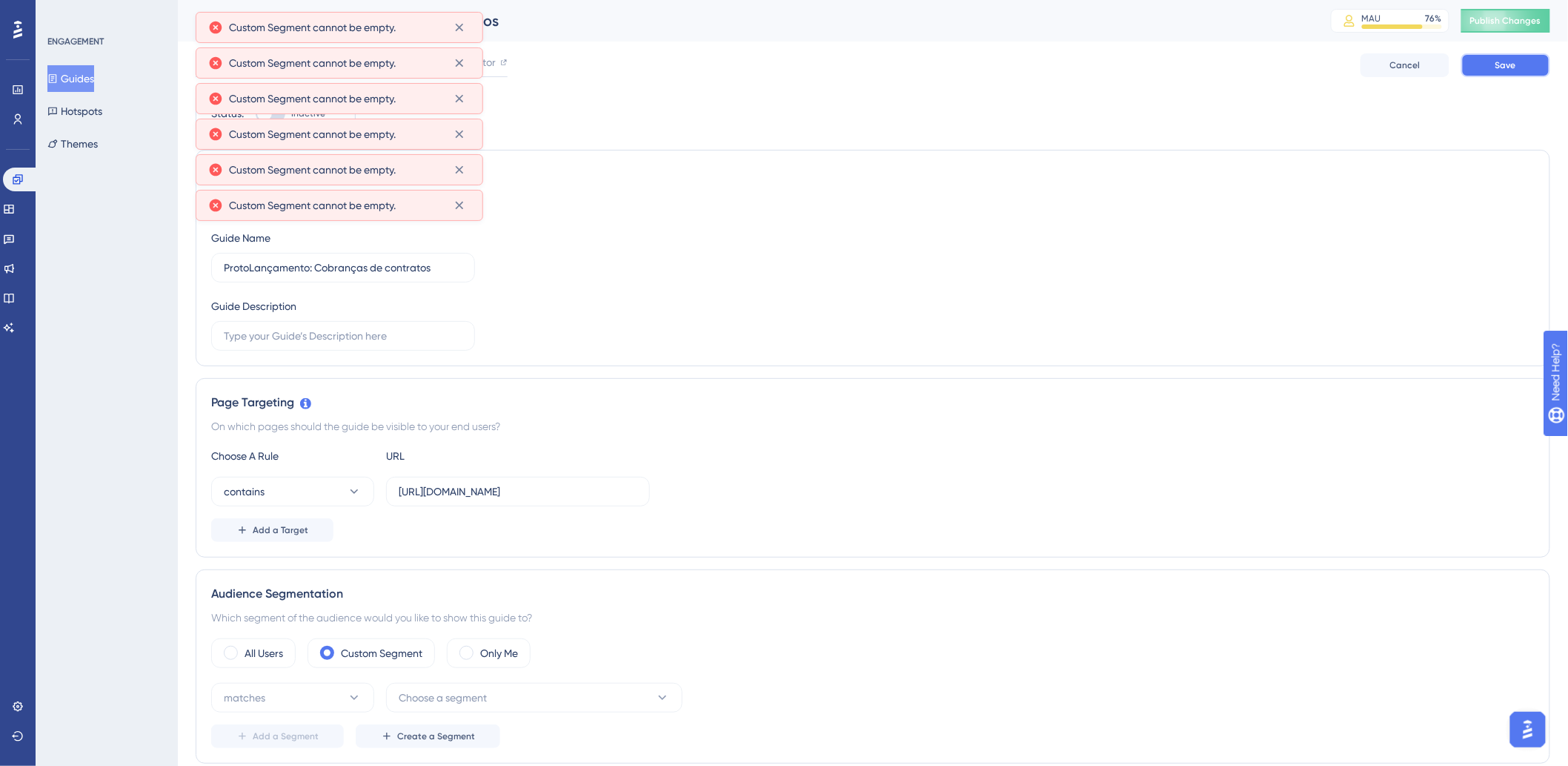
click at [1508, 70] on span "Save" at bounding box center [1506, 65] width 21 height 12
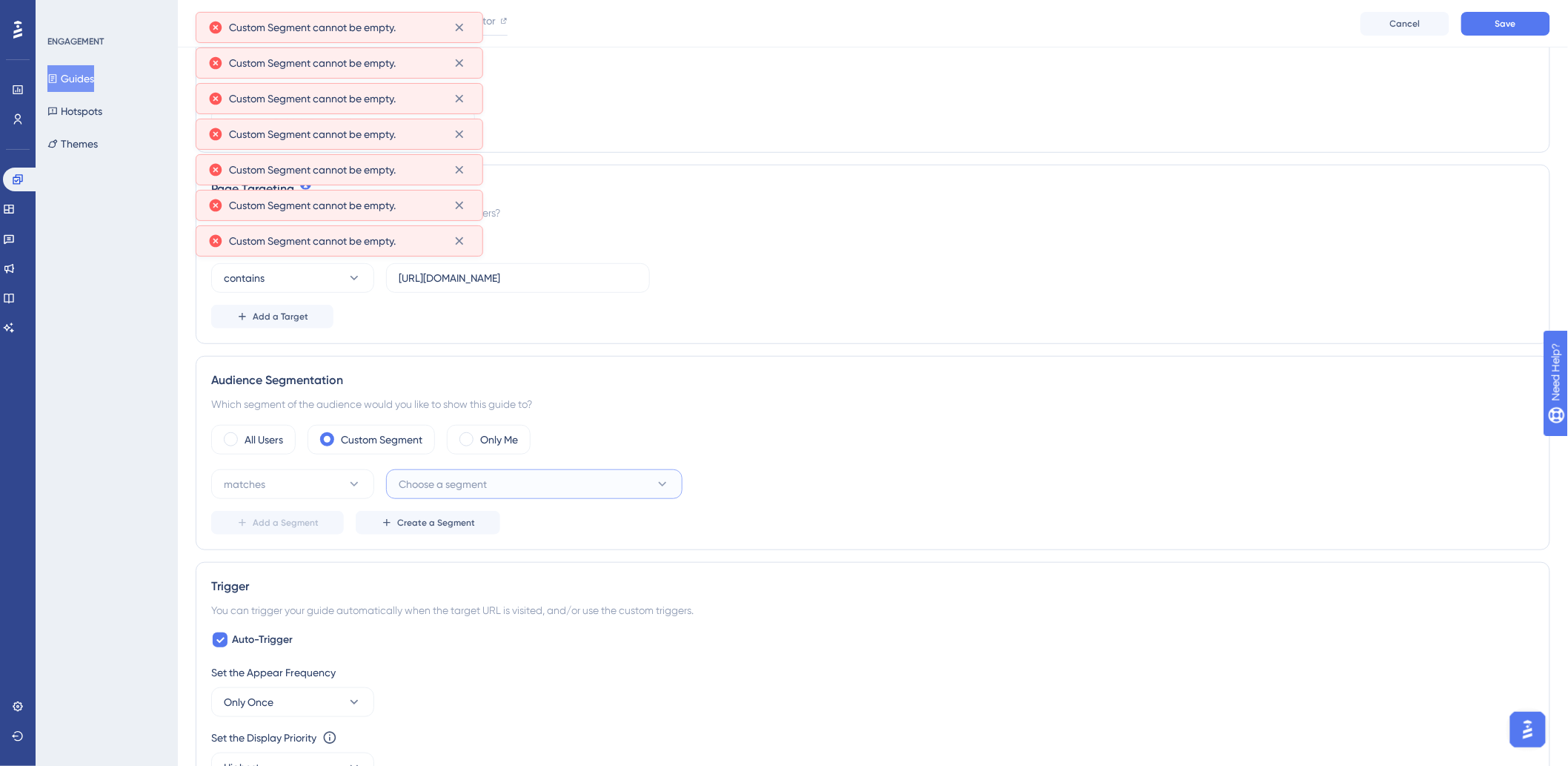
click at [531, 490] on button "Choose a segment" at bounding box center [534, 483] width 297 height 29
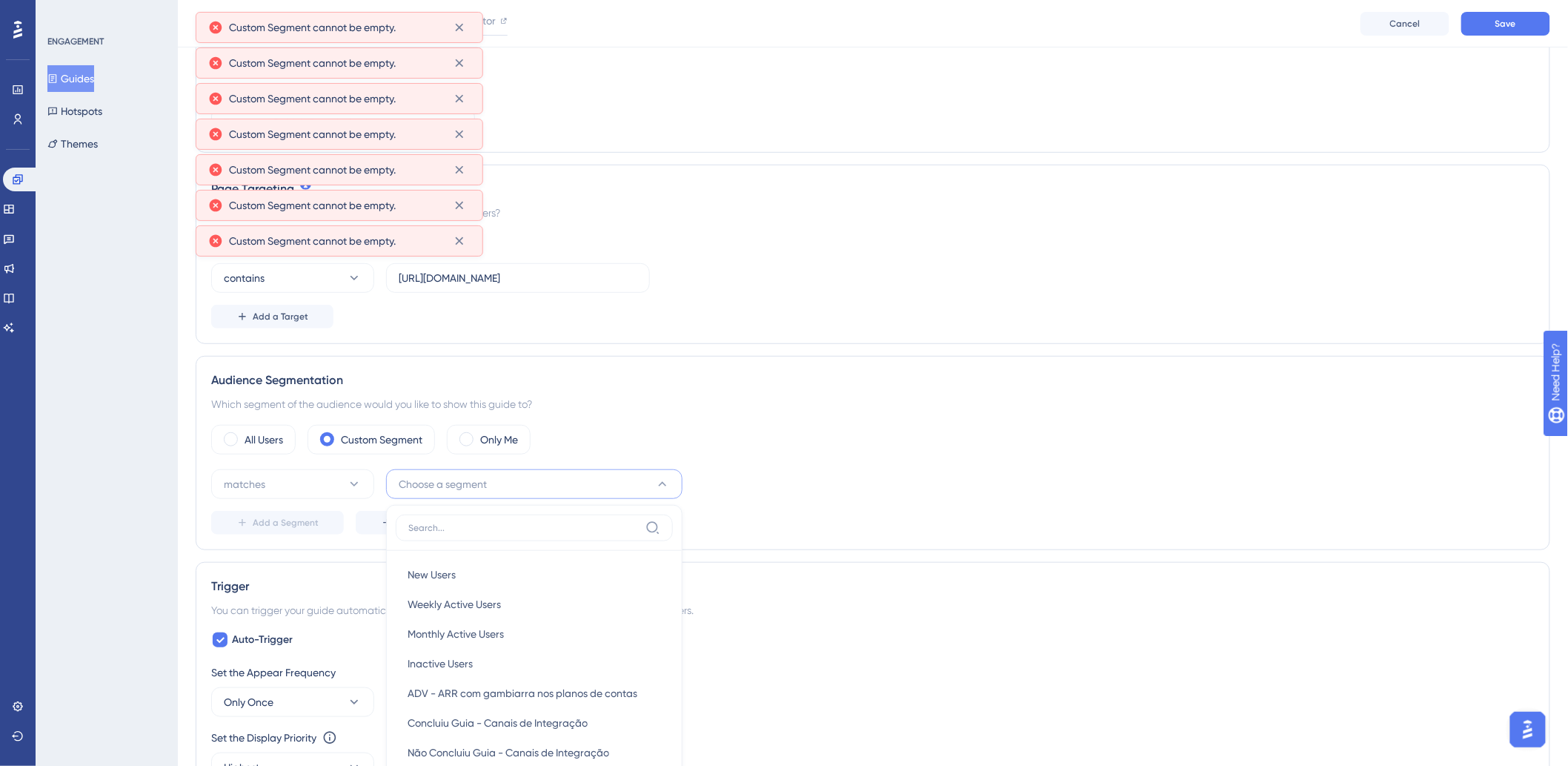
scroll to position [488, 0]
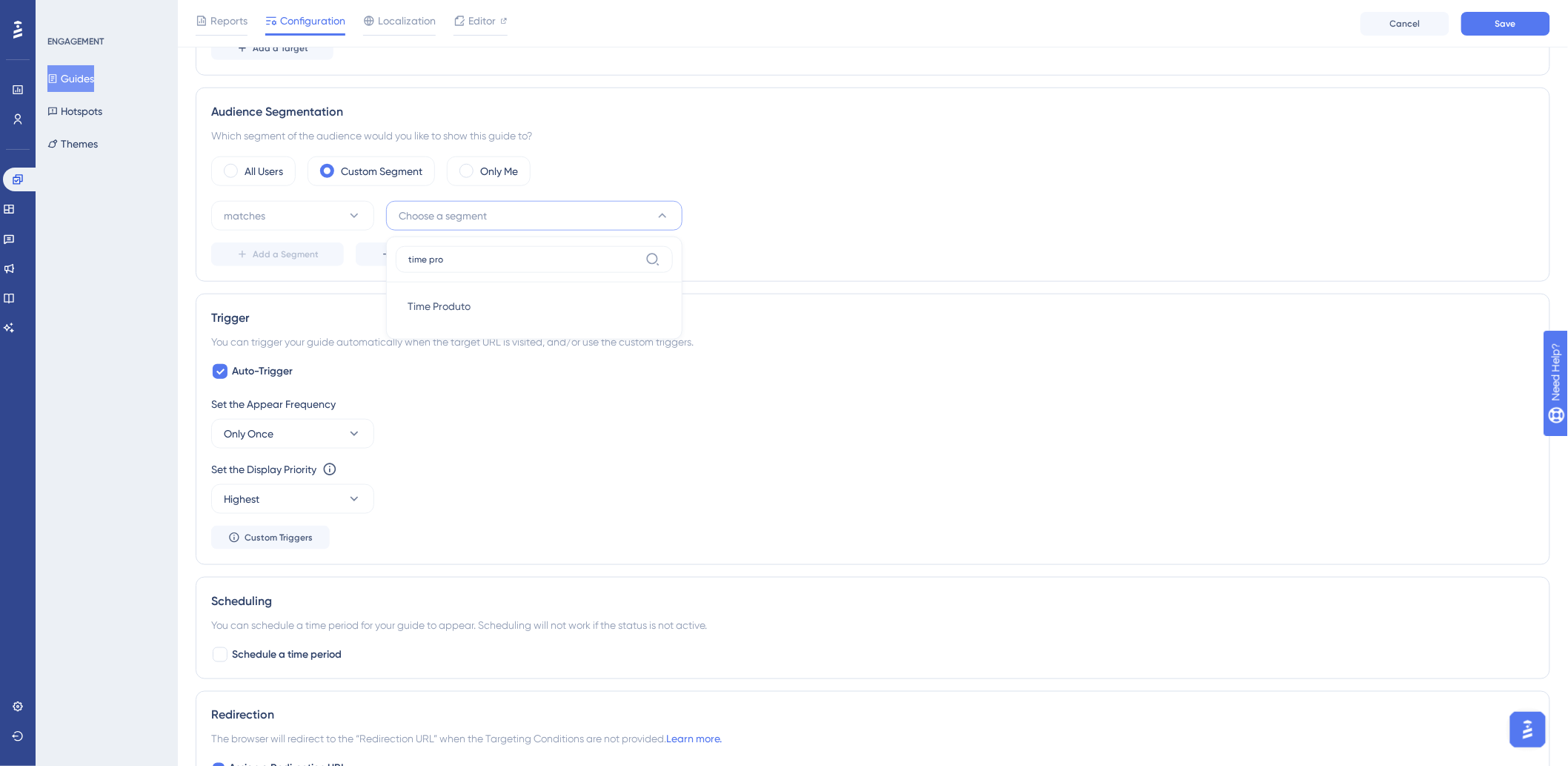
type input "time pro"
click button "Time Produto Time Produto" at bounding box center [534, 306] width 277 height 29
click at [1482, 27] on button "Save" at bounding box center [1506, 23] width 89 height 24
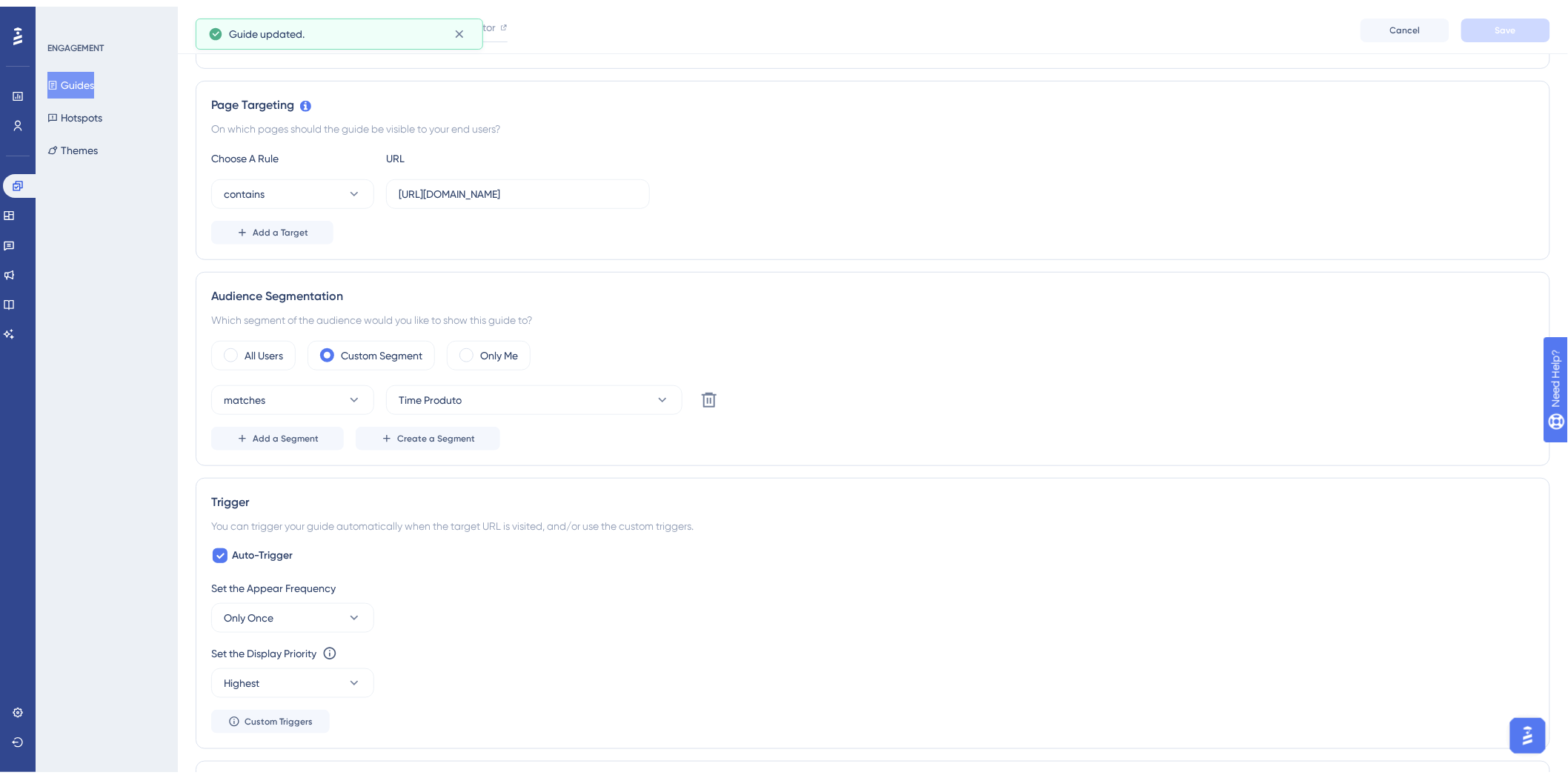
scroll to position [0, 0]
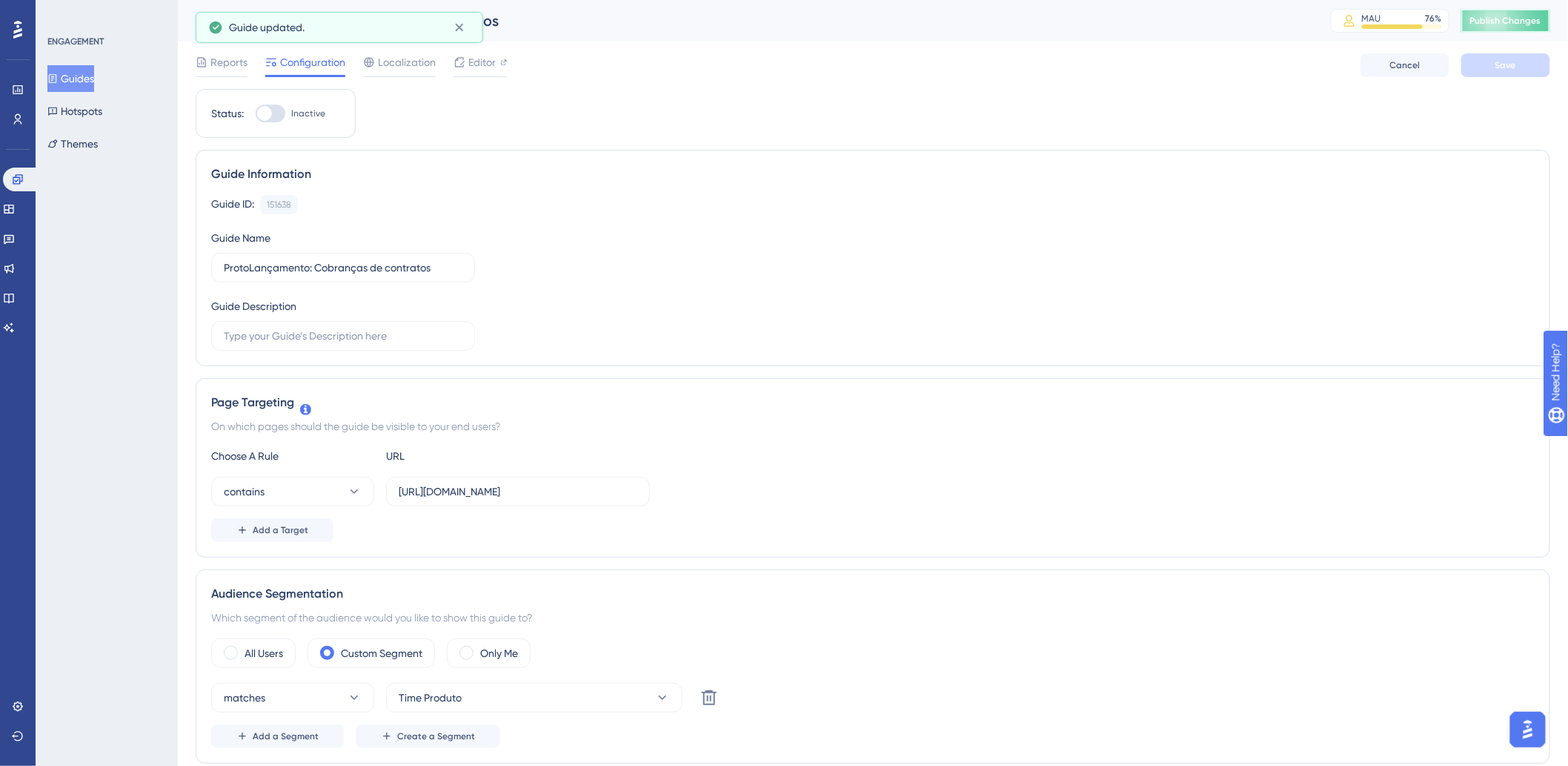
click at [1506, 25] on span "Publish Changes" at bounding box center [1506, 21] width 71 height 12
click at [1114, 264] on div "Guide ID: 151638 Copy Guide Name ProtoLançamento: Cobranças de contratos Guide …" at bounding box center [873, 273] width 1324 height 156
click at [697, 286] on div "Guide ID: 151638 Copy Guide Name ProtoLançamento: Cobranças de contratos Guide …" at bounding box center [873, 273] width 1324 height 156
click at [772, 191] on div "Guide Information Guide ID: 151638 Copy Guide Name ProtoLançamento: Cobranças d…" at bounding box center [873, 258] width 1355 height 217
click at [454, 30] on icon at bounding box center [459, 27] width 15 height 15
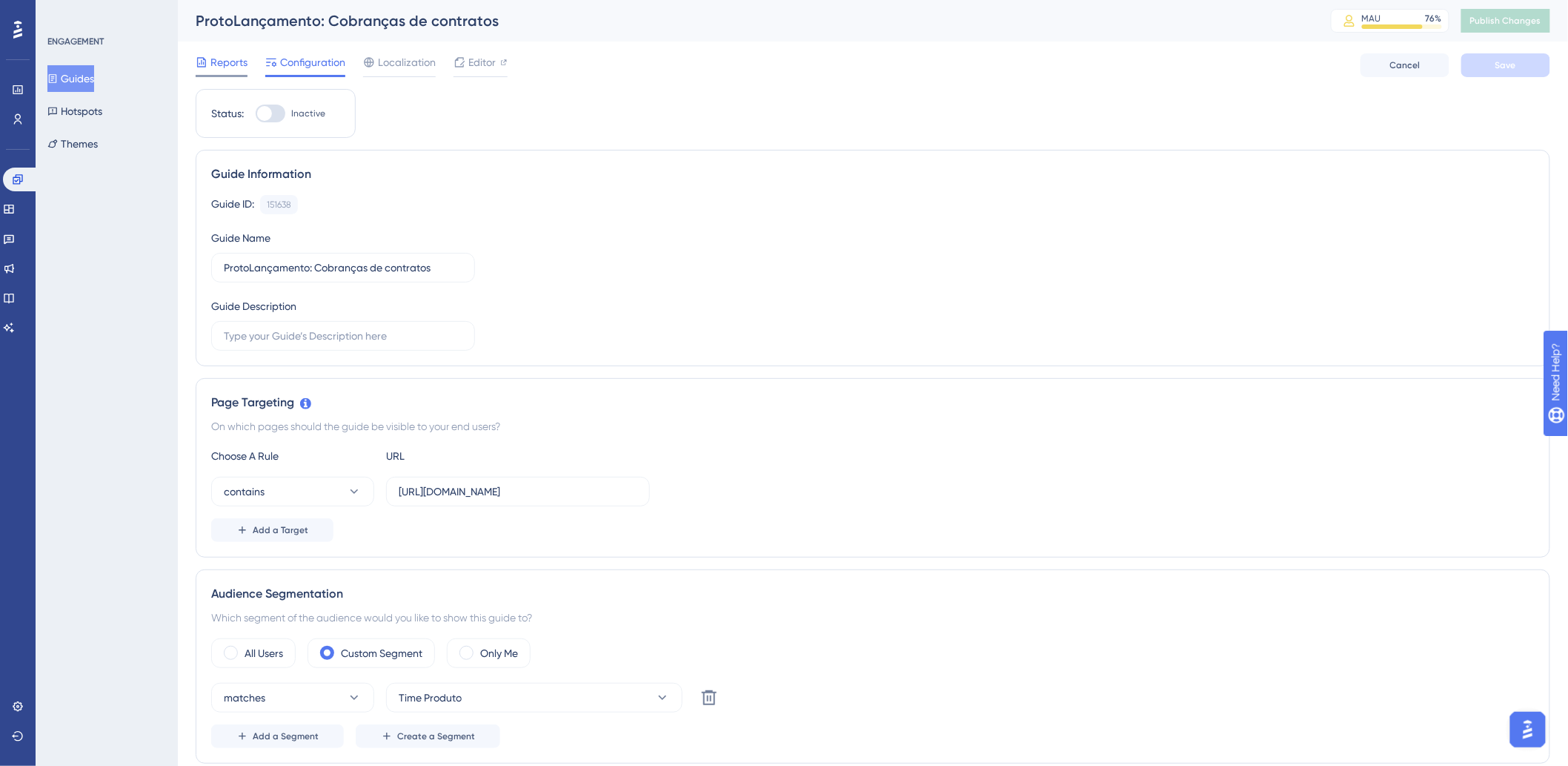
click at [245, 60] on span "Reports" at bounding box center [229, 62] width 37 height 18
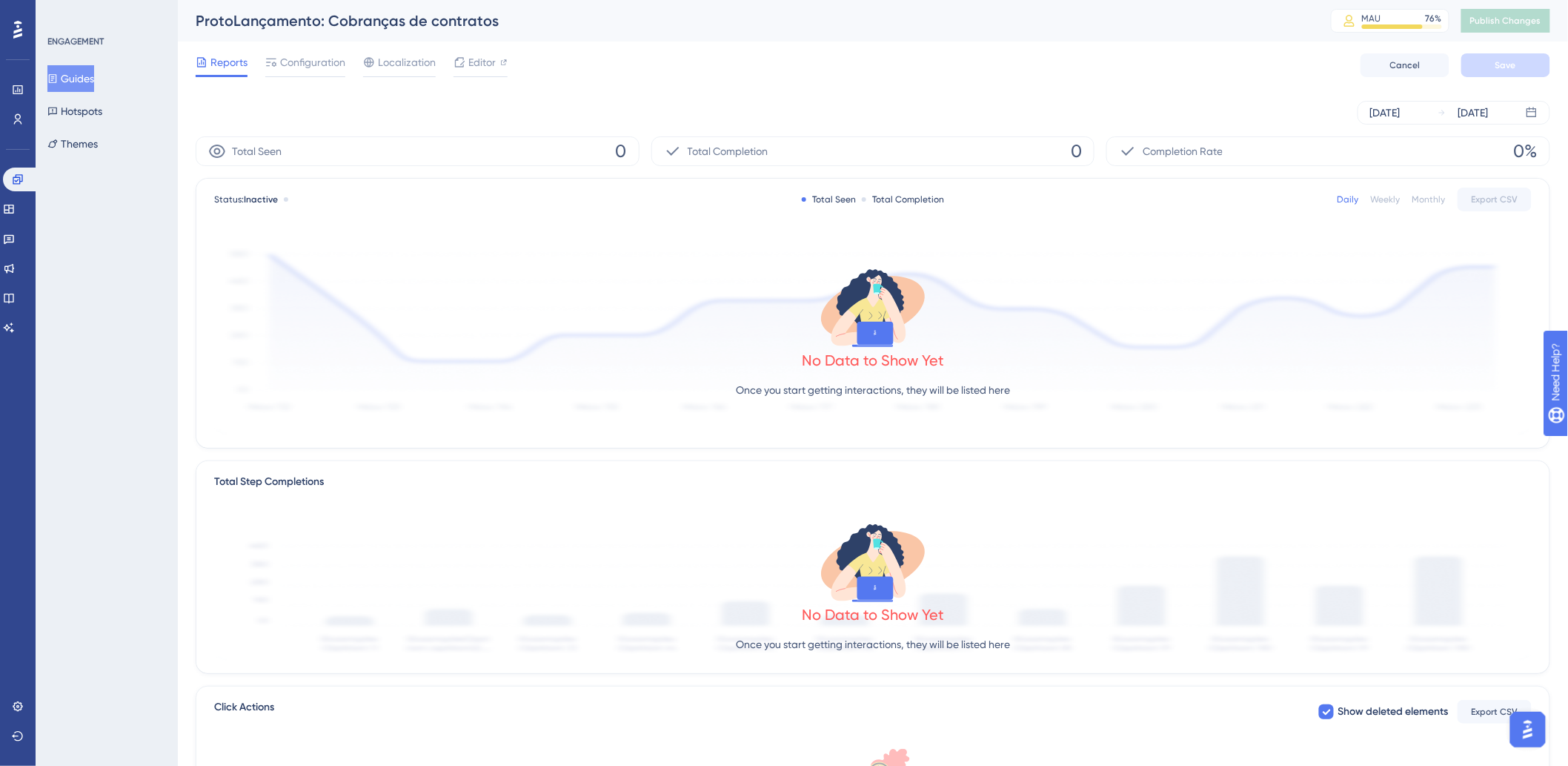
click at [782, 72] on div "Reports Configuration Localization Editor Cancel Save" at bounding box center [873, 65] width 1355 height 47
click at [15, 205] on icon at bounding box center [8, 209] width 12 height 12
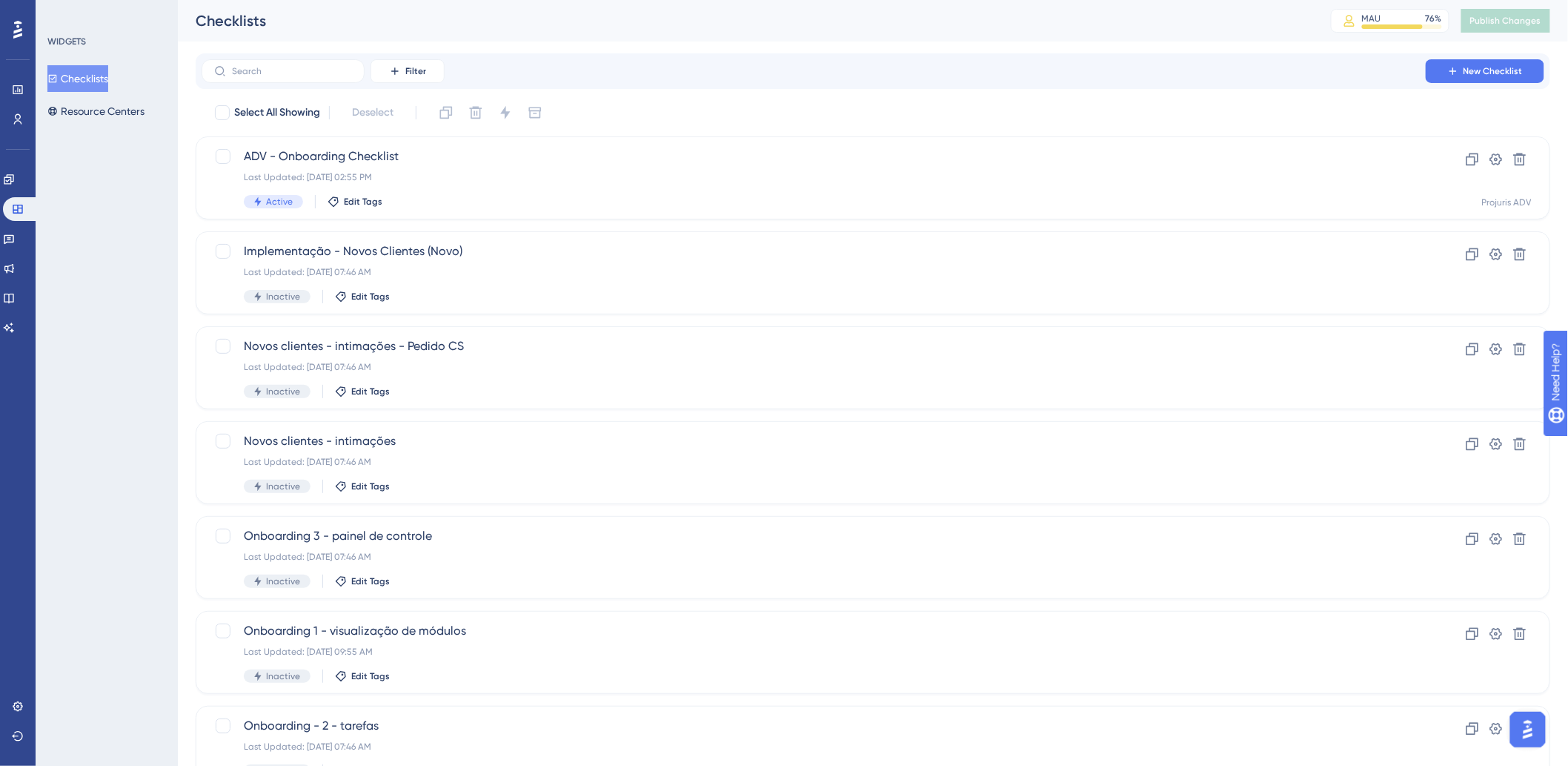
click at [833, 99] on div "Filter New Checklist Select All Showing Deselect ADV - Onboarding Checklist Las…" at bounding box center [873, 516] width 1355 height 926
click at [831, 101] on div "Select All Showing Deselect" at bounding box center [882, 112] width 1337 height 24
click at [868, 48] on div "Performance Users Engagement Widgets Feedback Product Updates Knowledge Base AI…" at bounding box center [874, 501] width 1391 height 1002
click at [15, 176] on link at bounding box center [8, 179] width 12 height 24
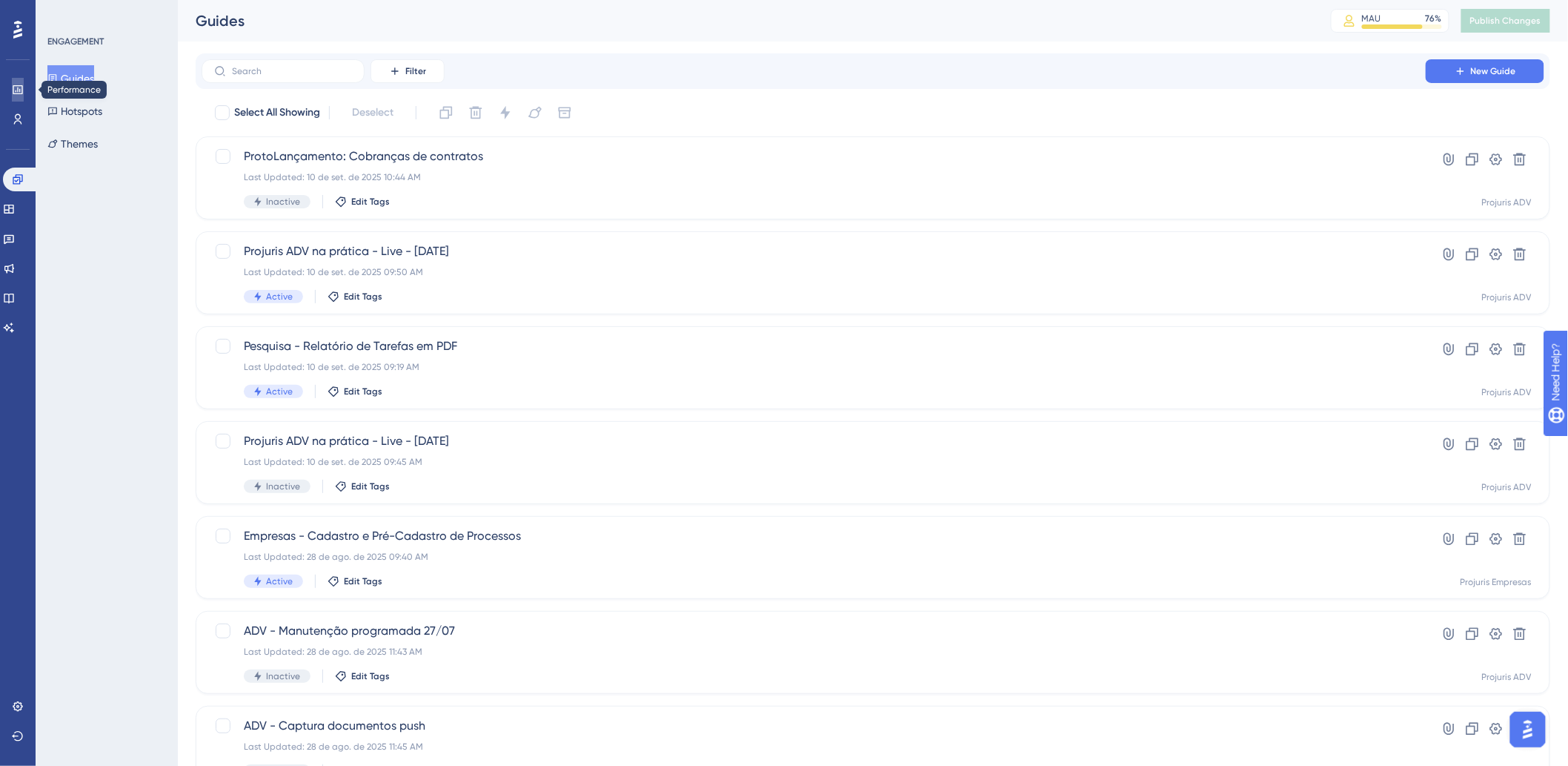
drag, startPoint x: 12, startPoint y: 95, endPoint x: 24, endPoint y: 97, distance: 12.2
click at [13, 95] on icon at bounding box center [17, 89] width 12 height 12
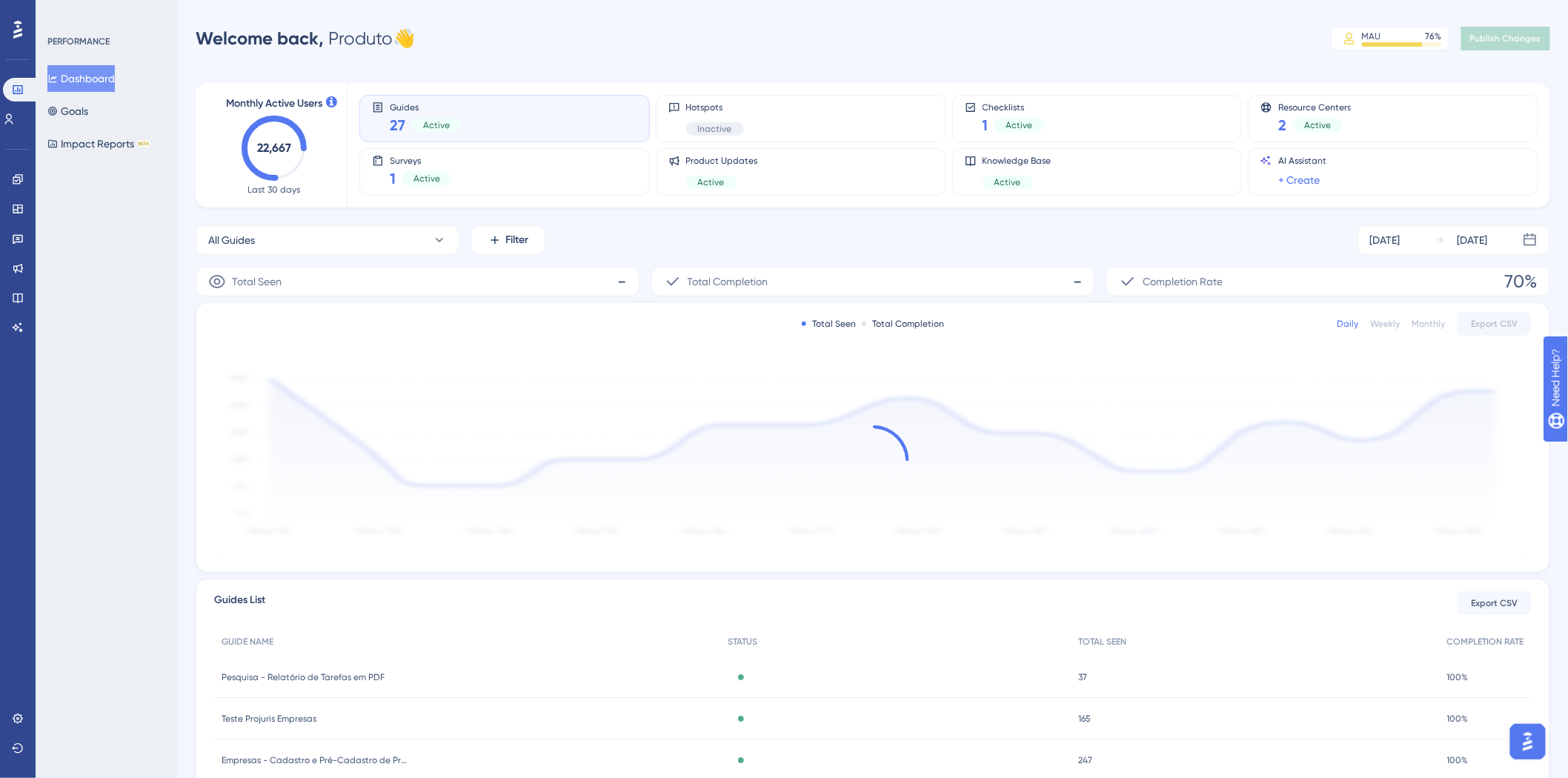
click at [781, 232] on div "All Guides Filter Sep 04 2025 Sep 10 2025" at bounding box center [873, 240] width 1355 height 29
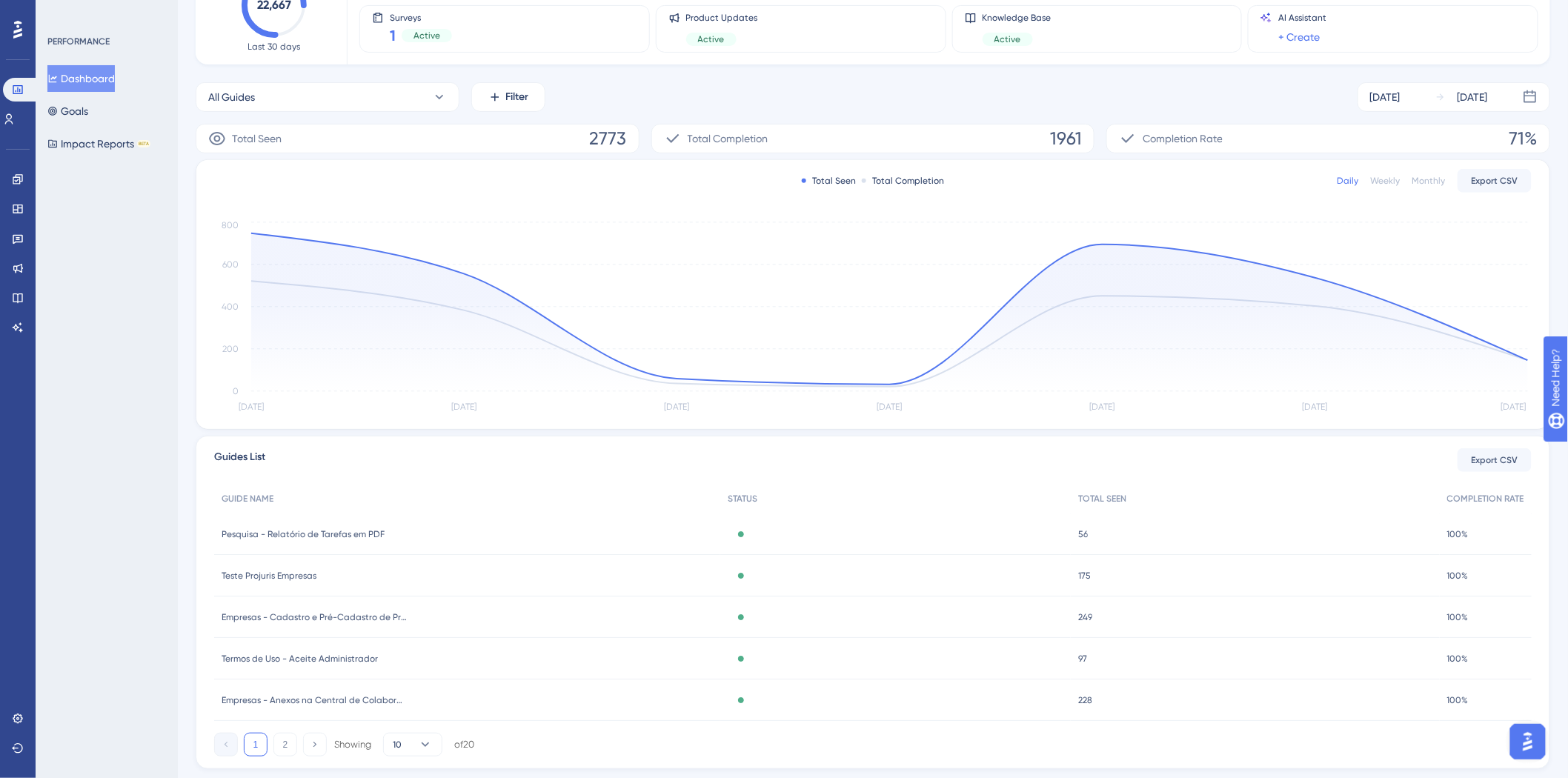
scroll to position [165, 0]
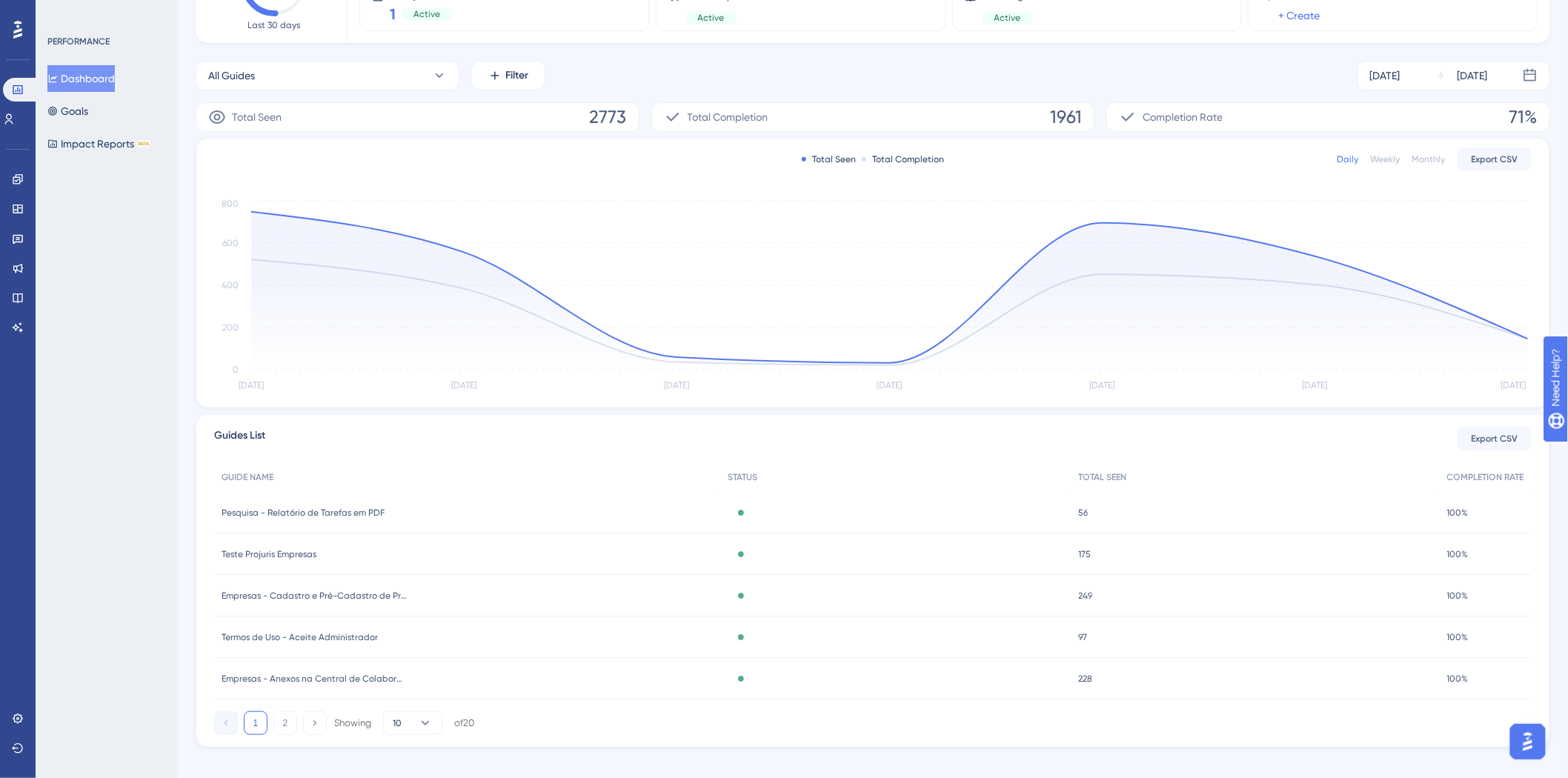
click at [1071, 553] on div "175 175" at bounding box center [1255, 554] width 369 height 42
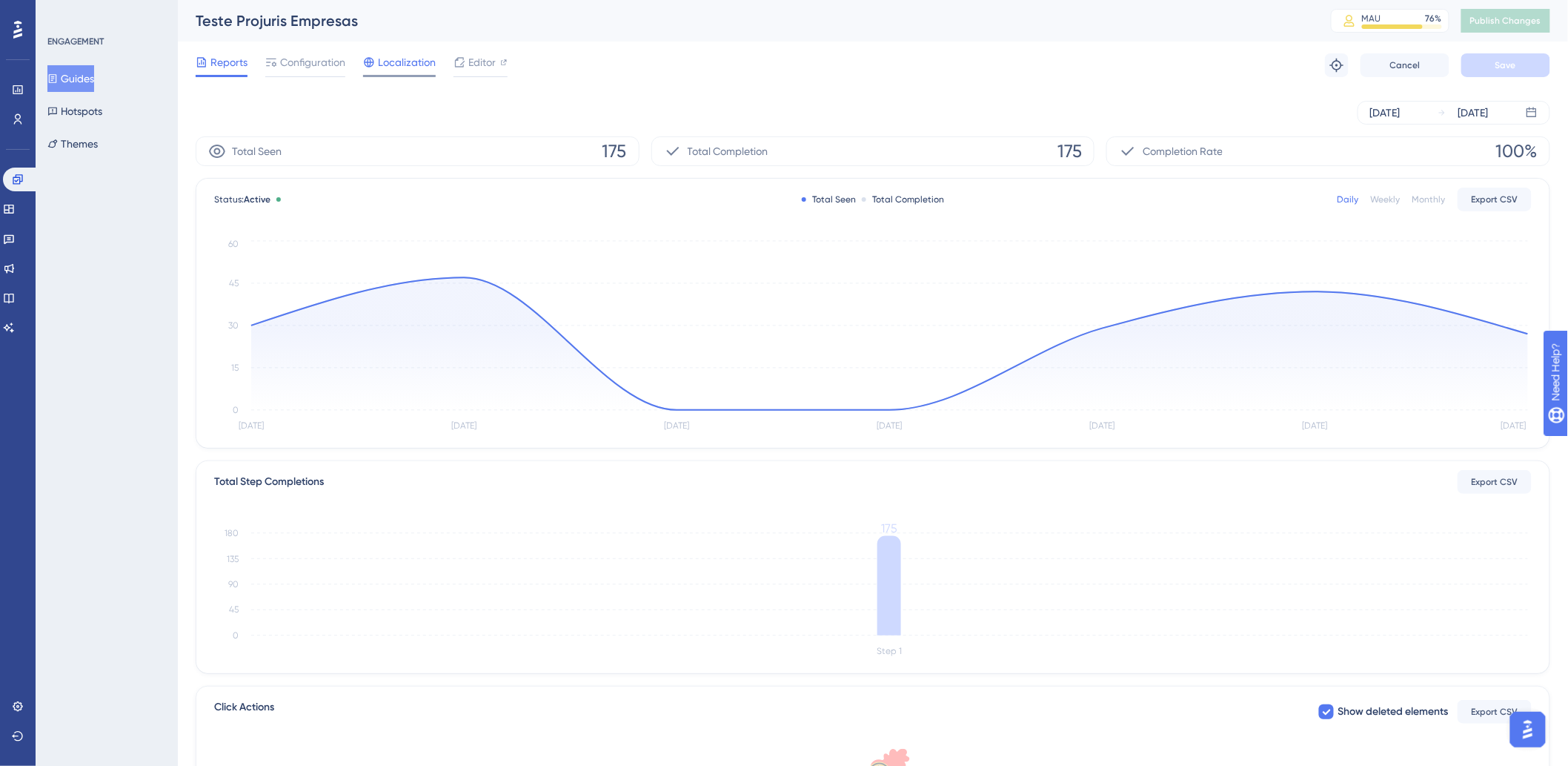
click at [405, 55] on span "Localization" at bounding box center [406, 62] width 58 height 18
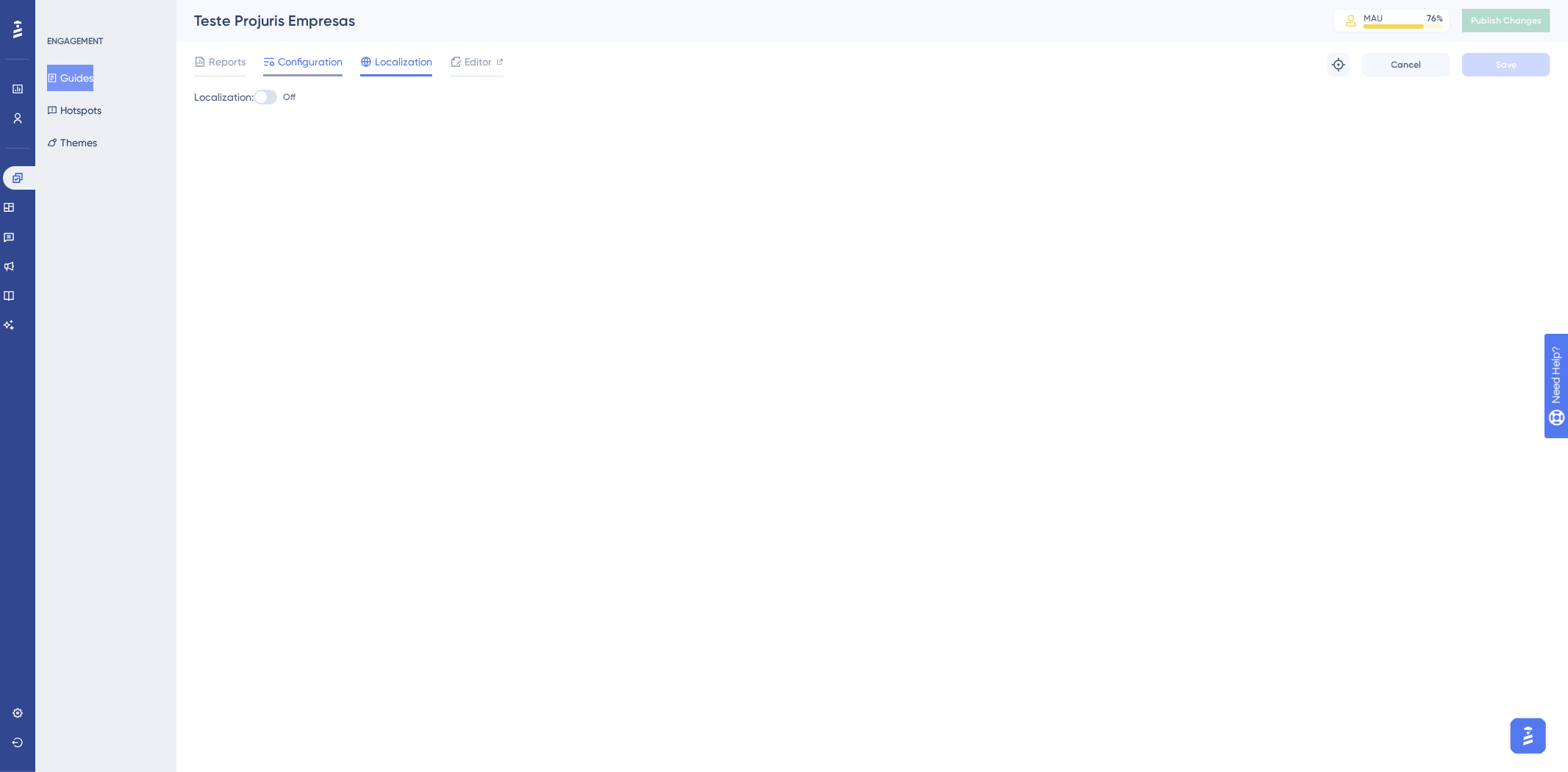
click at [309, 60] on span "Configuration" at bounding box center [310, 62] width 65 height 18
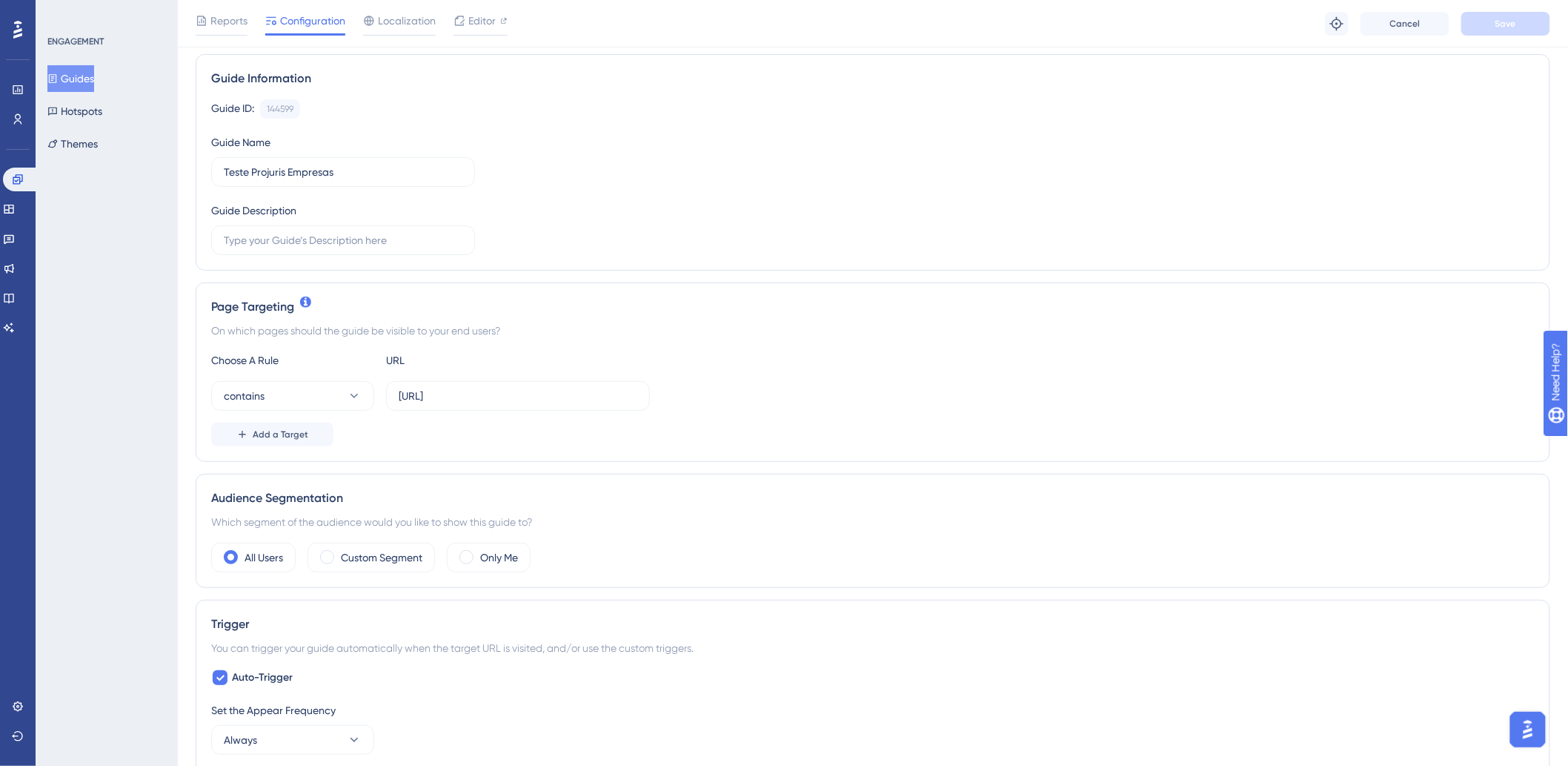
scroll to position [109, 0]
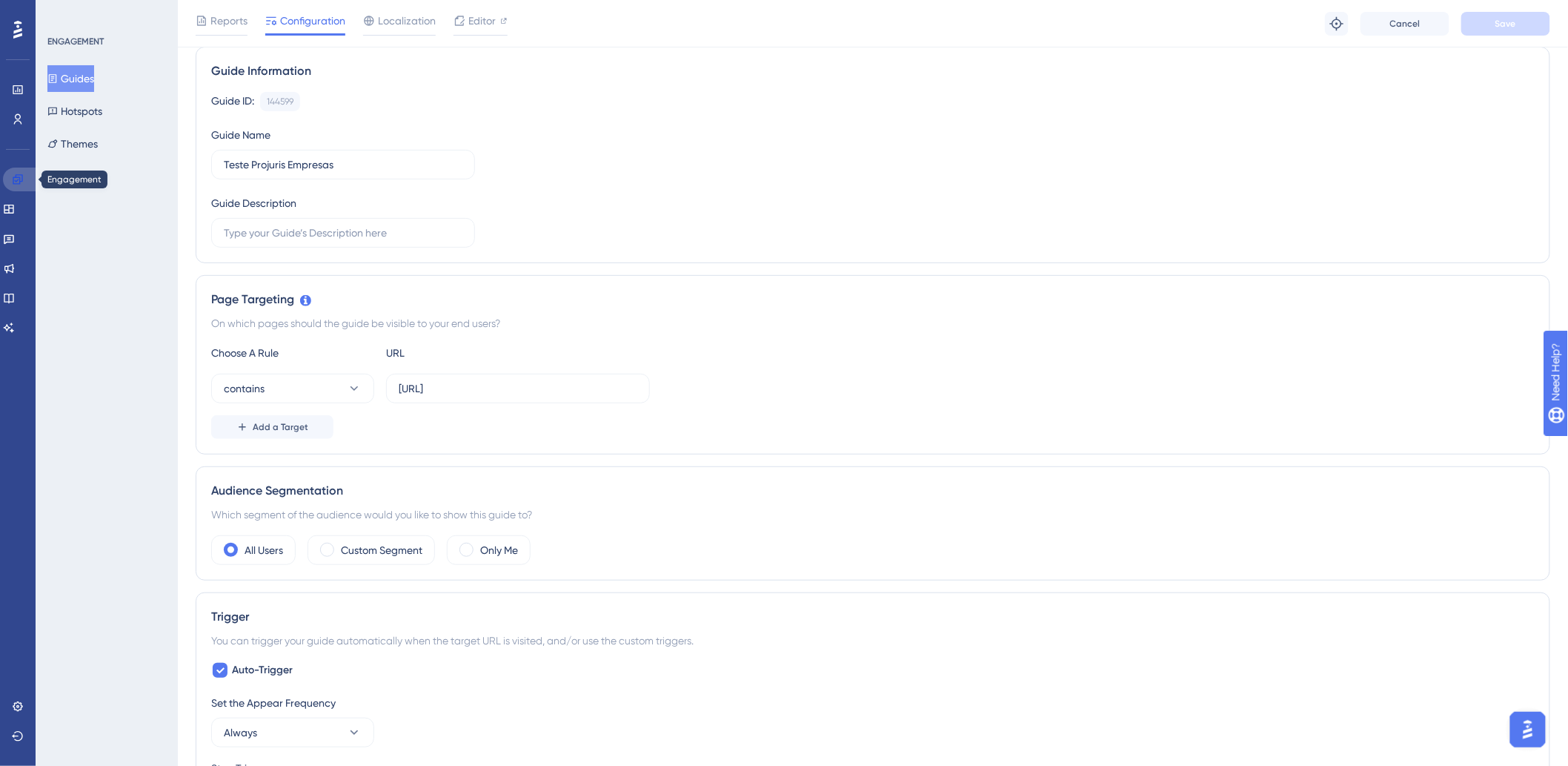
click at [24, 174] on link at bounding box center [21, 179] width 36 height 24
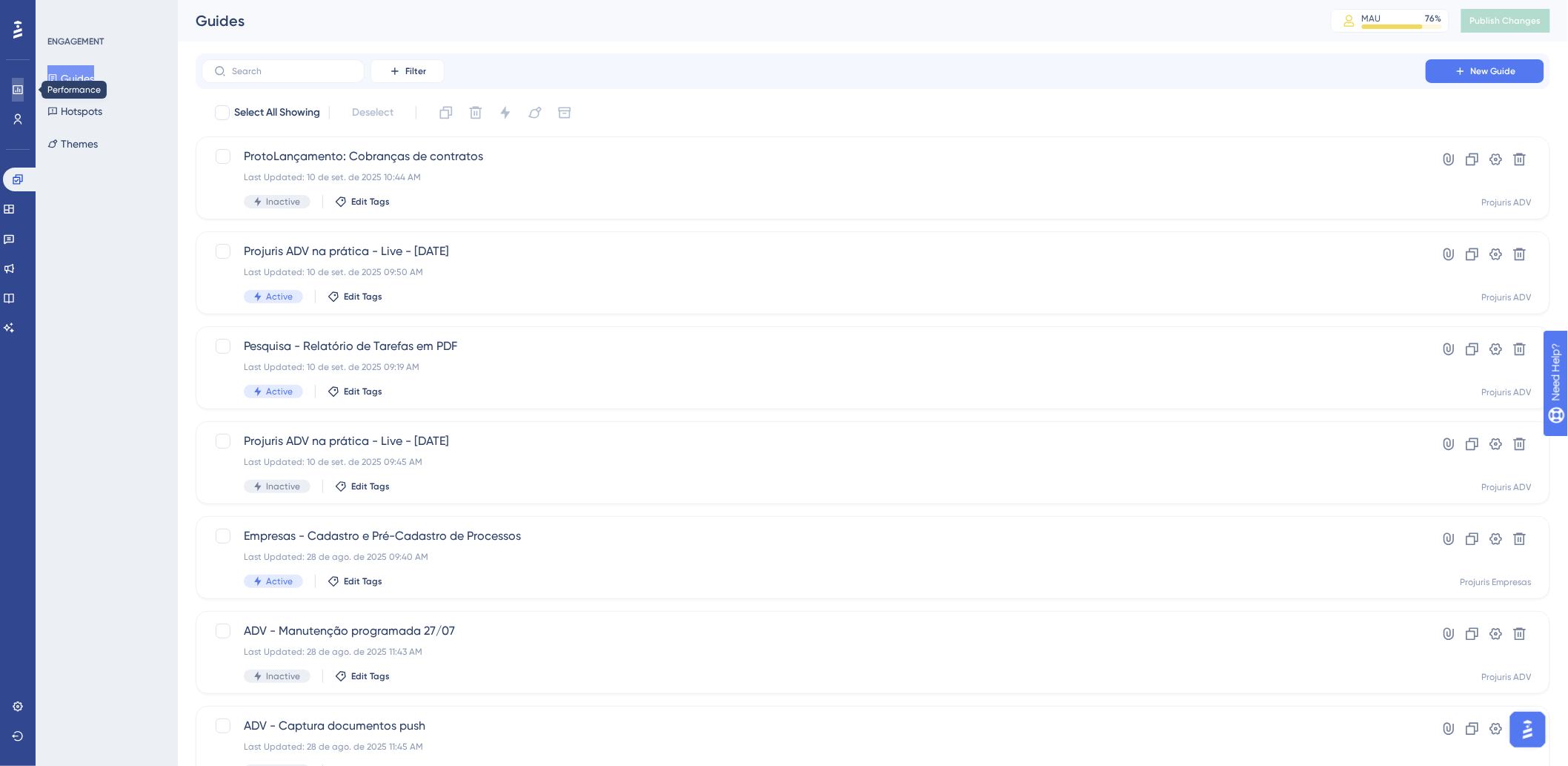
click at [20, 90] on icon at bounding box center [17, 89] width 12 height 12
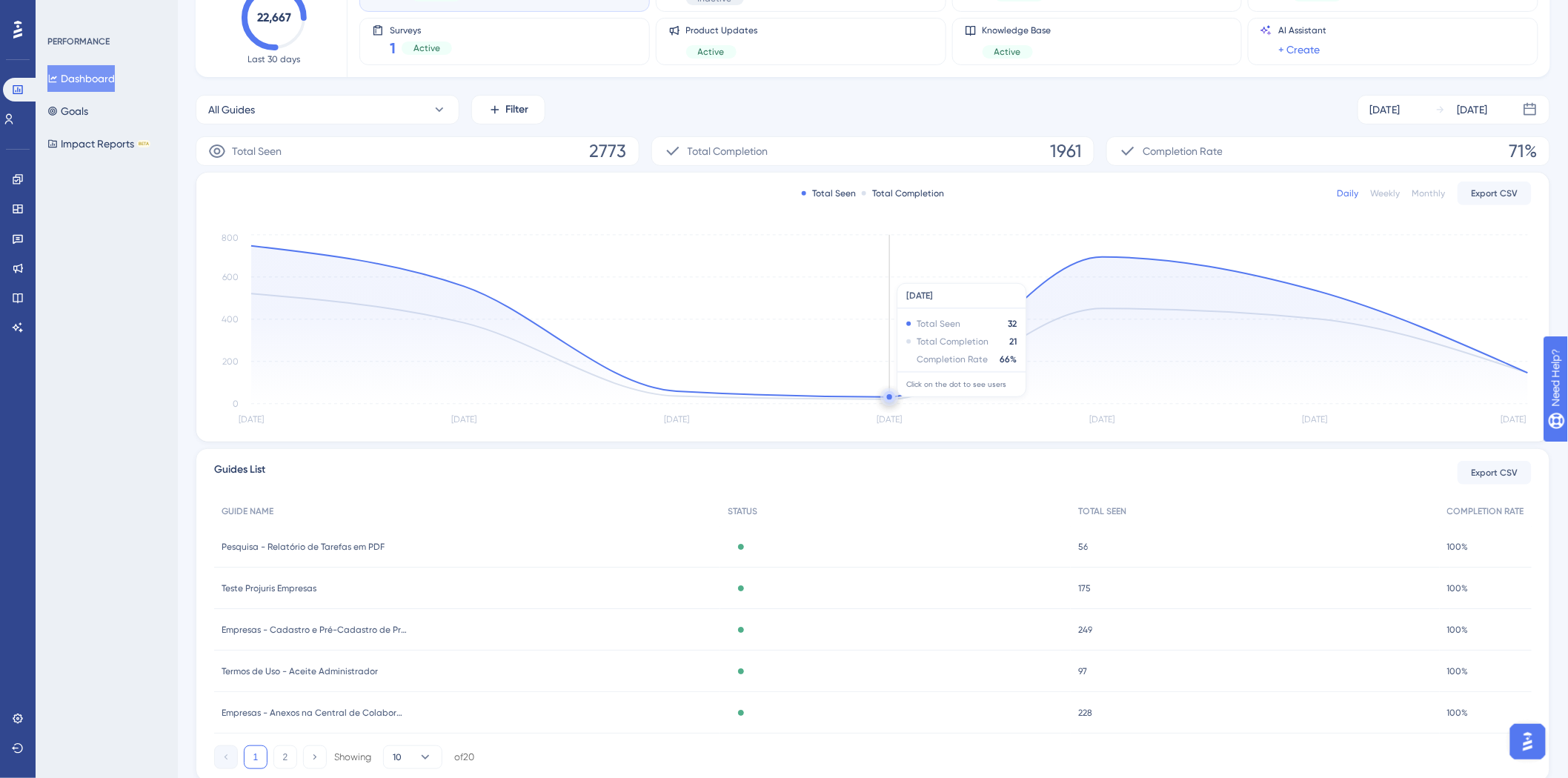
scroll to position [165, 0]
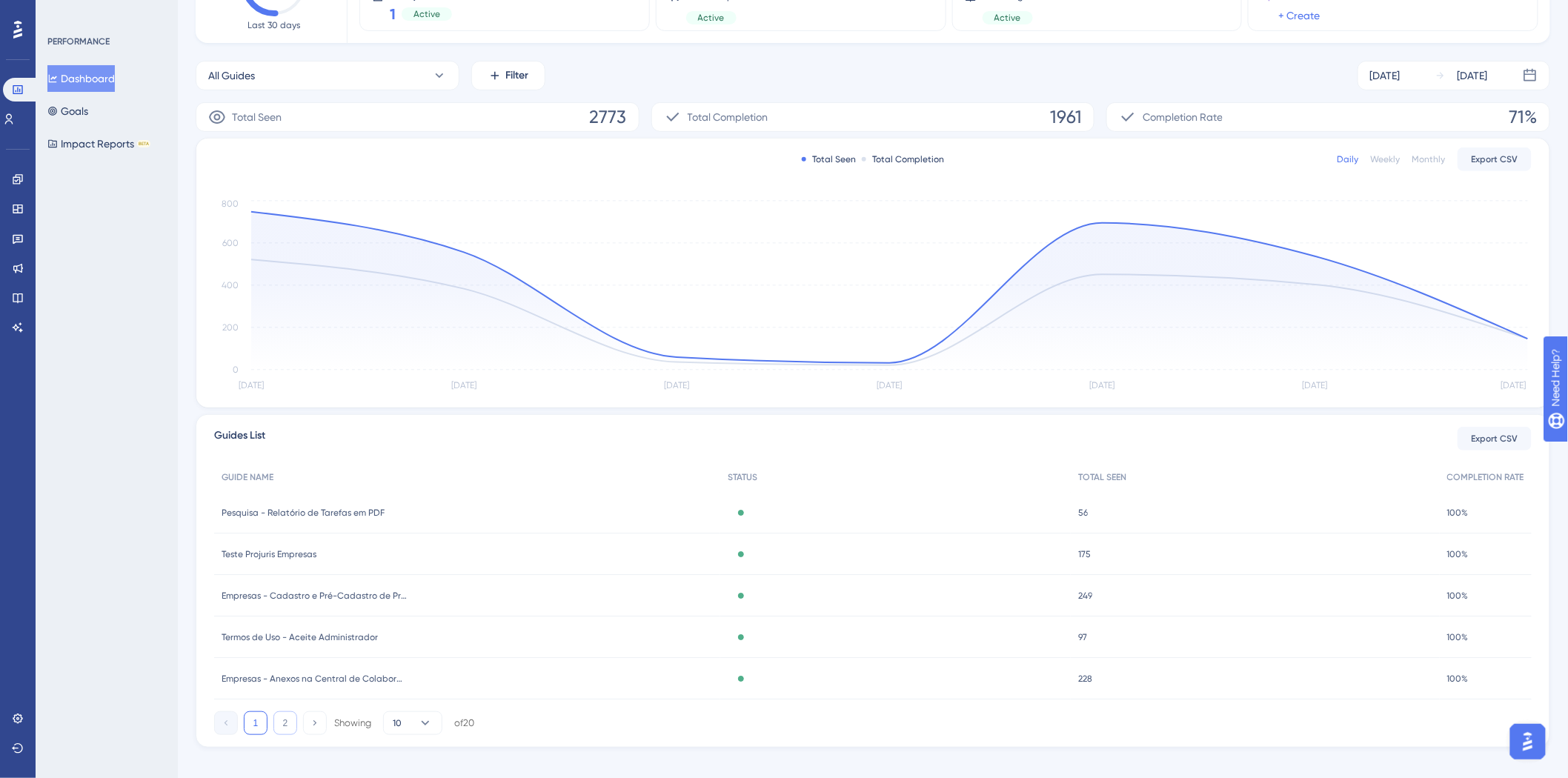
click at [290, 719] on button "2" at bounding box center [285, 723] width 24 height 24
click at [998, 448] on div "Guides List Export CSV" at bounding box center [873, 438] width 1318 height 24
click at [15, 183] on icon at bounding box center [17, 178] width 10 height 10
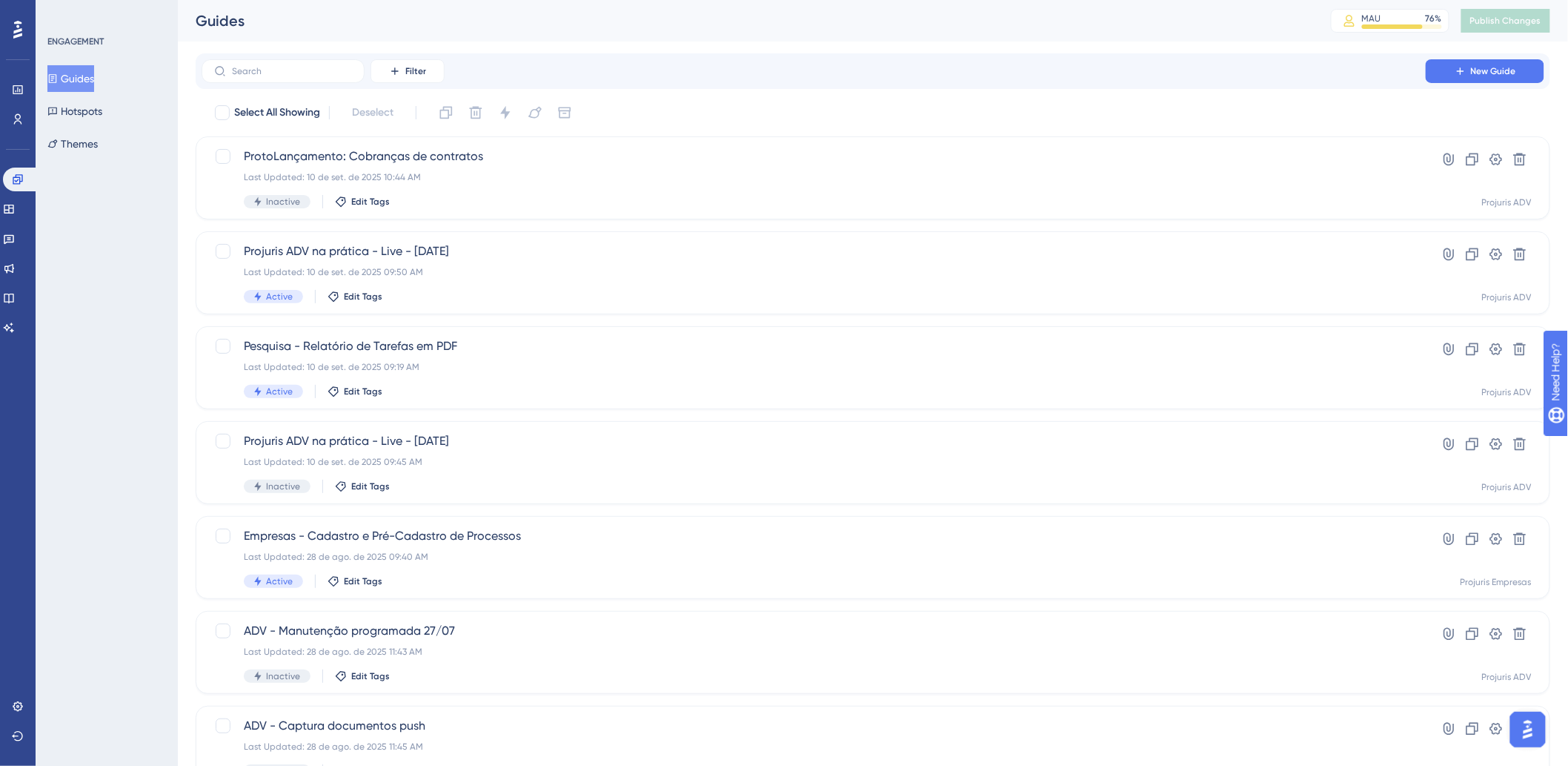
click at [897, 114] on div "Select All Showing Deselect" at bounding box center [882, 112] width 1337 height 24
